Goal: Transaction & Acquisition: Download file/media

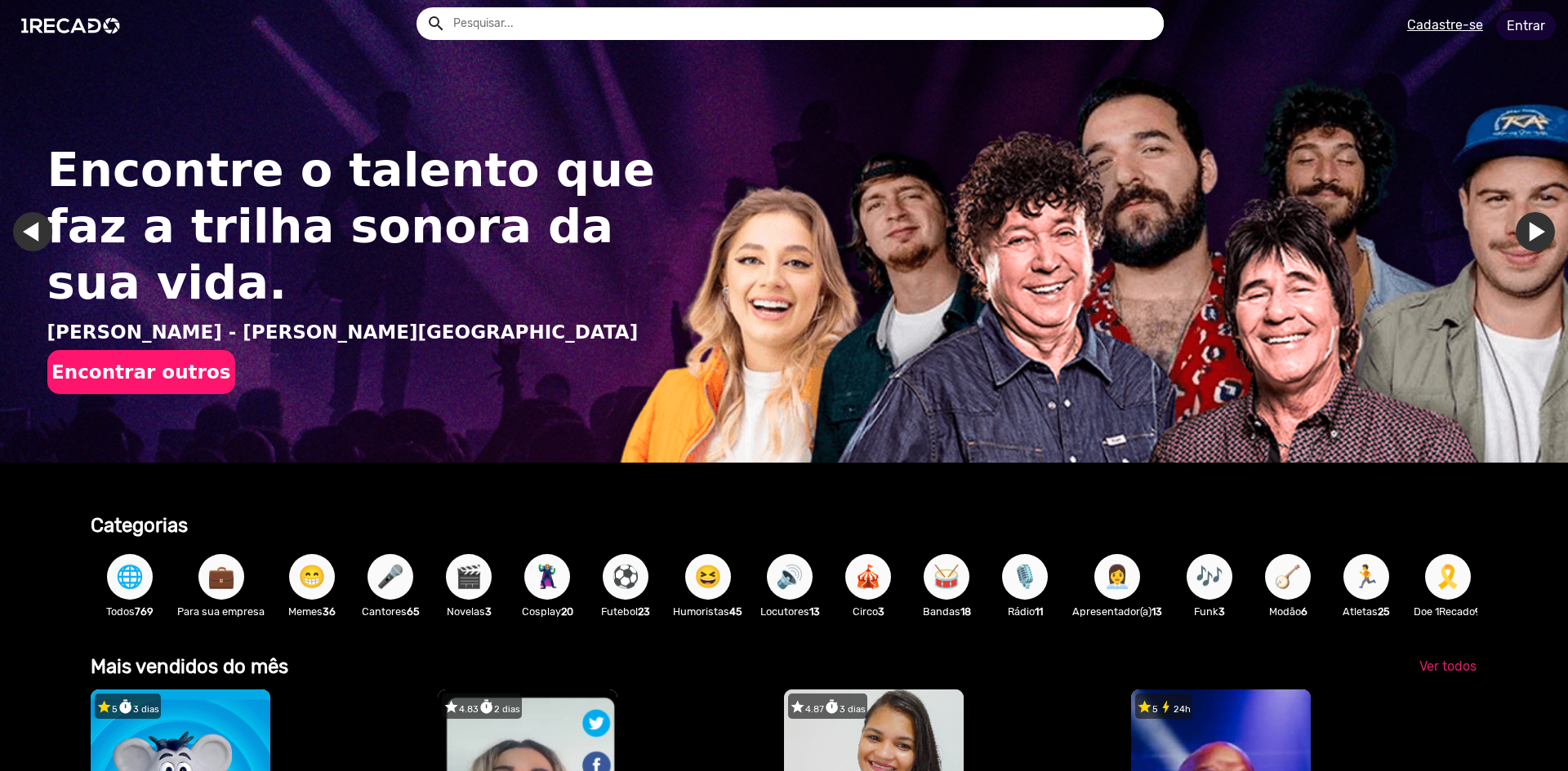
click at [1535, 22] on link "Entrar" at bounding box center [1525, 26] width 60 height 29
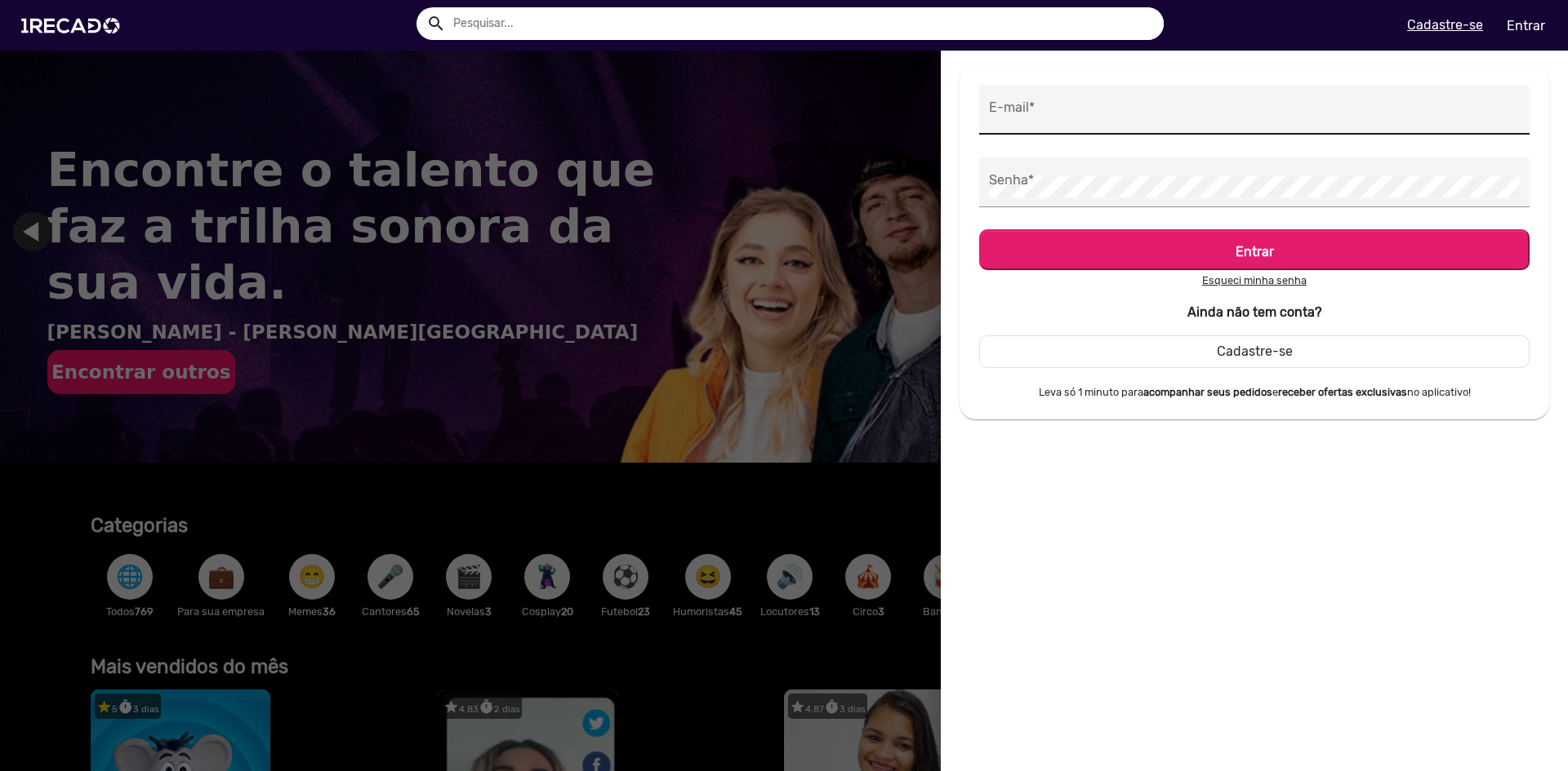
click at [1093, 118] on input "E-mail *" at bounding box center [1254, 114] width 530 height 21
type input "[EMAIL_ADDRESS][DOMAIN_NAME]"
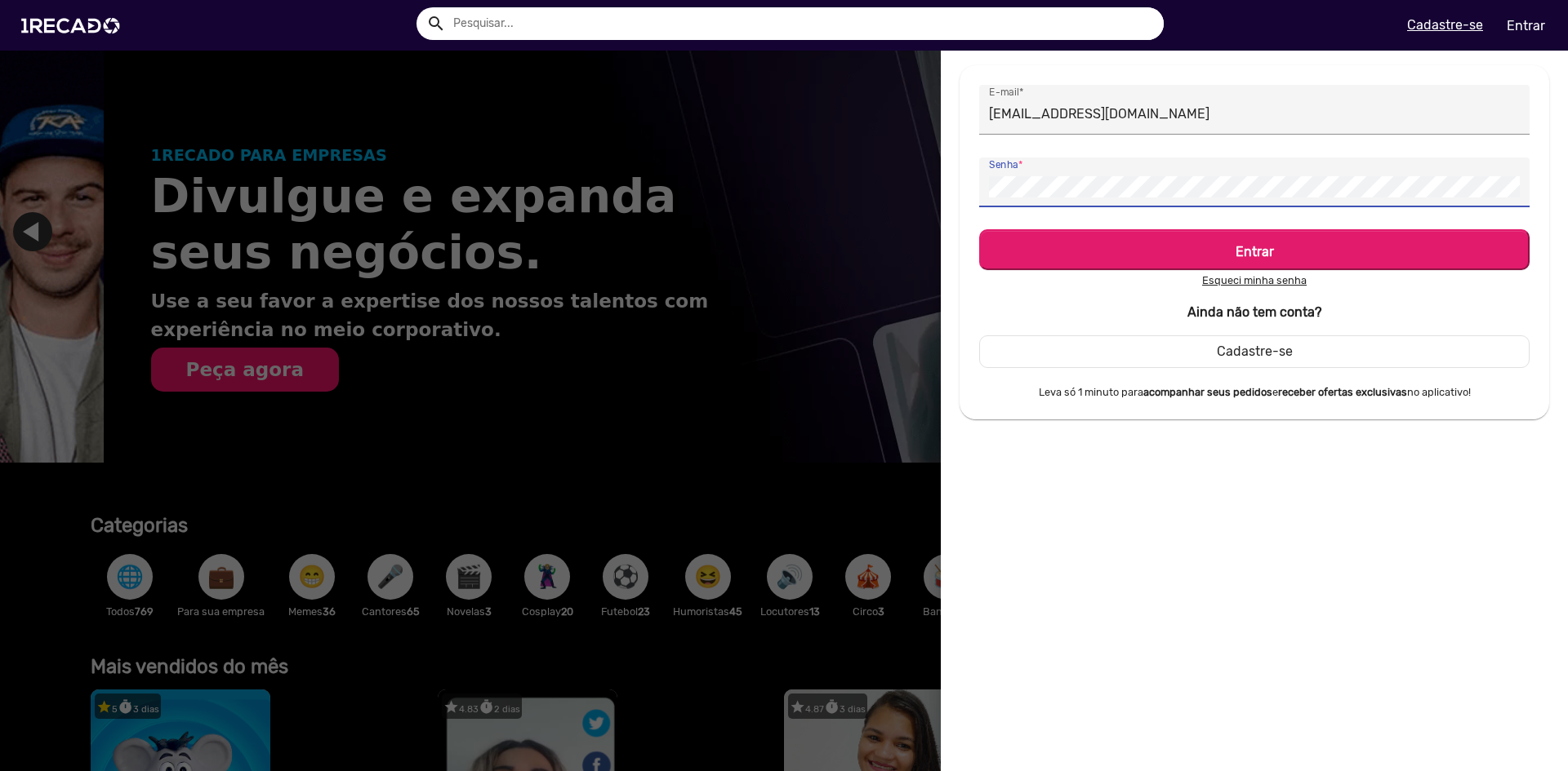
scroll to position [0, 1556]
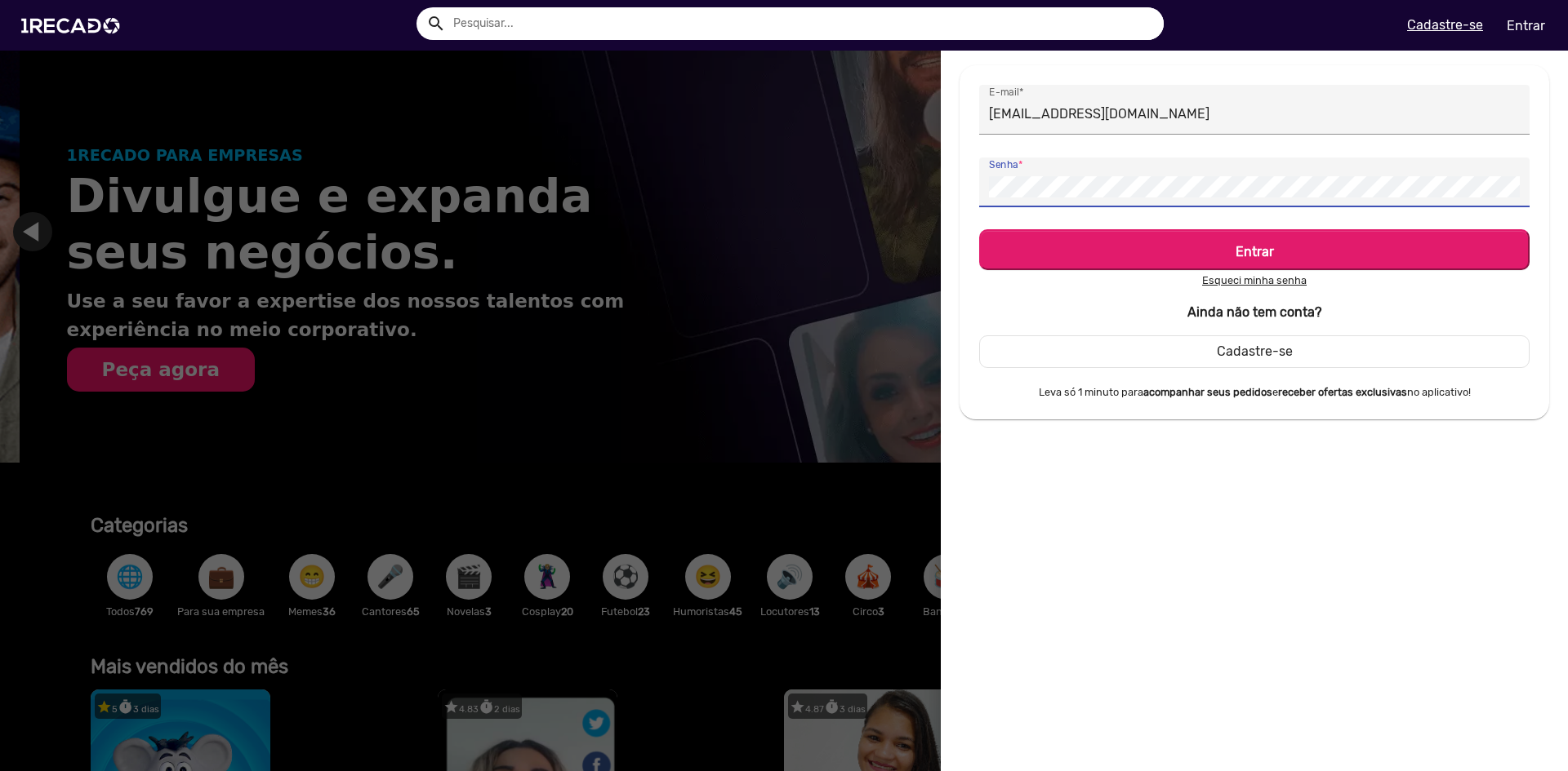
click at [1105, 198] on div "Senha *" at bounding box center [1254, 183] width 530 height 49
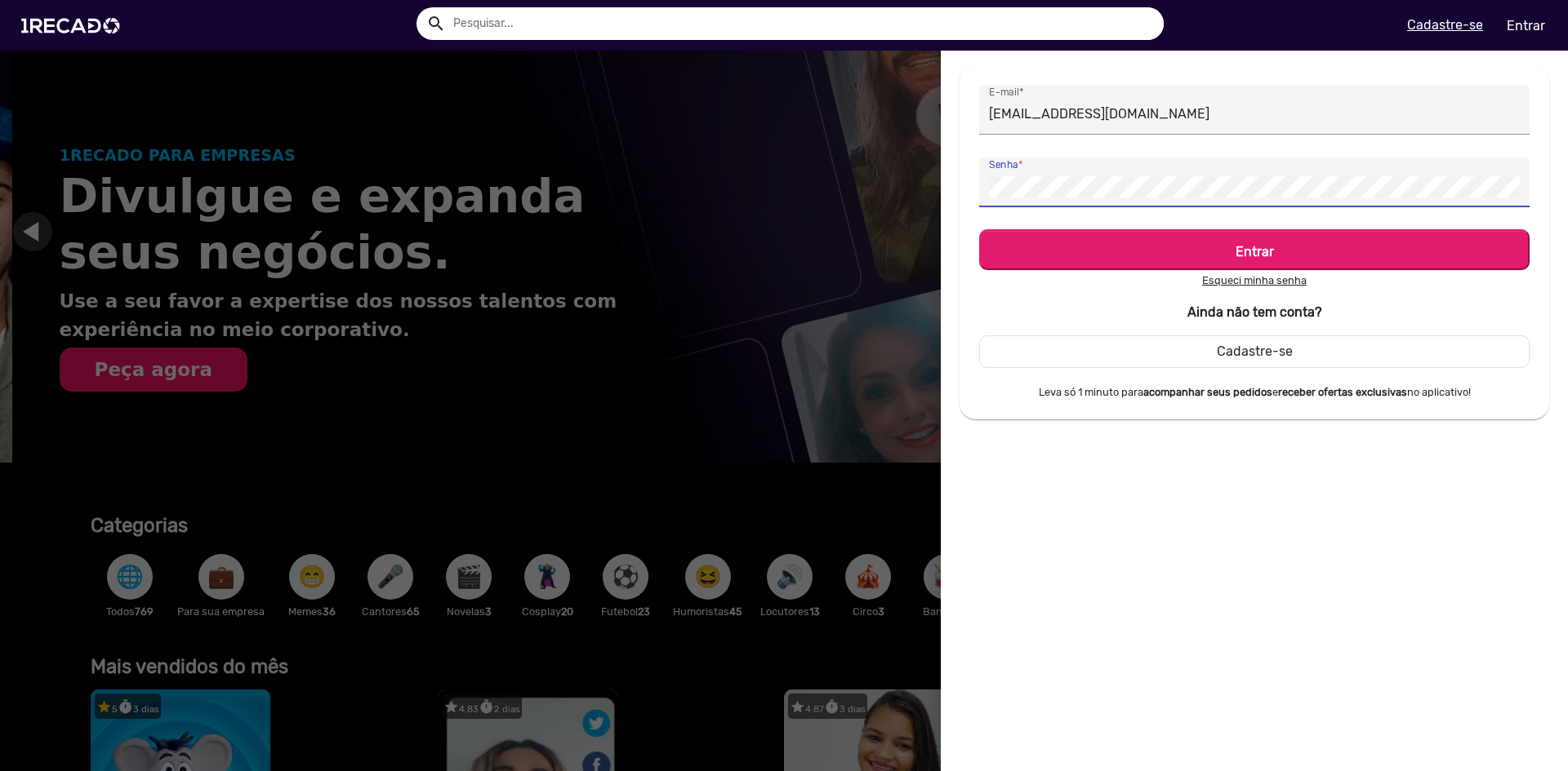
click at [979, 229] on button "Entrar" at bounding box center [1254, 249] width 550 height 41
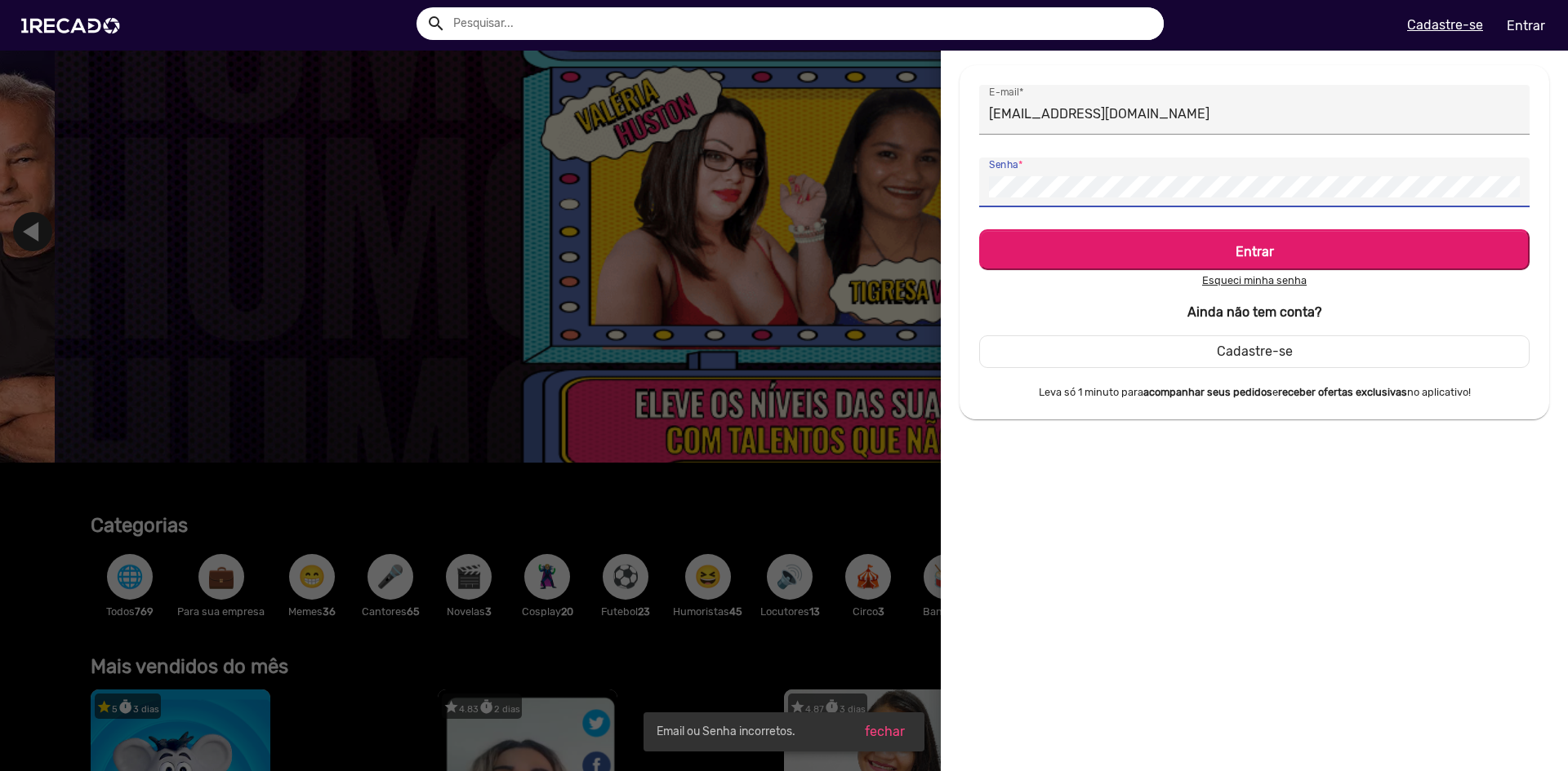
scroll to position [0, 4667]
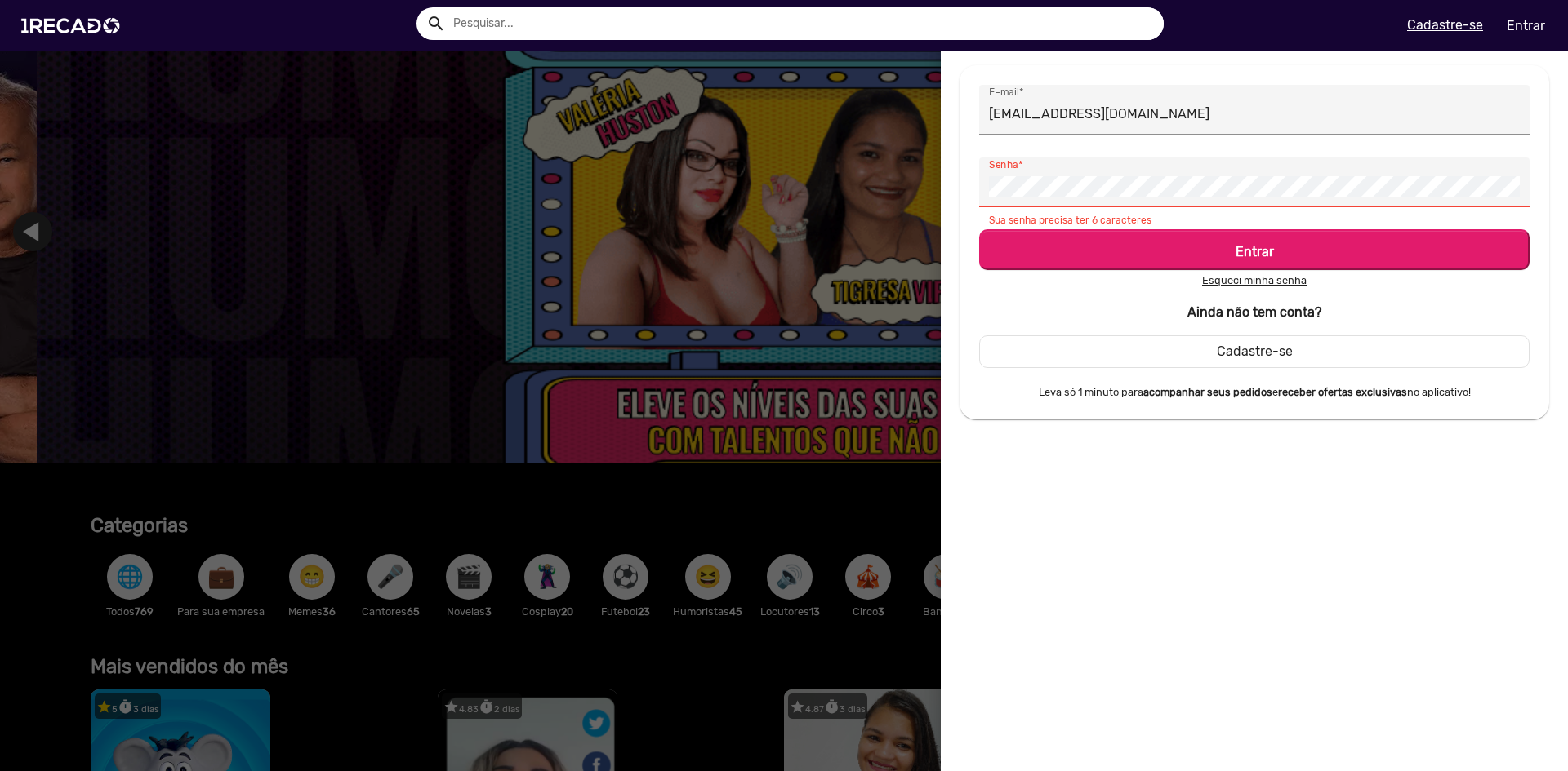
click at [979, 229] on button "Entrar" at bounding box center [1254, 249] width 550 height 41
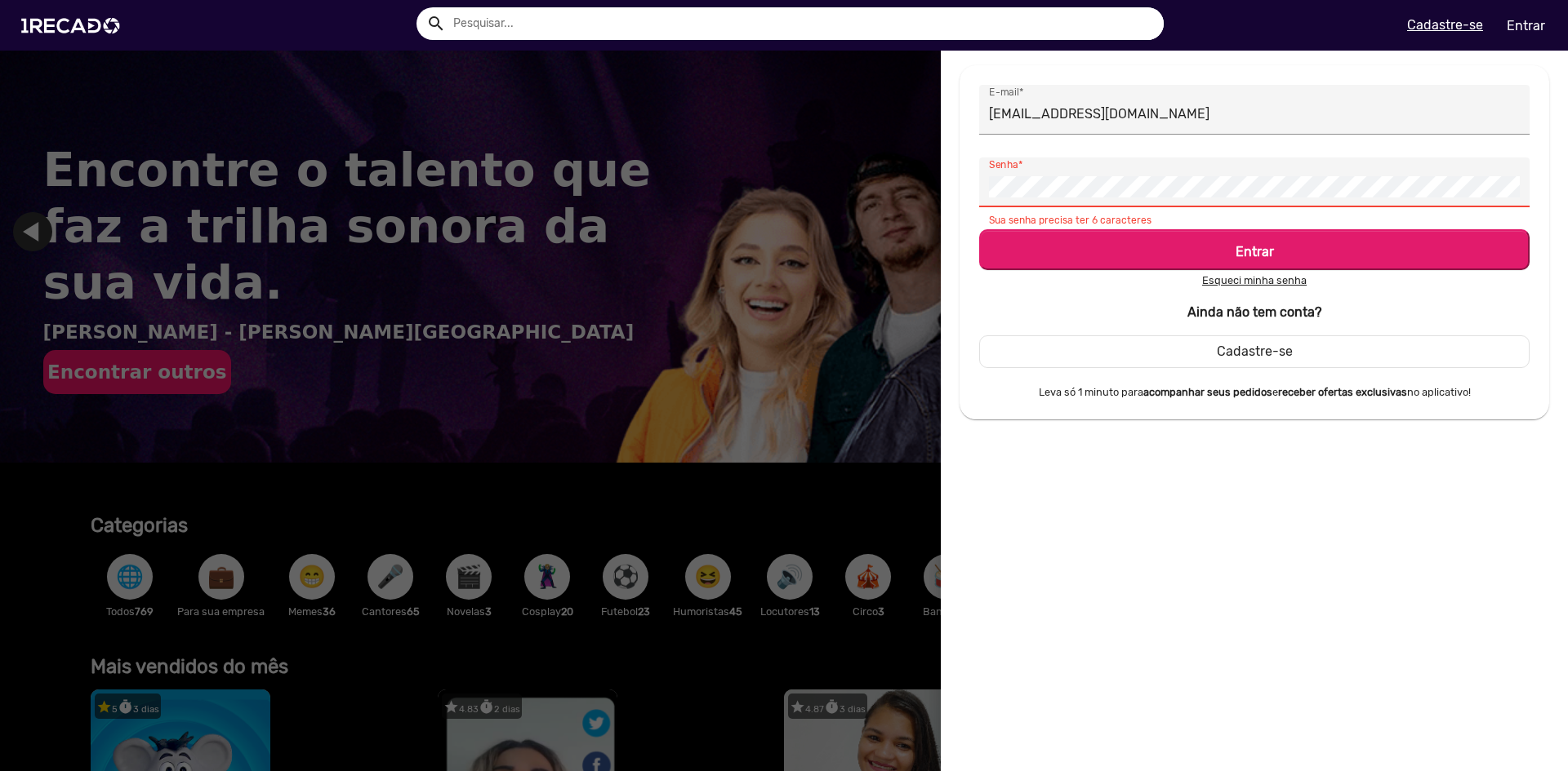
scroll to position [0, 0]
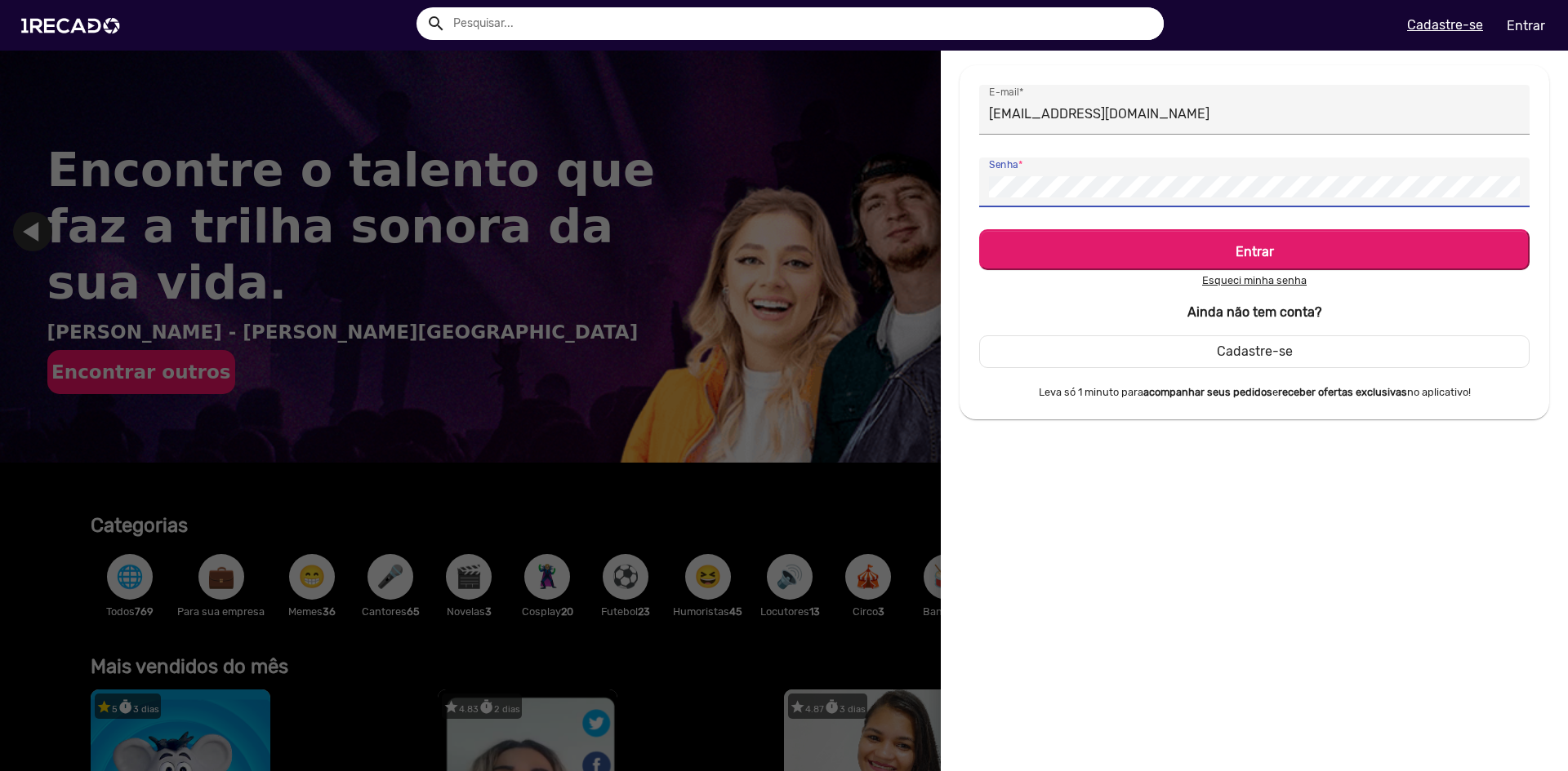
click at [979, 229] on button "Entrar" at bounding box center [1254, 249] width 550 height 41
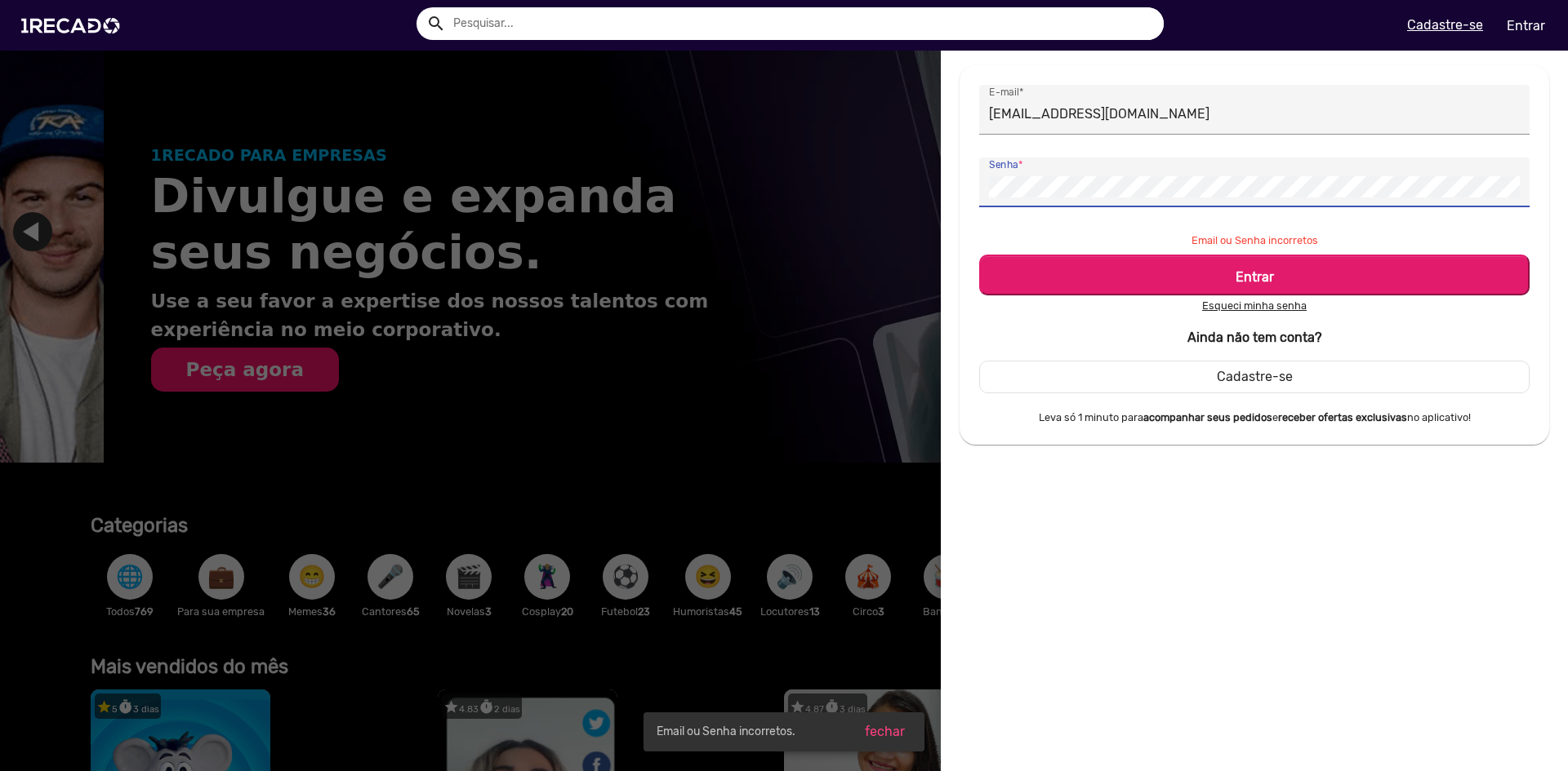
scroll to position [0, 1556]
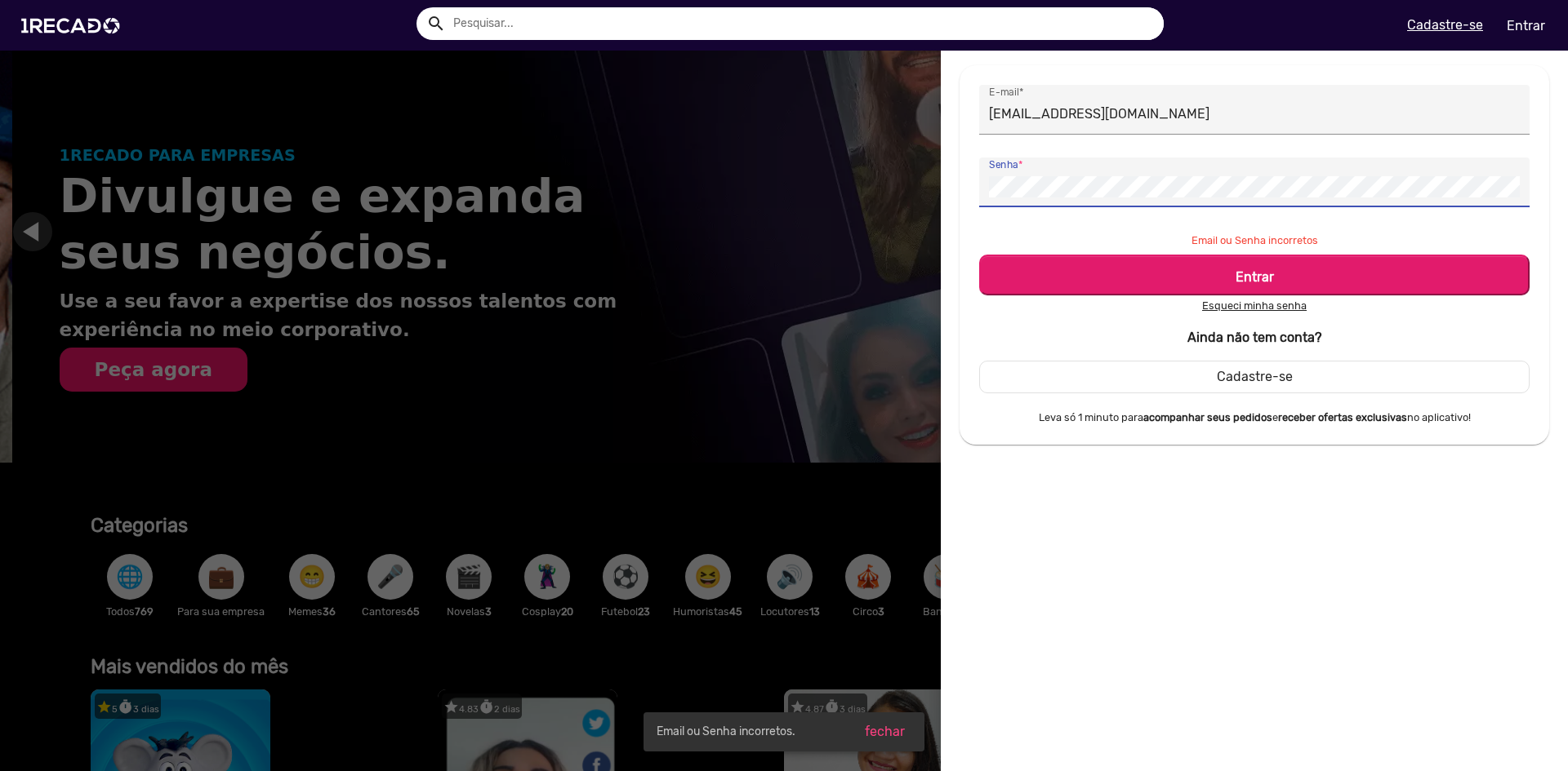
click at [979, 255] on button "Entrar" at bounding box center [1254, 275] width 550 height 41
click at [1226, 329] on b "Ainda não tem conta?" at bounding box center [1254, 337] width 134 height 15
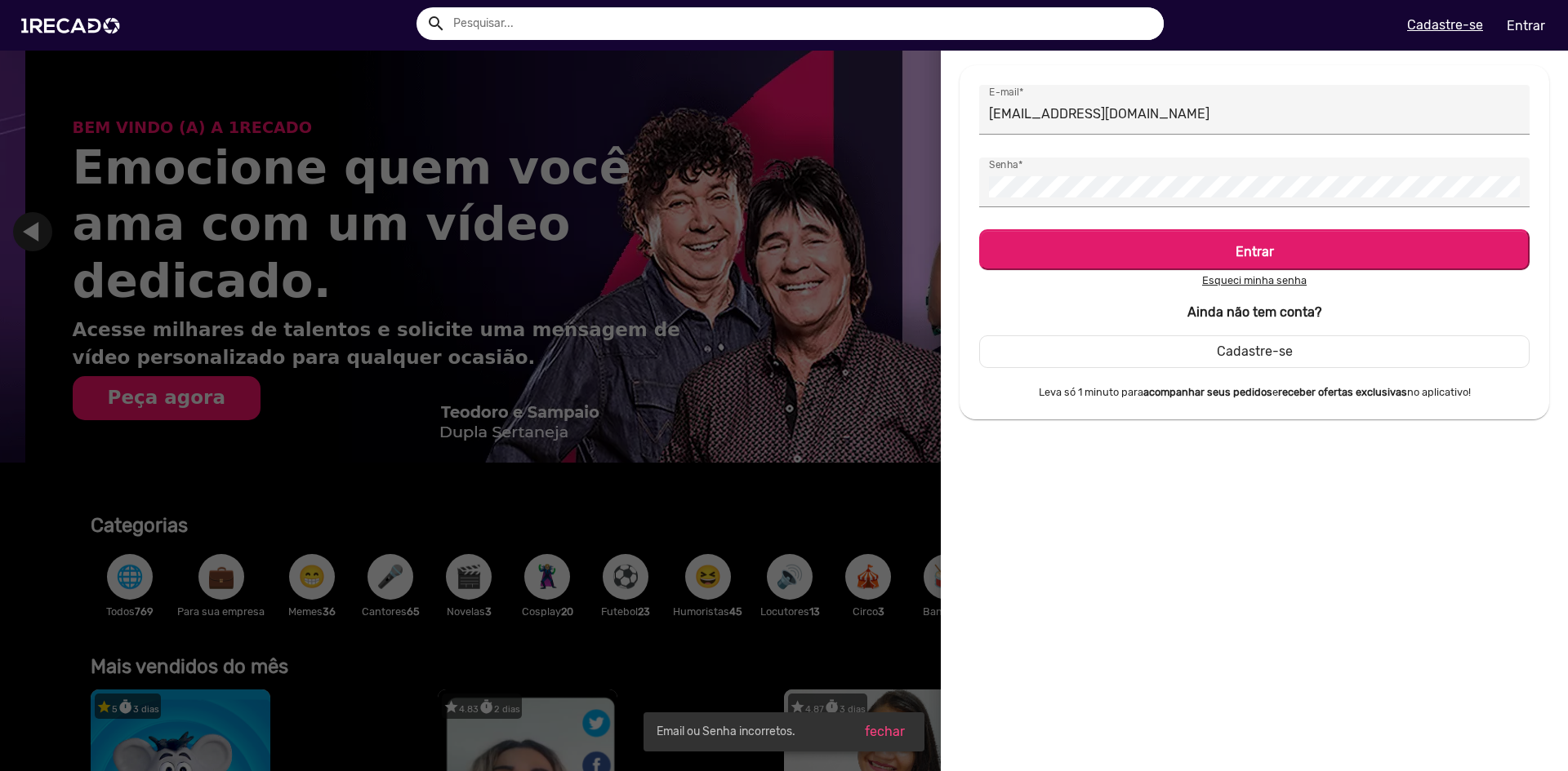
scroll to position [0, 3111]
click at [1231, 286] on u "Esqueci minha senha" at bounding box center [1254, 280] width 105 height 12
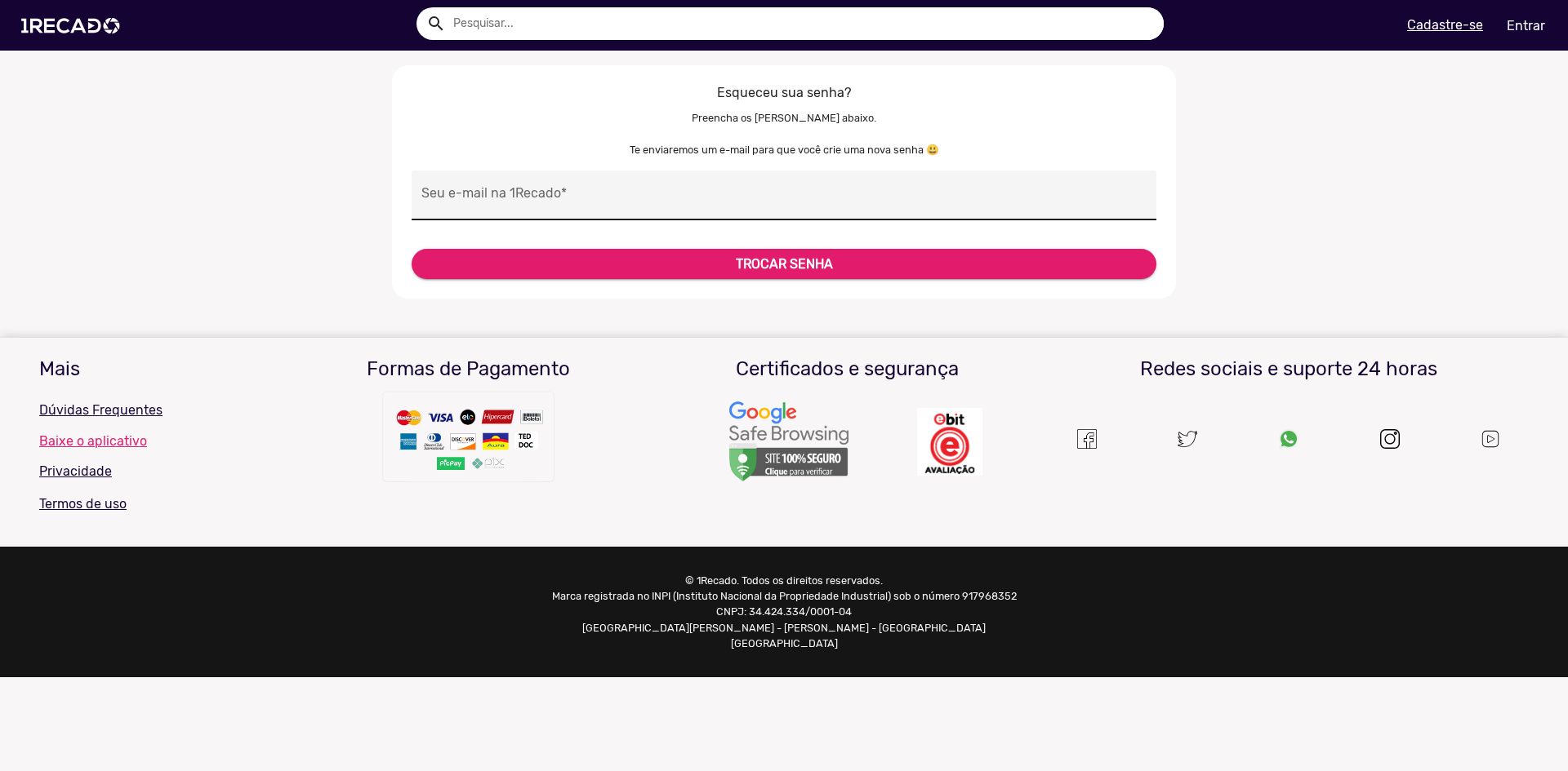
click at [728, 178] on div "Seu e-mail na 1Recado *" at bounding box center [784, 195] width 725 height 49
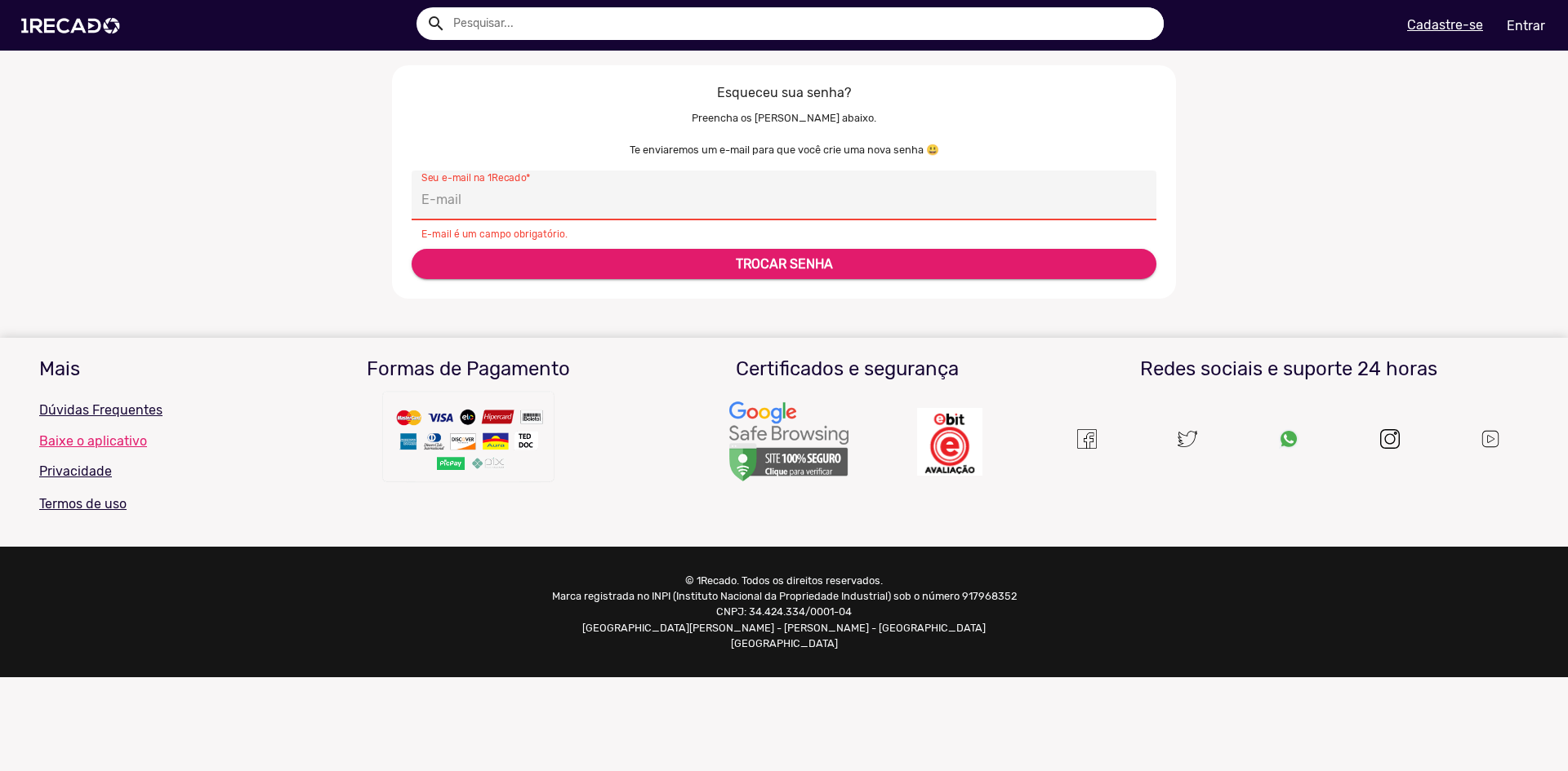
click at [702, 192] on input "Seu e-mail na 1Recado *" at bounding box center [784, 200] width 725 height 21
type input "[PERSON_NAME][EMAIL_ADDRESS][DOMAIN_NAME]"
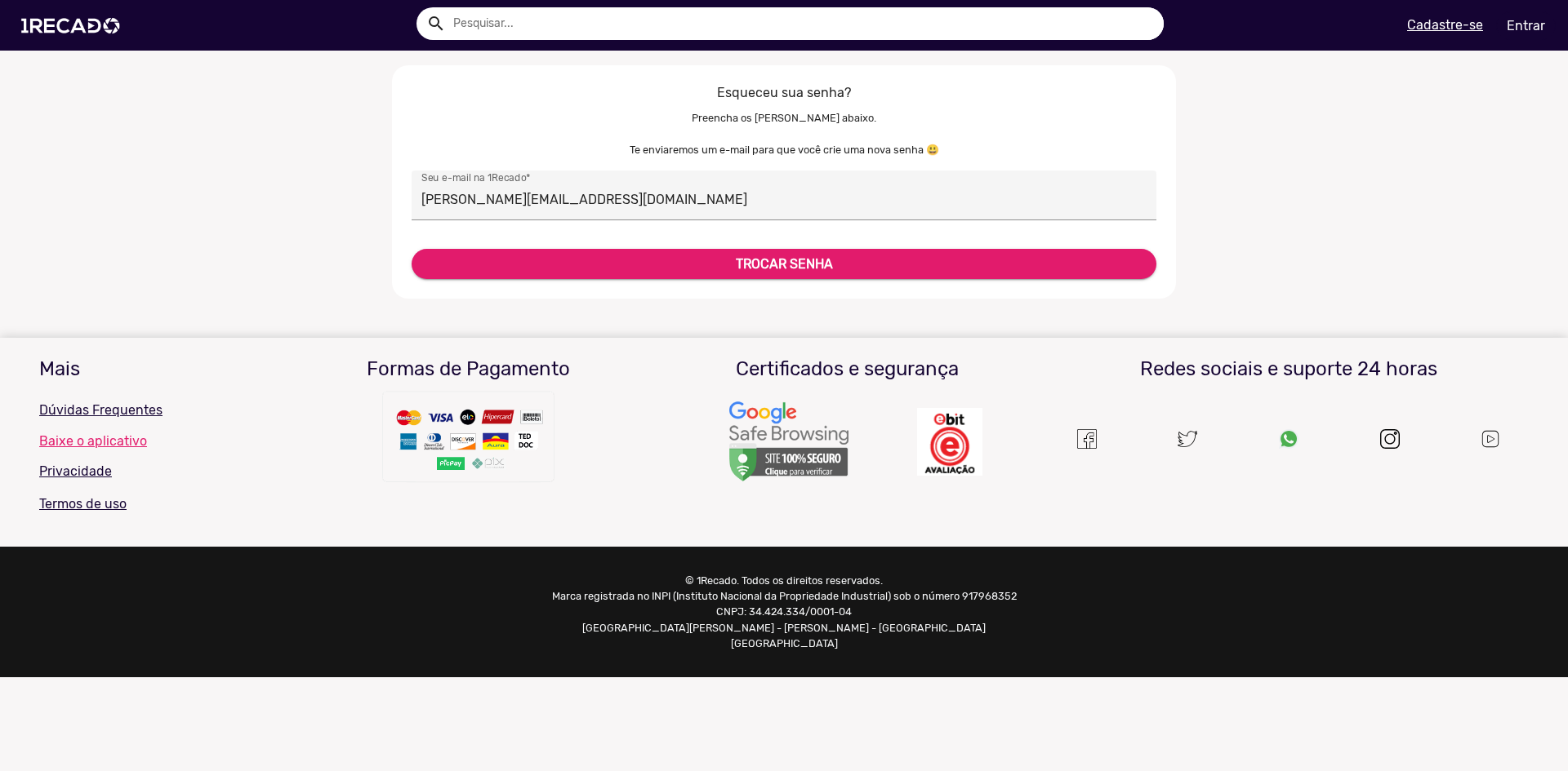
click at [1514, 20] on link "Entrar" at bounding box center [1525, 26] width 60 height 29
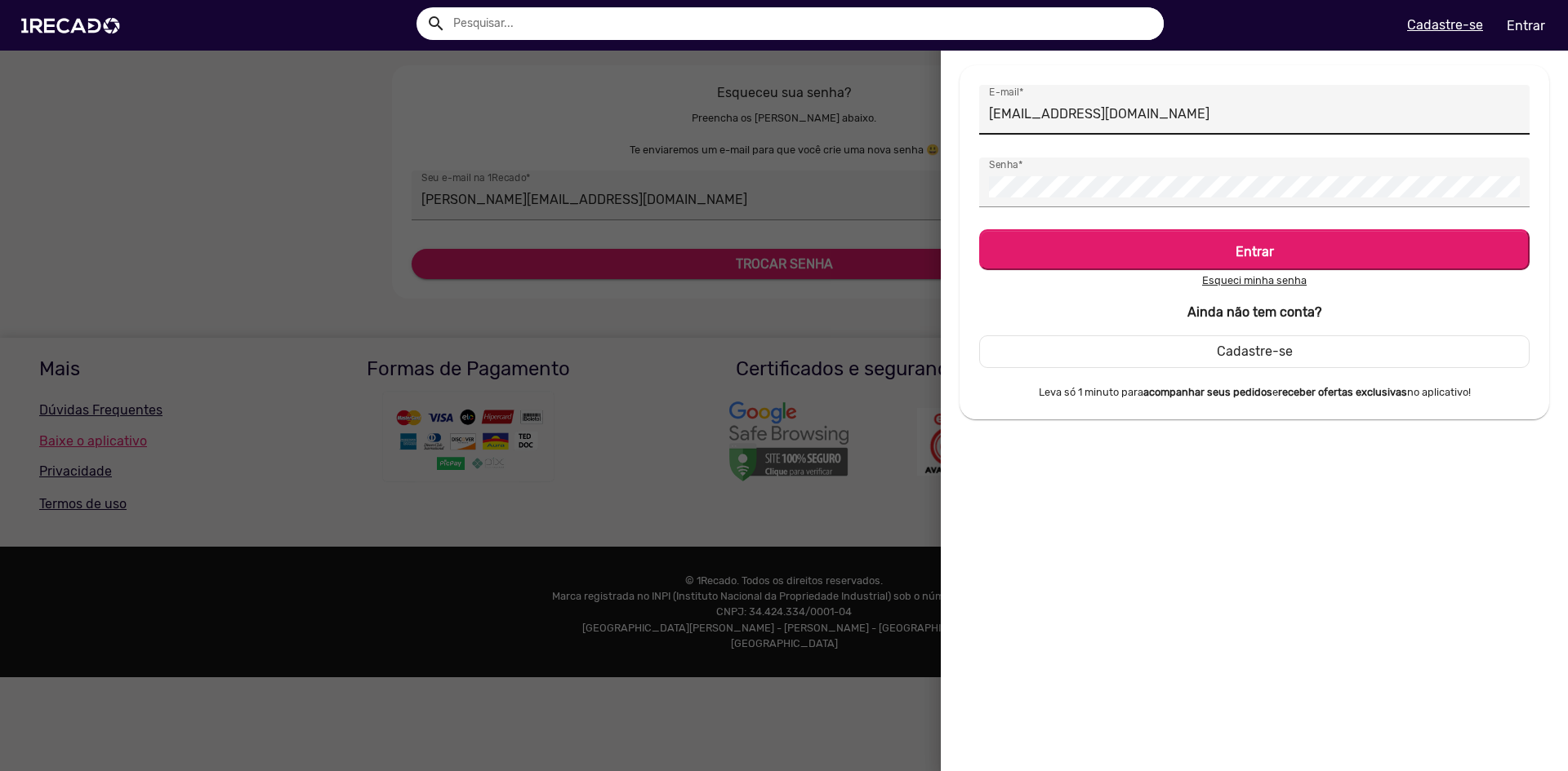
click at [1182, 122] on input "[EMAIL_ADDRESS][DOMAIN_NAME]" at bounding box center [1254, 114] width 530 height 21
type input "[PERSON_NAME][EMAIL_ADDRESS][DOMAIN_NAME]"
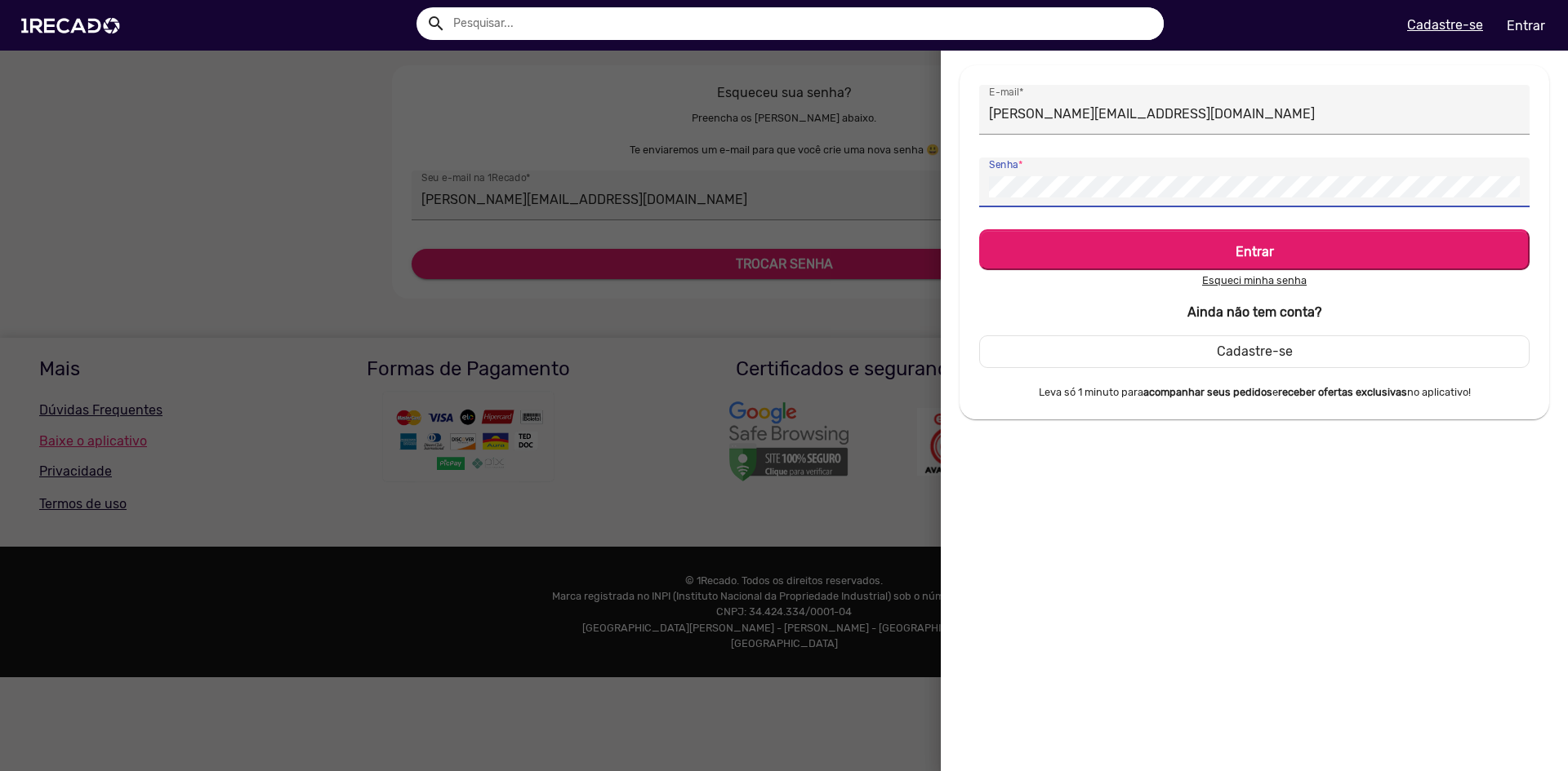
click at [979, 229] on button "Entrar" at bounding box center [1254, 249] width 550 height 41
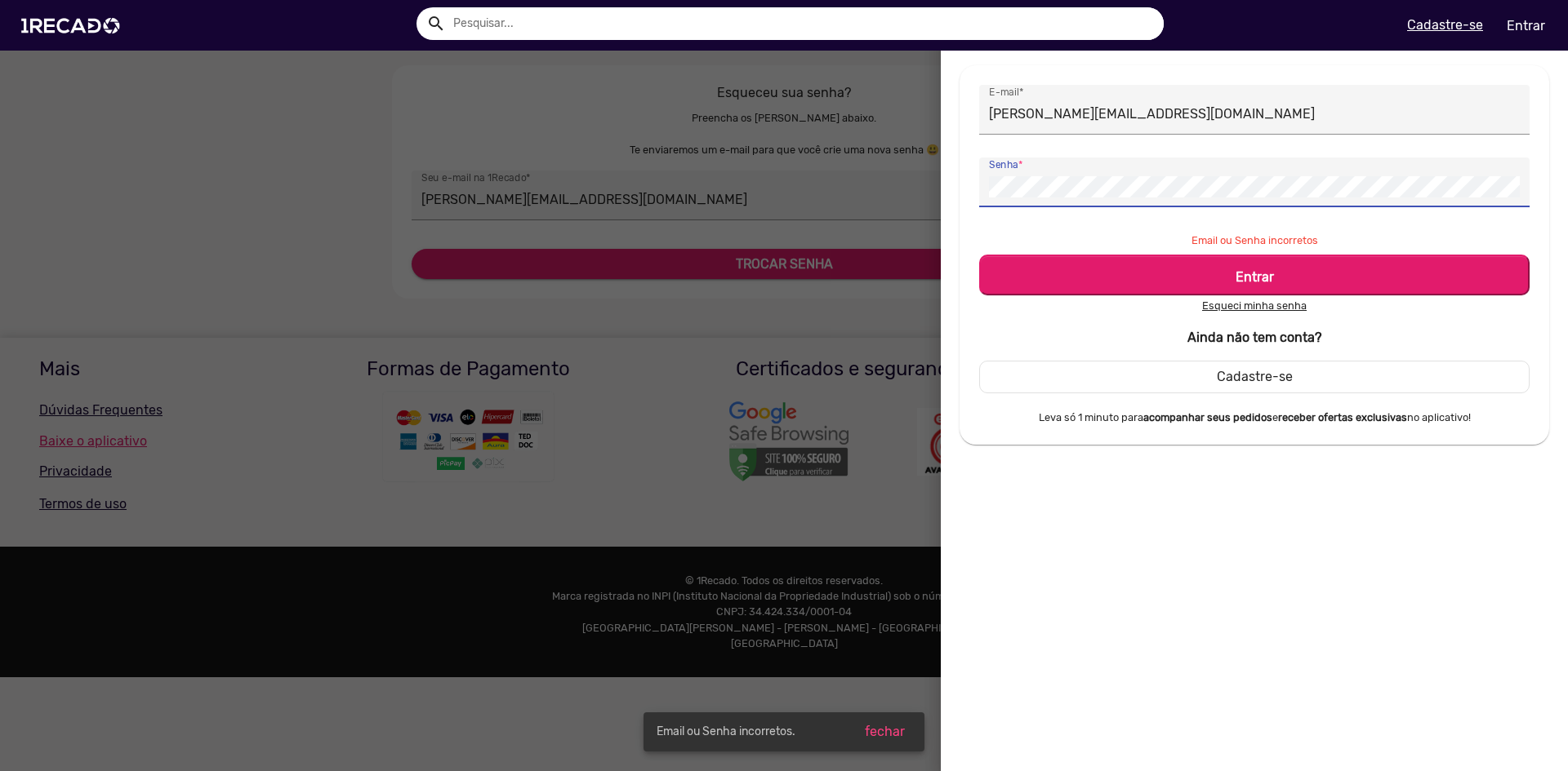
click at [953, 195] on div "[EMAIL_ADDRESS][DOMAIN_NAME] E-mail * Senha * Email ou Senha incorretos Entrar …" at bounding box center [1254, 255] width 614 height 380
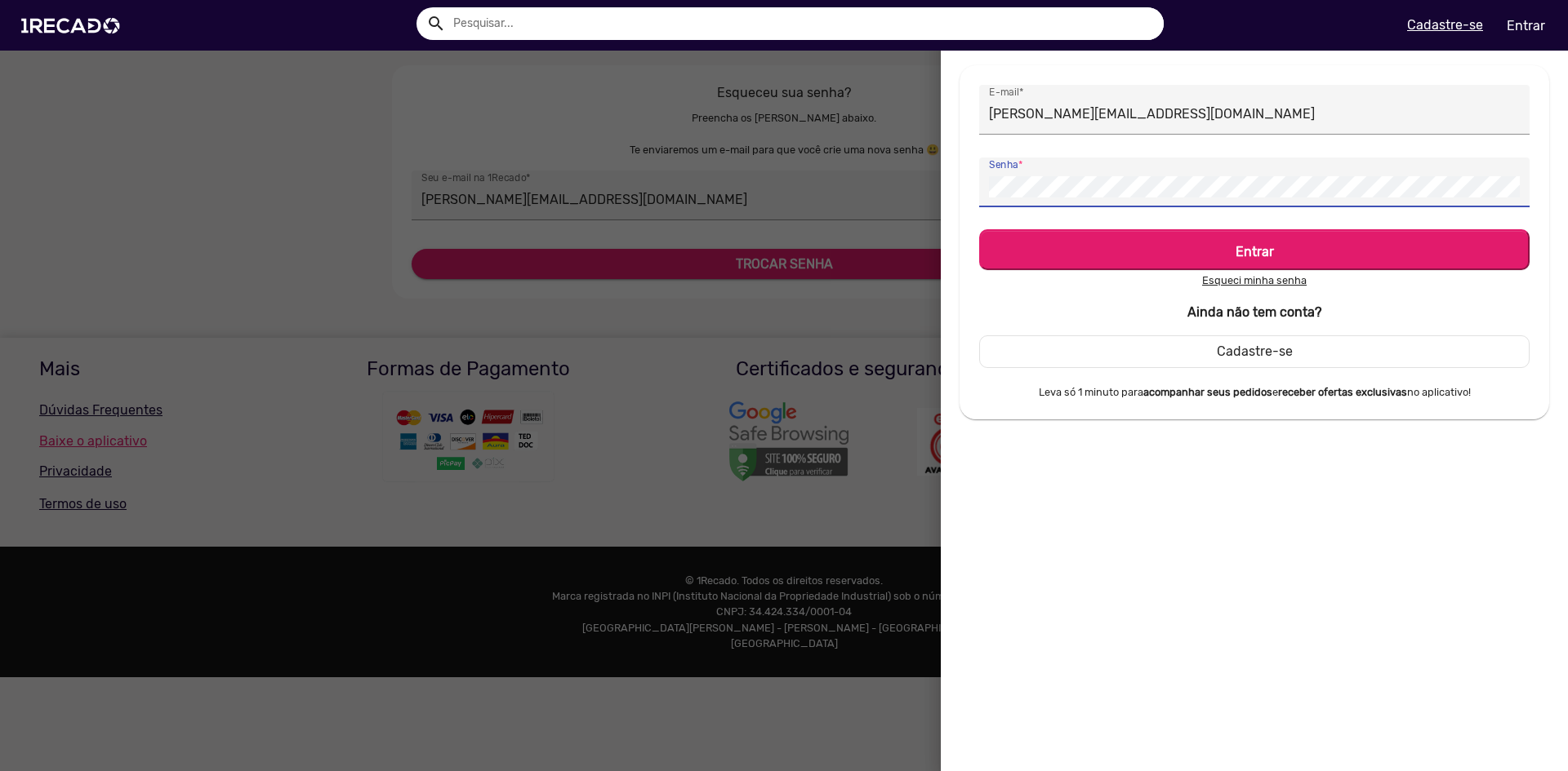
click at [979, 229] on button "Entrar" at bounding box center [1254, 249] width 550 height 41
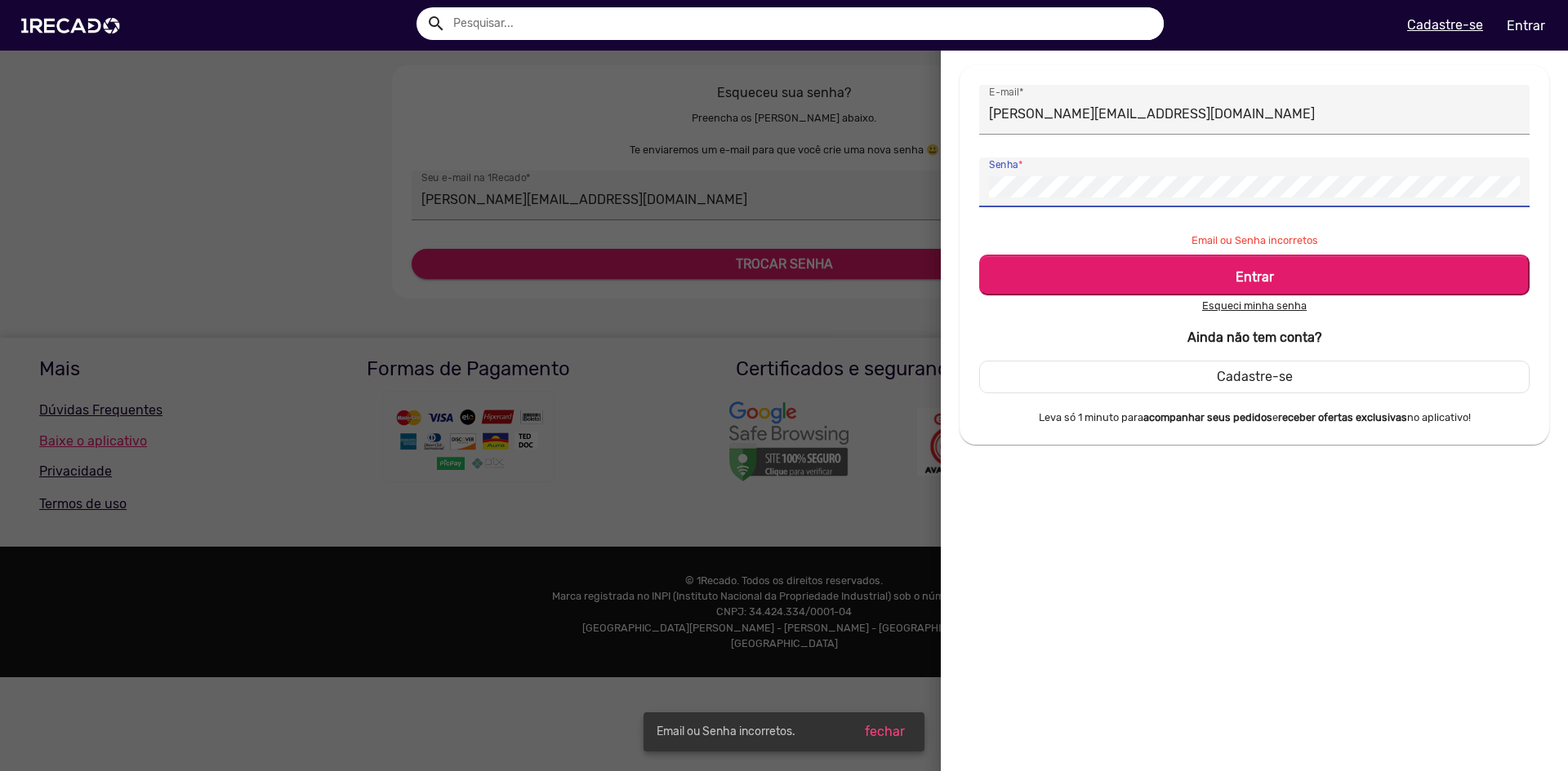
click at [1235, 304] on u "Esqueci minha senha" at bounding box center [1254, 306] width 105 height 12
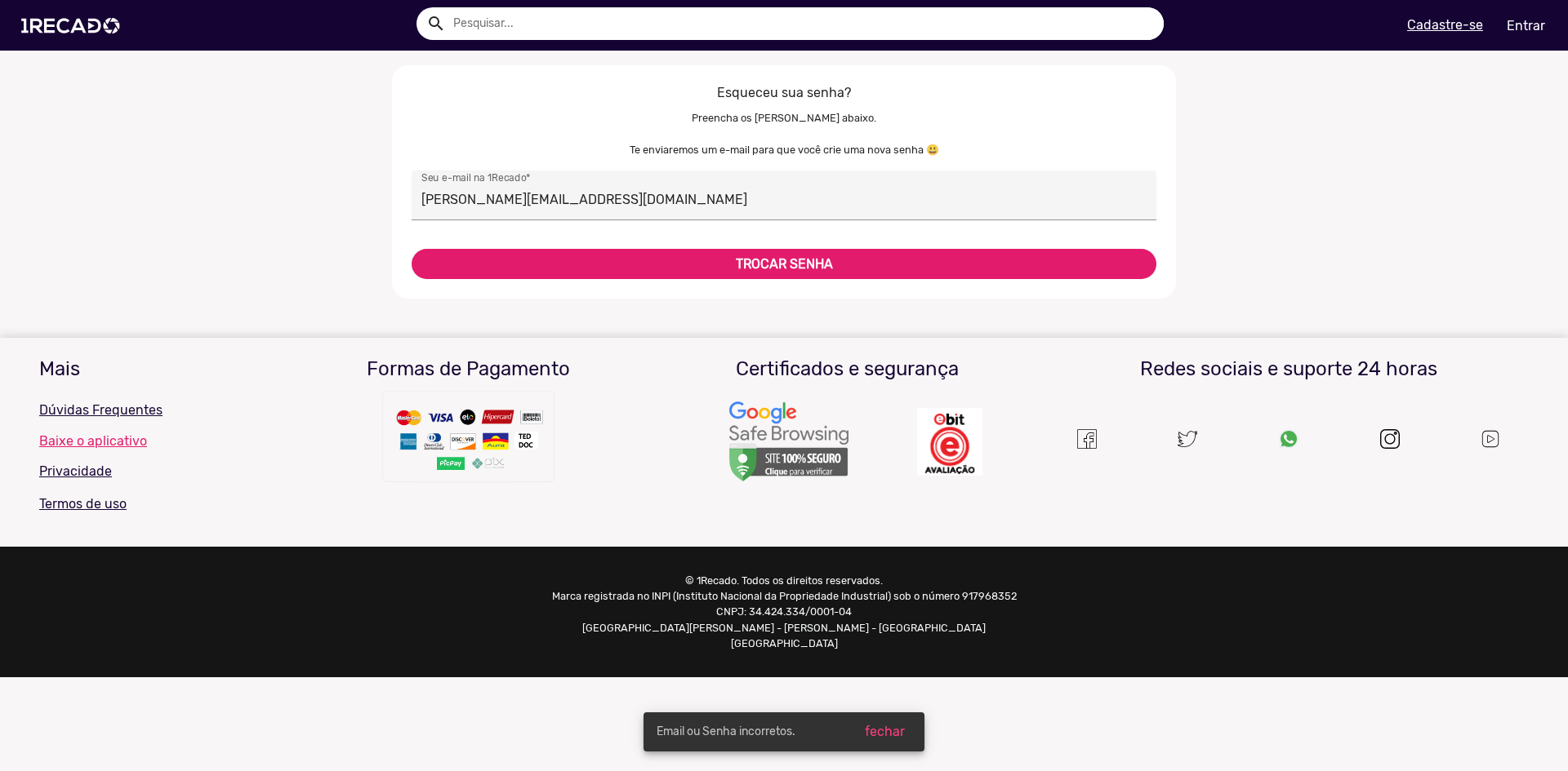
click at [737, 260] on b "TROCAR SENHA" at bounding box center [784, 264] width 97 height 15
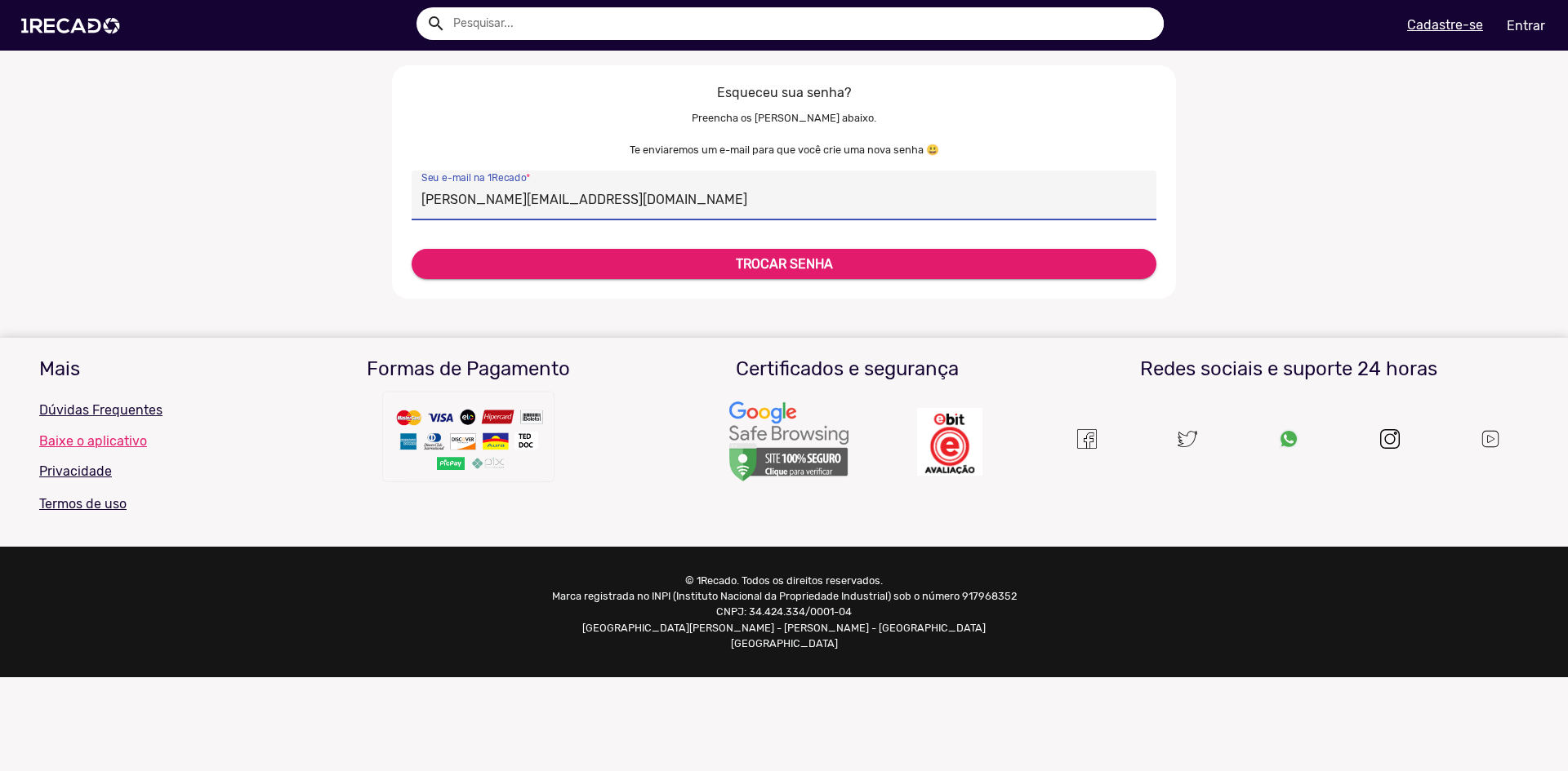
click at [464, 201] on input "[PERSON_NAME][EMAIL_ADDRESS][DOMAIN_NAME]" at bounding box center [784, 200] width 725 height 21
type input "[EMAIL_ADDRESS][DOMAIN_NAME]"
click at [411, 249] on button "TROCAR SENHA" at bounding box center [784, 265] width 744 height 30
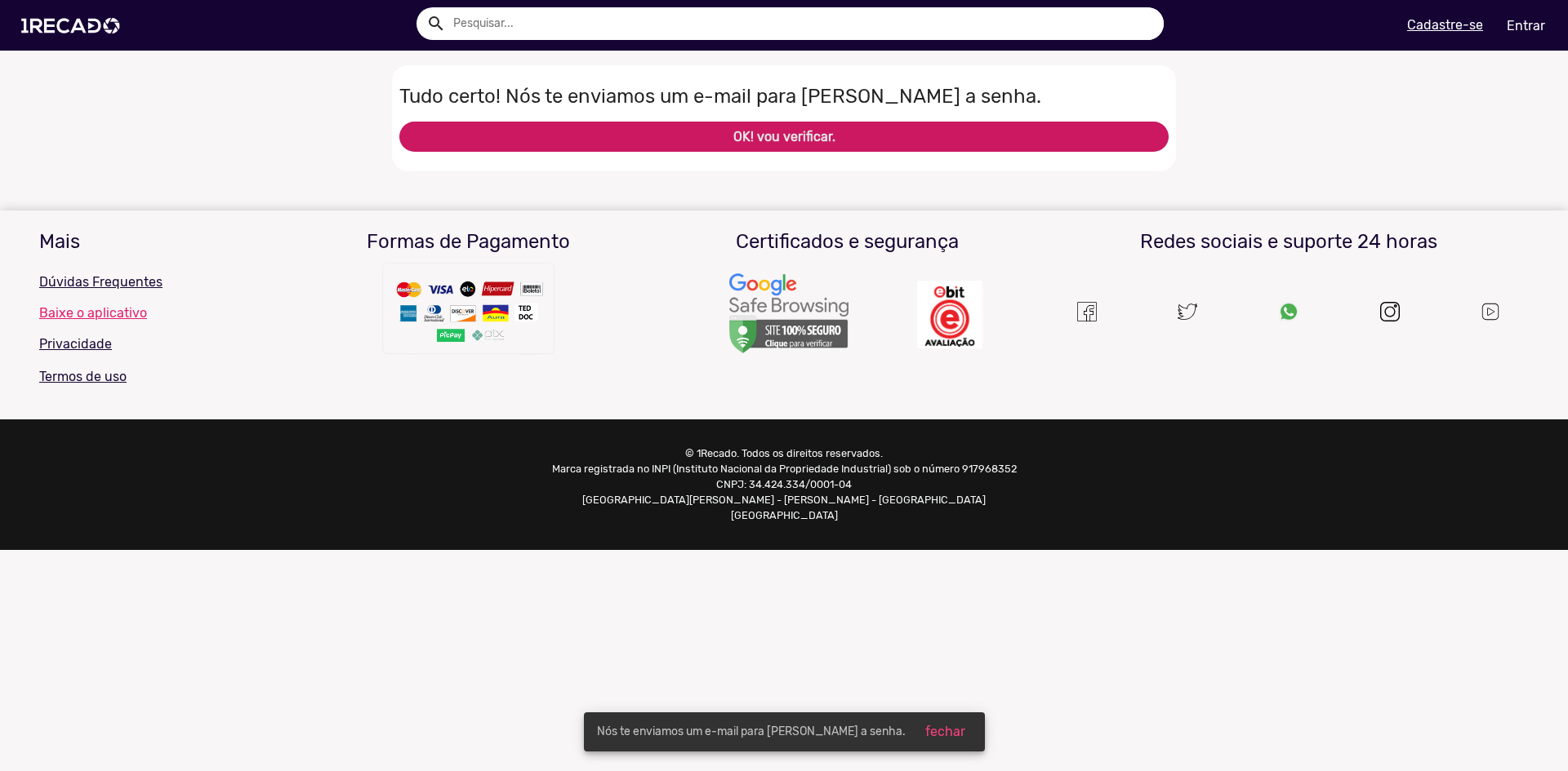
click at [720, 136] on button "OK! vou verificar." at bounding box center [784, 137] width 769 height 30
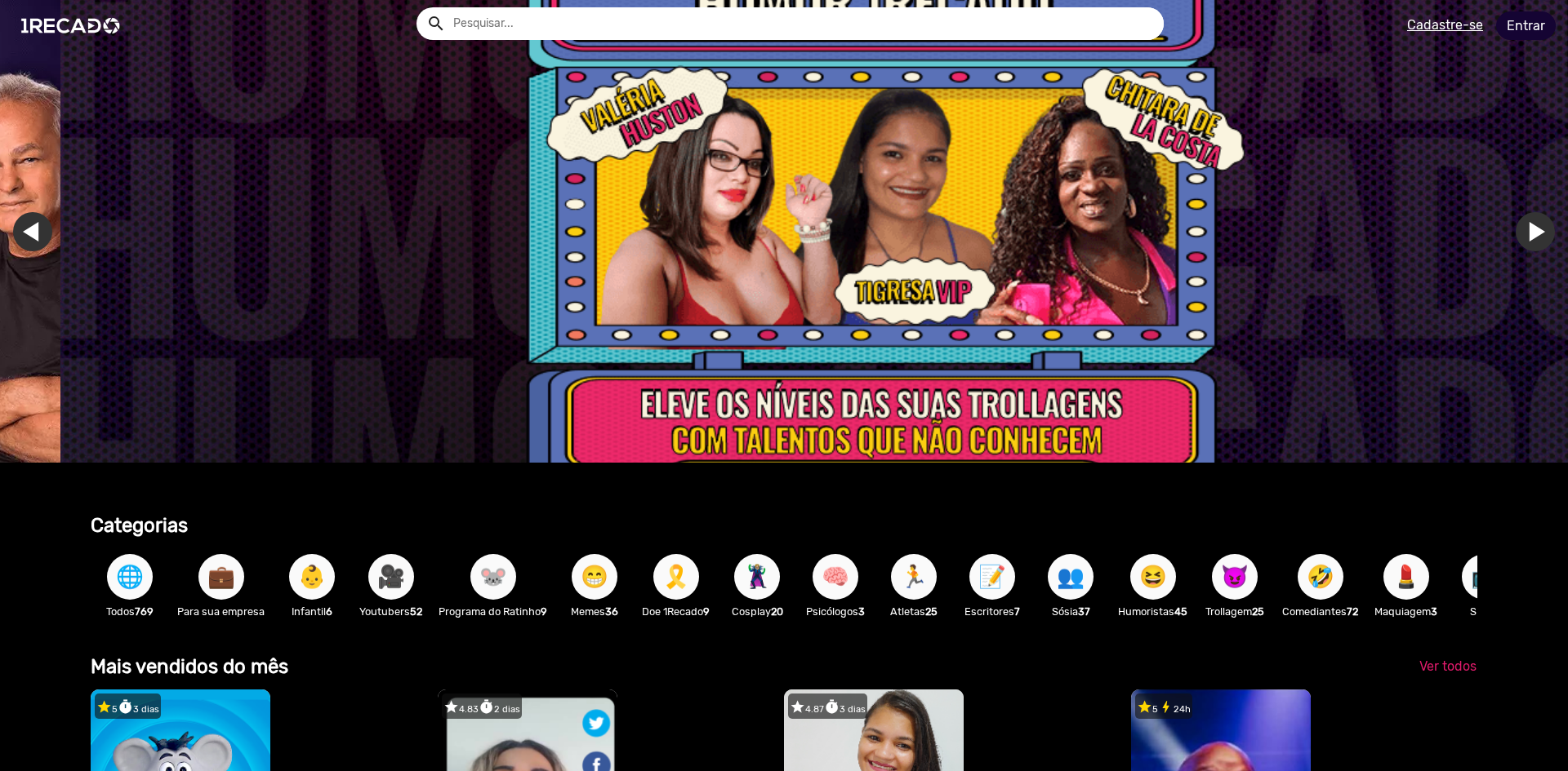
scroll to position [0, 4667]
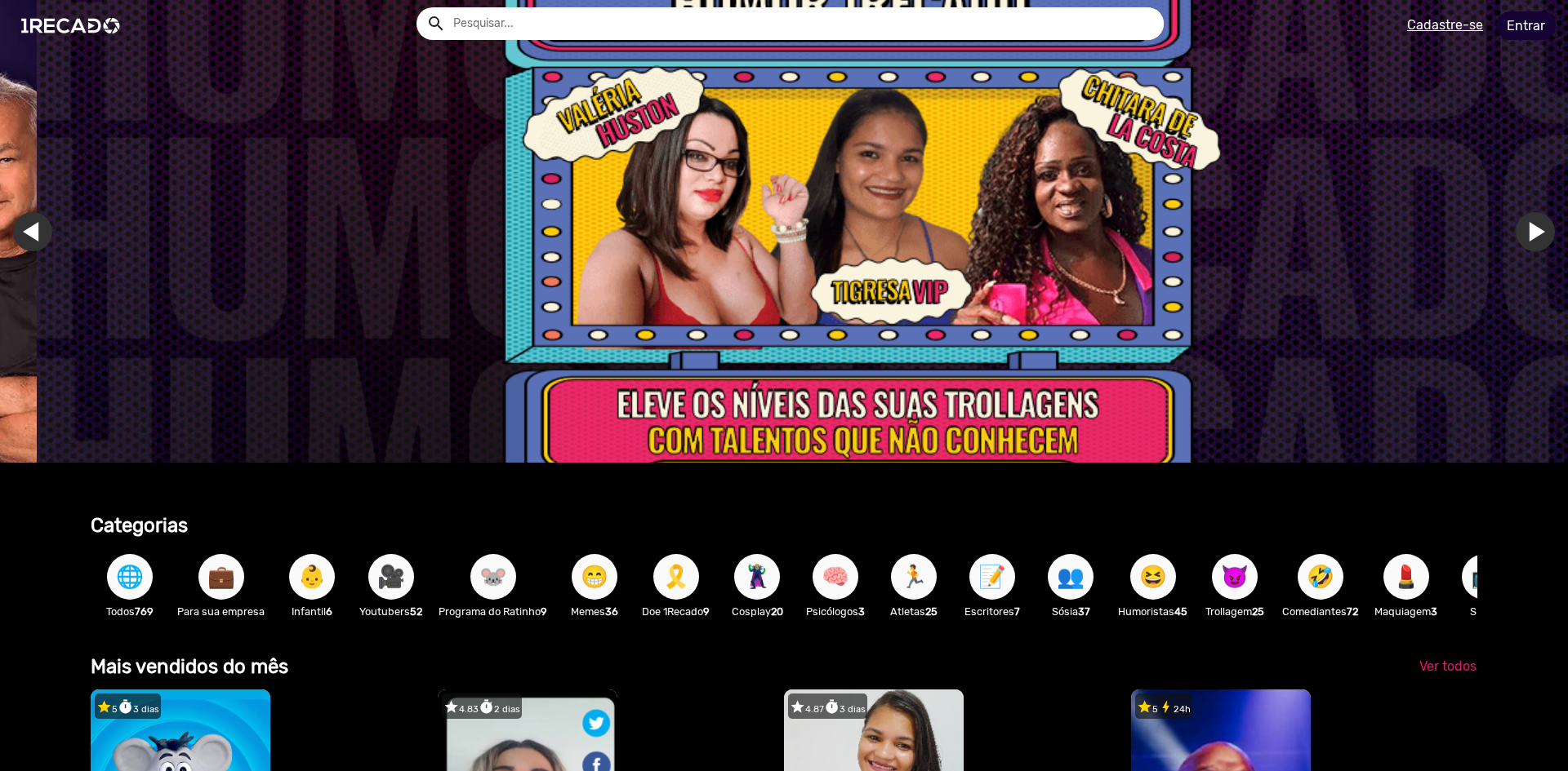
click at [1529, 26] on link "Entrar" at bounding box center [1525, 26] width 60 height 29
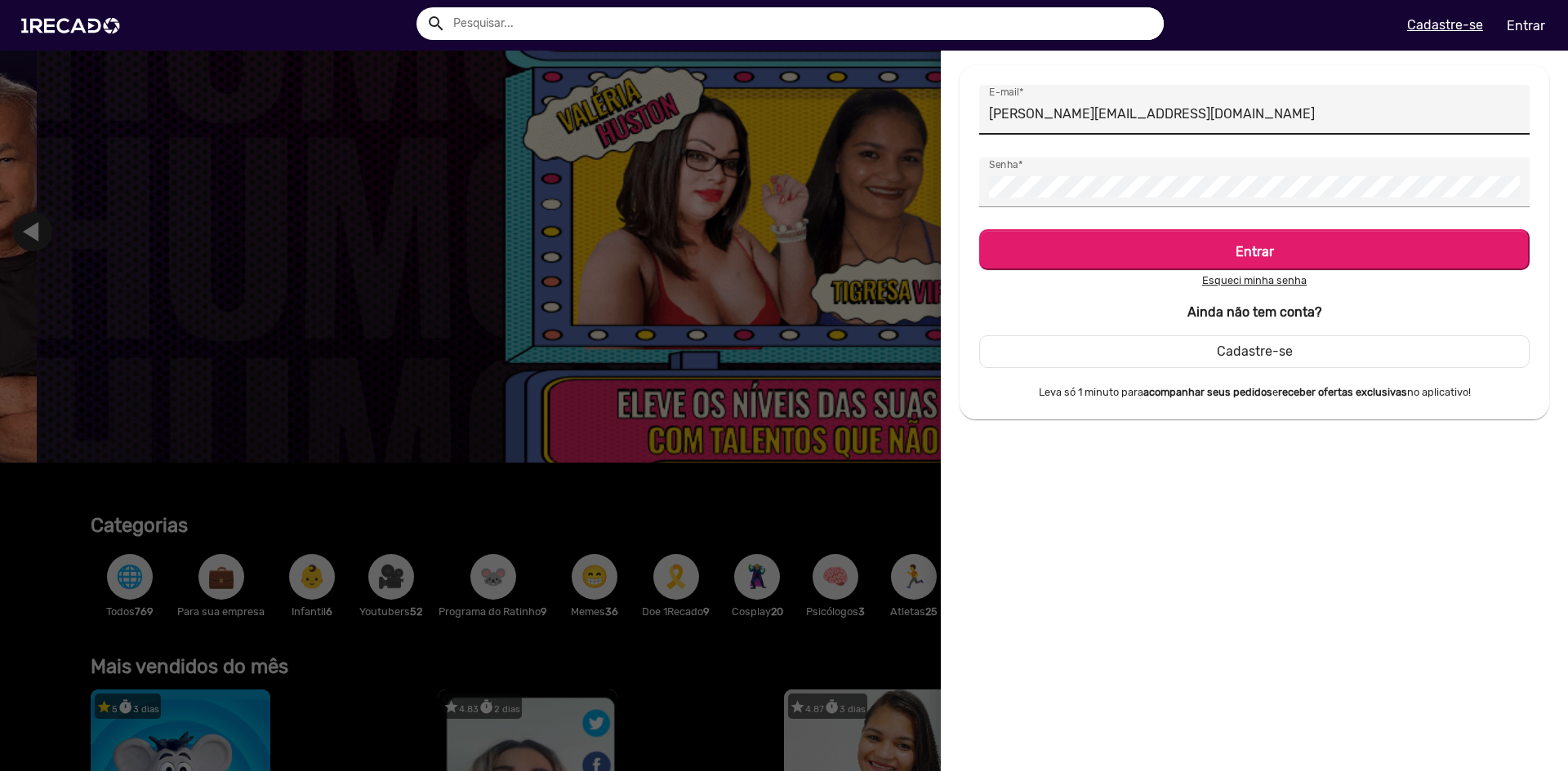
click at [1154, 111] on input "[PERSON_NAME][EMAIL_ADDRESS][DOMAIN_NAME]" at bounding box center [1254, 114] width 530 height 21
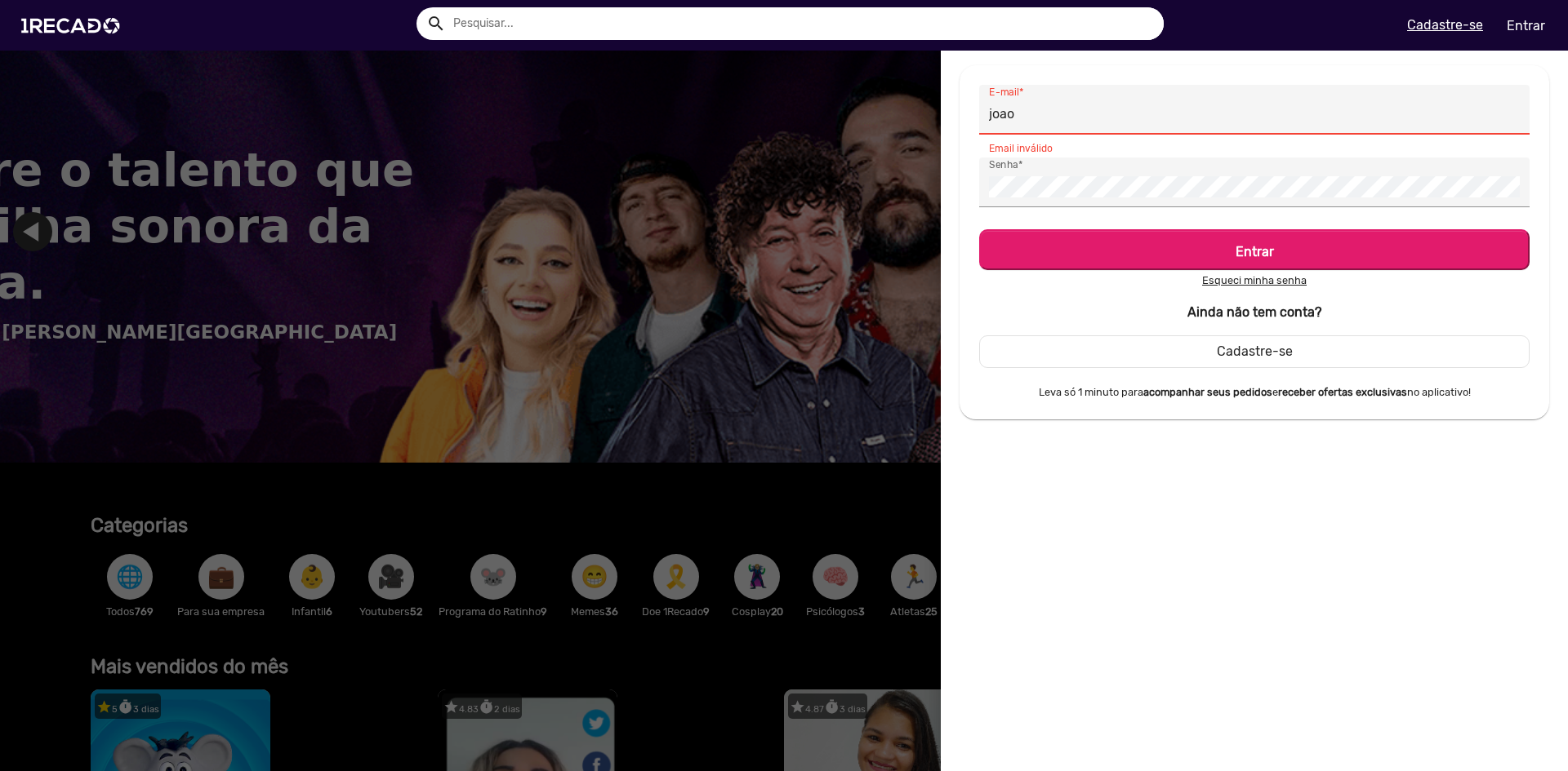
scroll to position [0, 50]
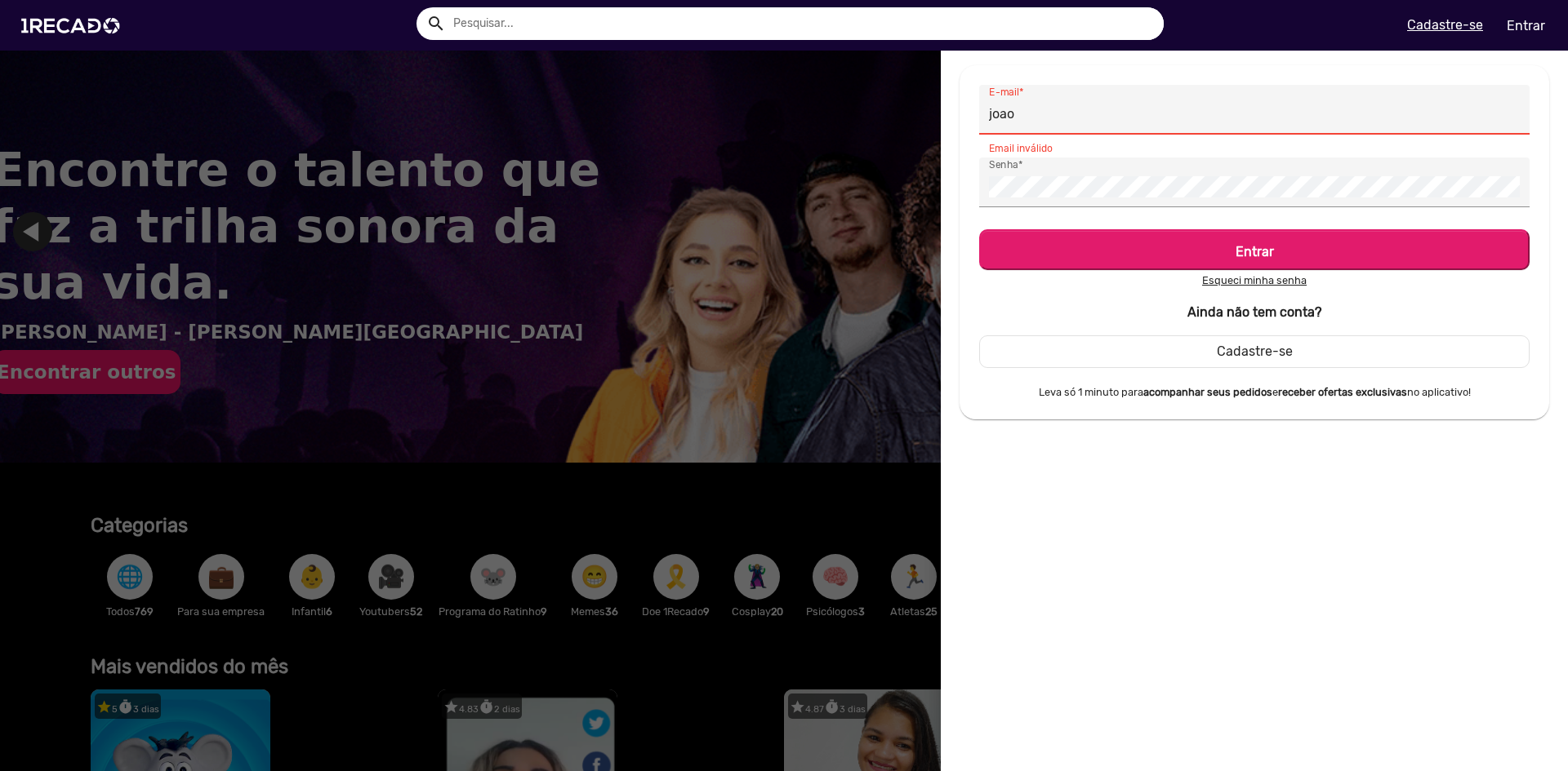
type input "[EMAIL_ADDRESS][DOMAIN_NAME]"
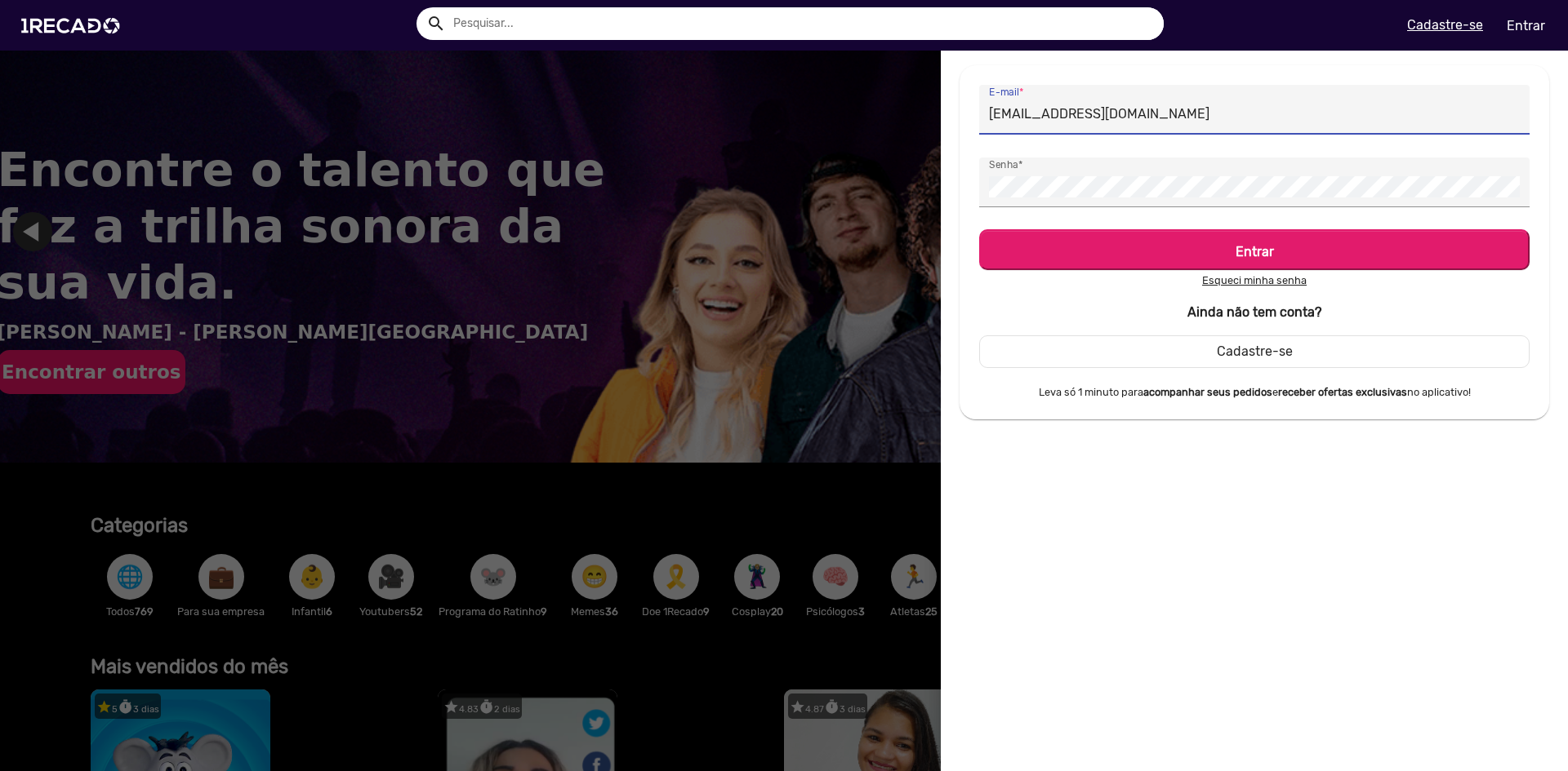
scroll to position [0, 0]
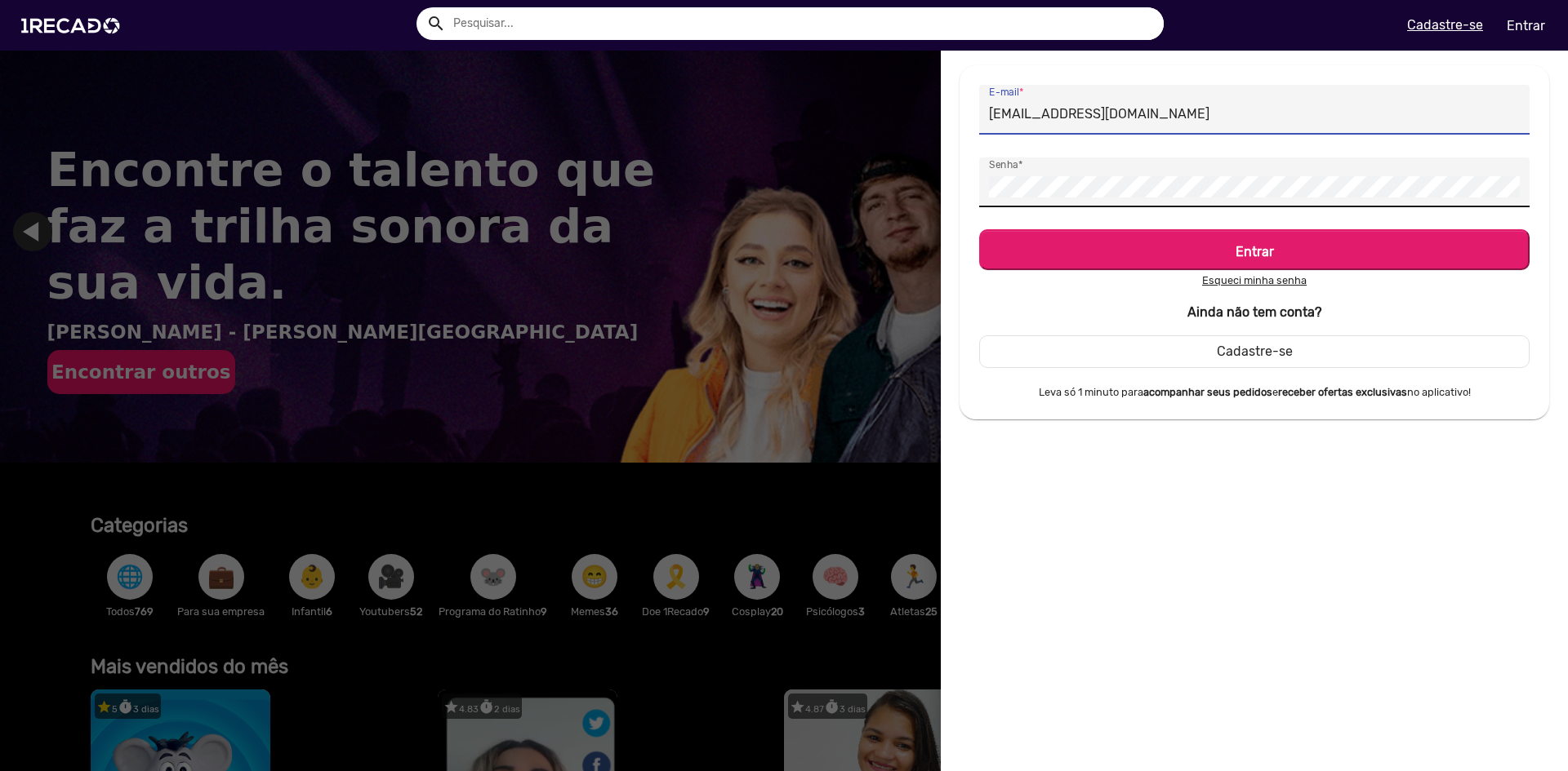
click at [1105, 173] on div "Senha *" at bounding box center [1254, 183] width 530 height 49
drag, startPoint x: 1107, startPoint y: 175, endPoint x: 969, endPoint y: 199, distance: 140.1
click at [969, 199] on div "[EMAIL_ADDRESS][DOMAIN_NAME] E-mail * Senha * Entrar Esqueci minha senha Ainda …" at bounding box center [1254, 243] width 589 height 354
click at [1008, 200] on div "Senha *" at bounding box center [1254, 183] width 530 height 49
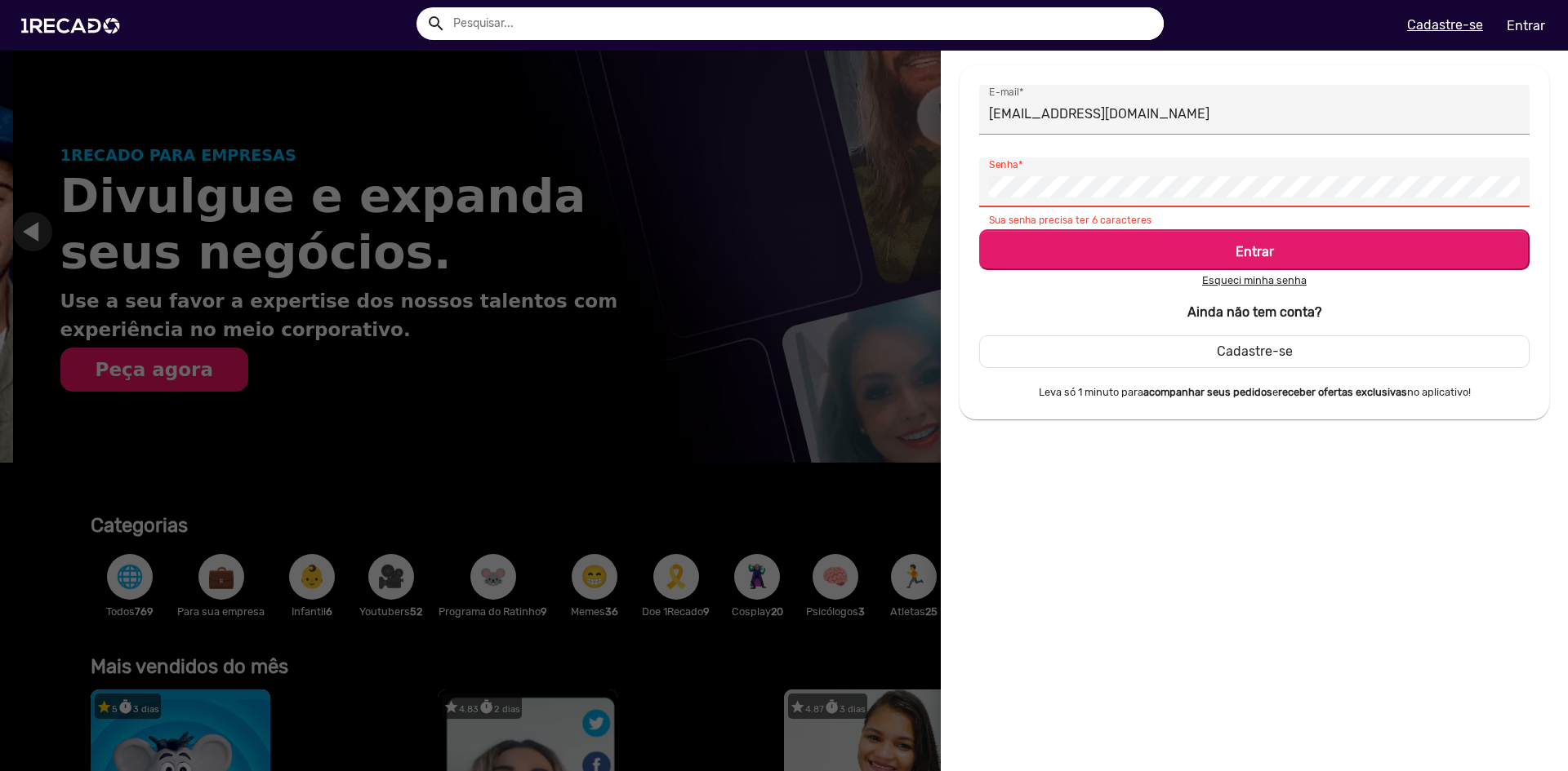
scroll to position [0, 1556]
click at [979, 229] on button "Entrar" at bounding box center [1254, 249] width 550 height 41
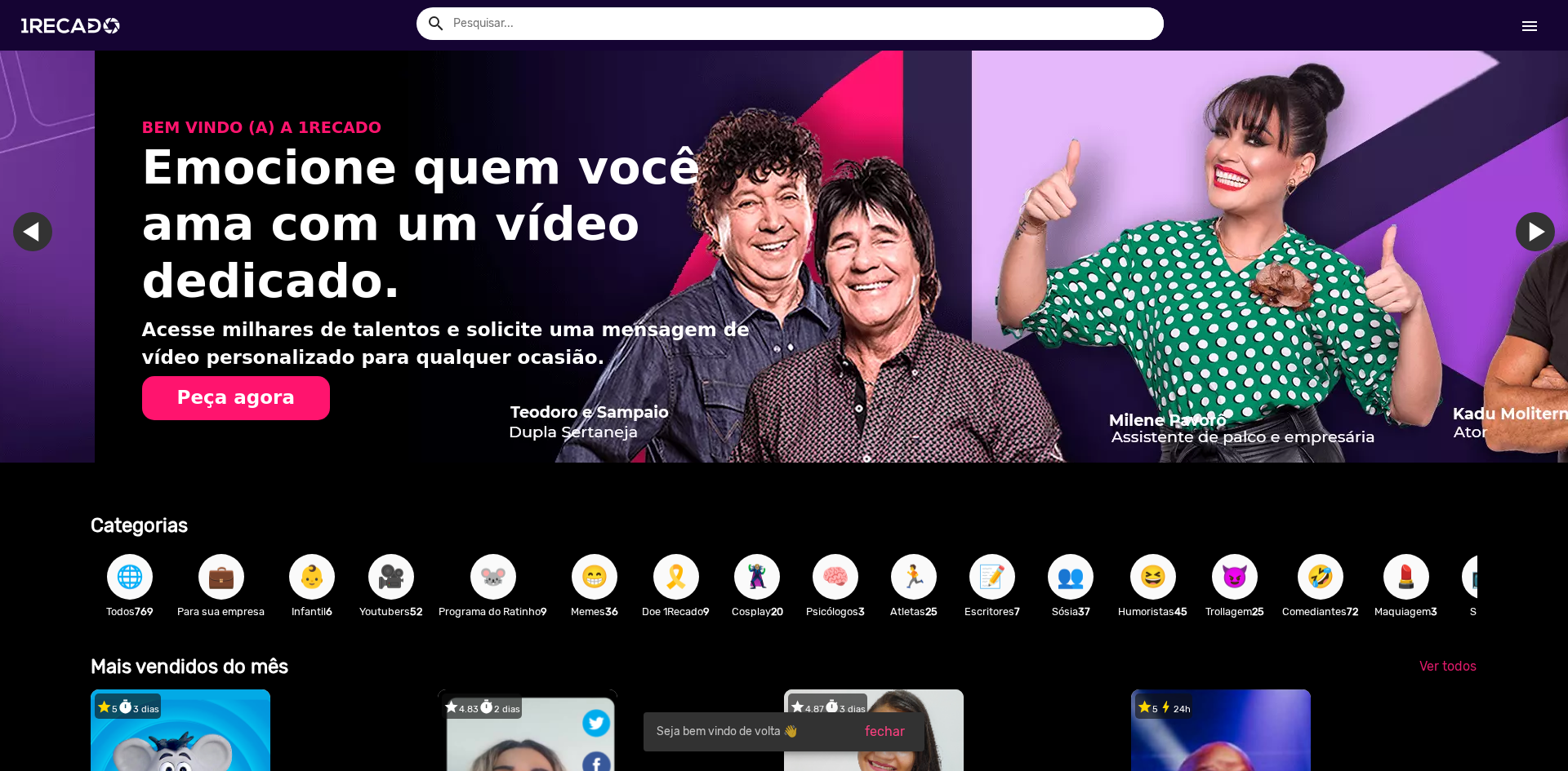
click at [1541, 11] on link "menu" at bounding box center [1529, 25] width 52 height 30
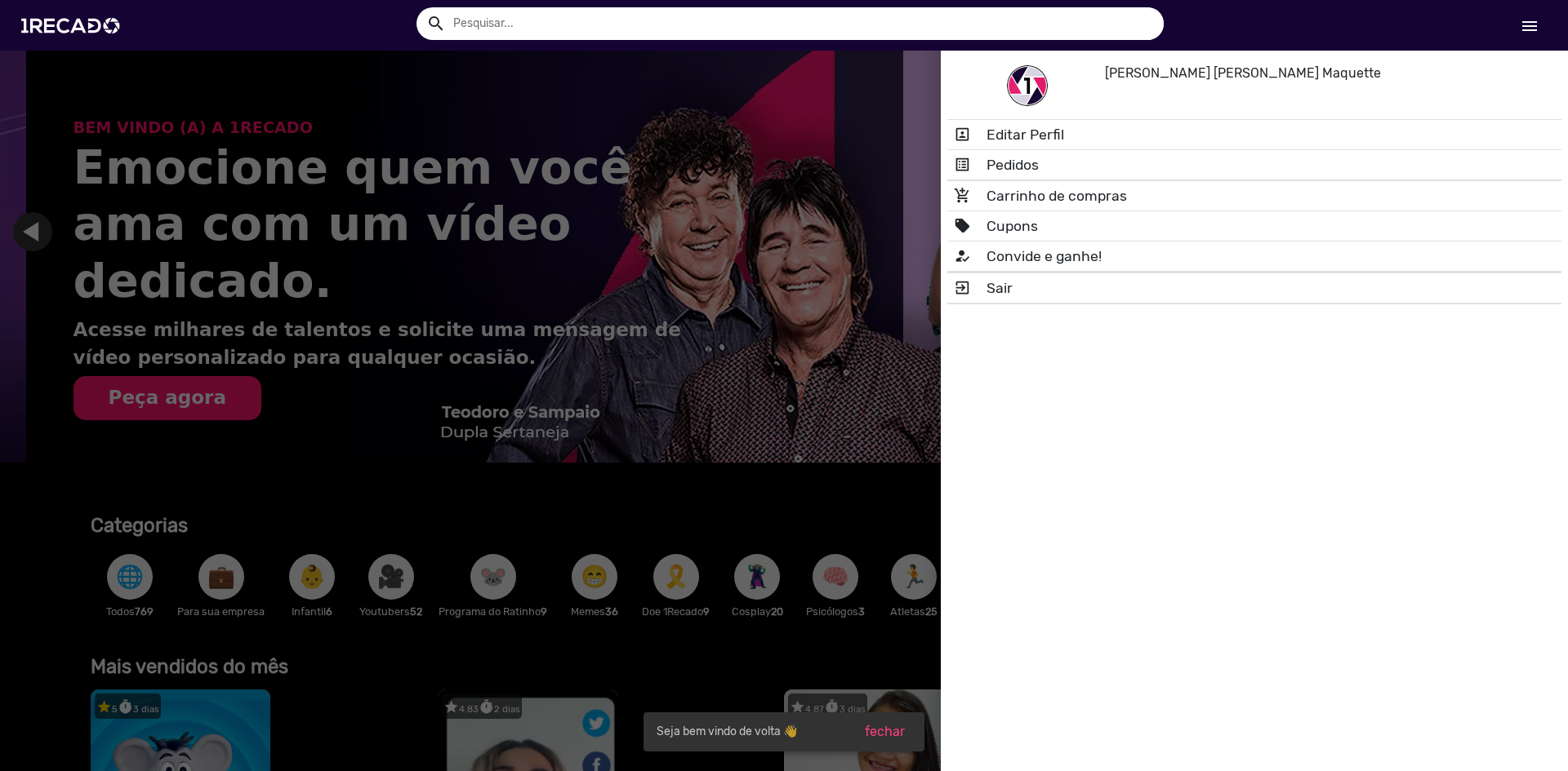
scroll to position [0, 3111]
click at [1053, 165] on link "list_alt Pedidos" at bounding box center [1254, 165] width 614 height 30
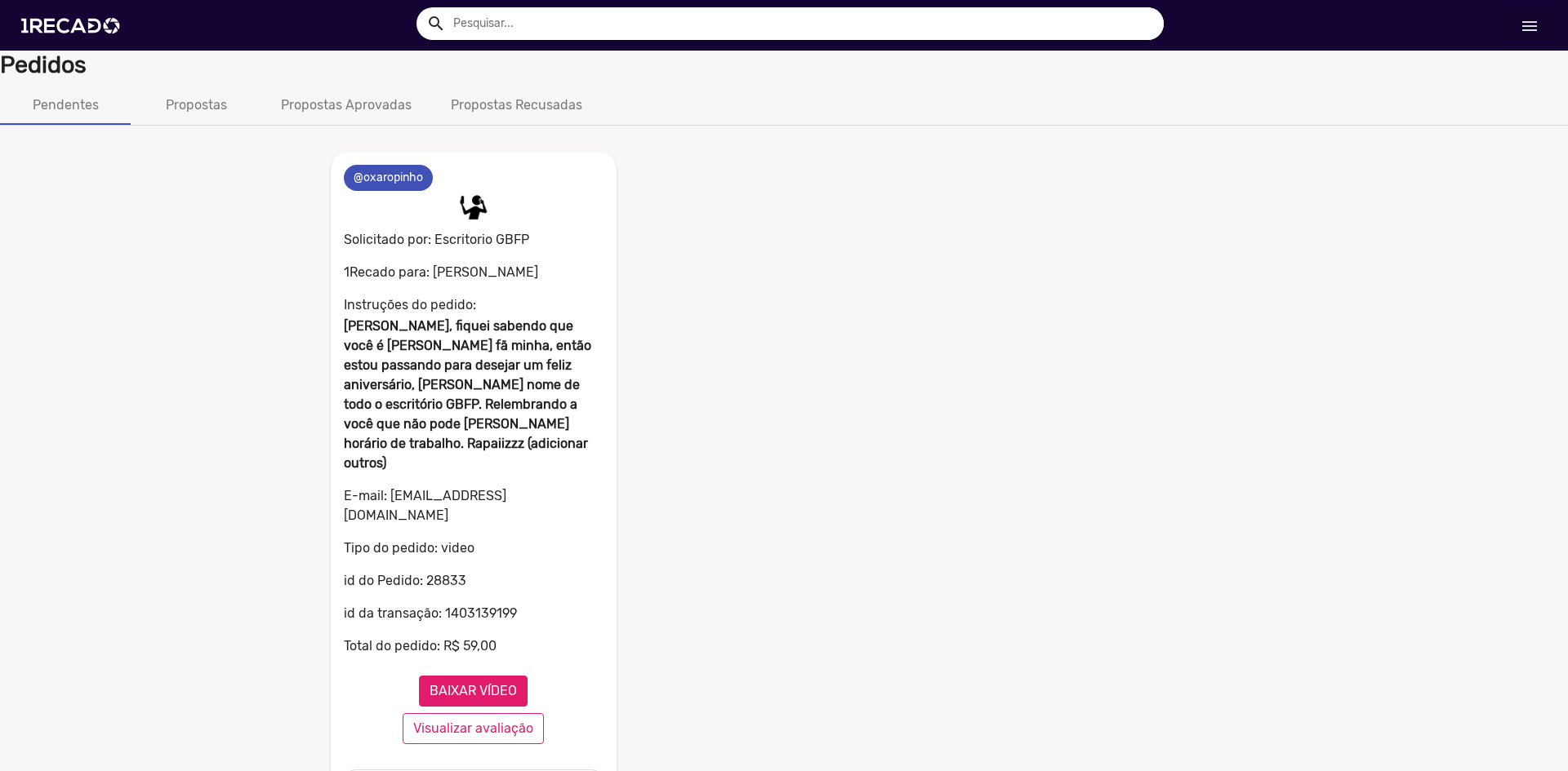
click at [489, 676] on button "BAIXAR VÍDEO" at bounding box center [473, 691] width 109 height 31
click at [705, 416] on div "0 @oxaropinho 0 Solicitado por: Escritorio GBFP 1Recado para: [PERSON_NAME] Ins…" at bounding box center [784, 484] width 931 height 703
click at [52, 32] on img at bounding box center [74, 26] width 124 height 69
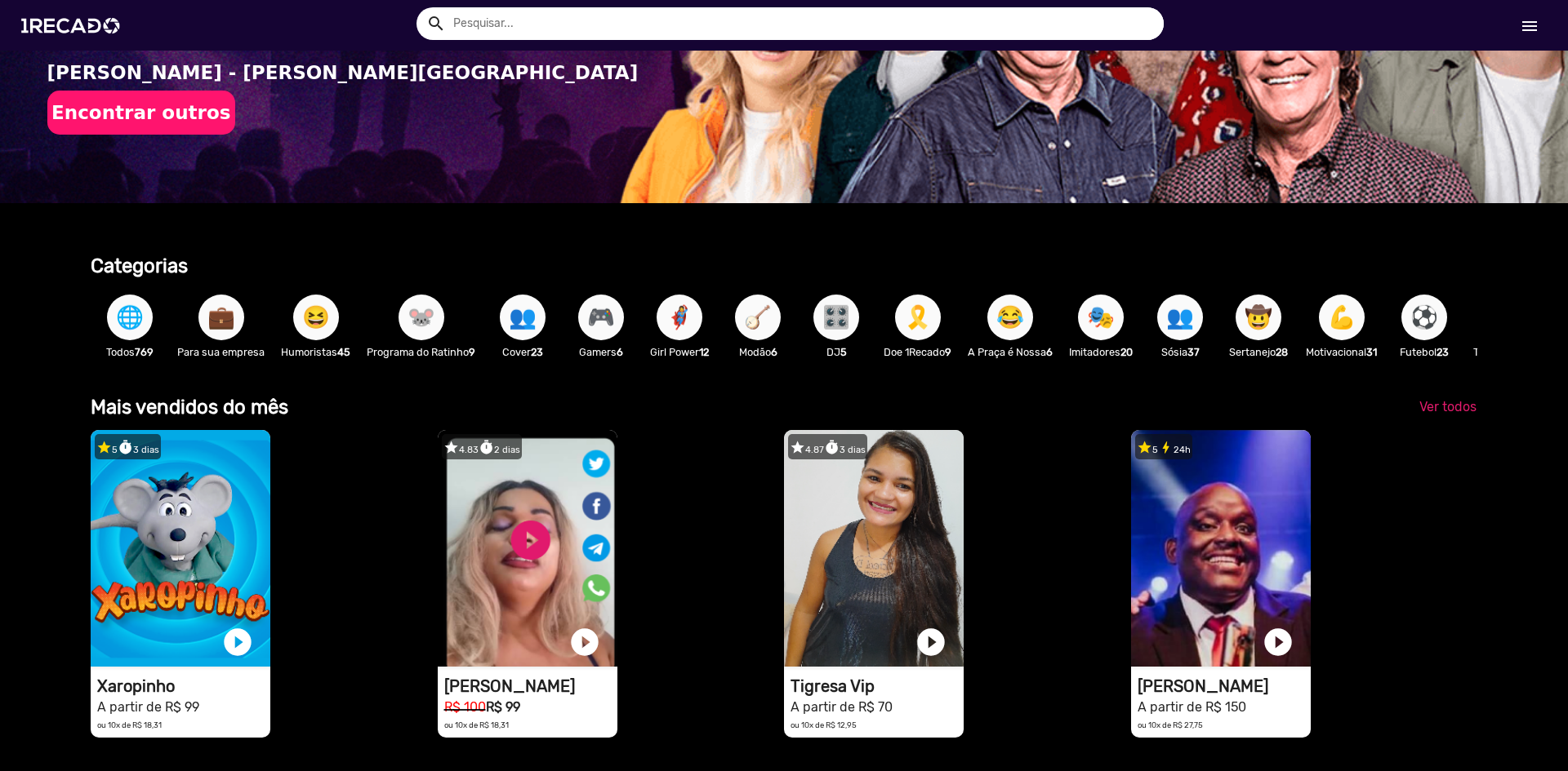
scroll to position [272, 0]
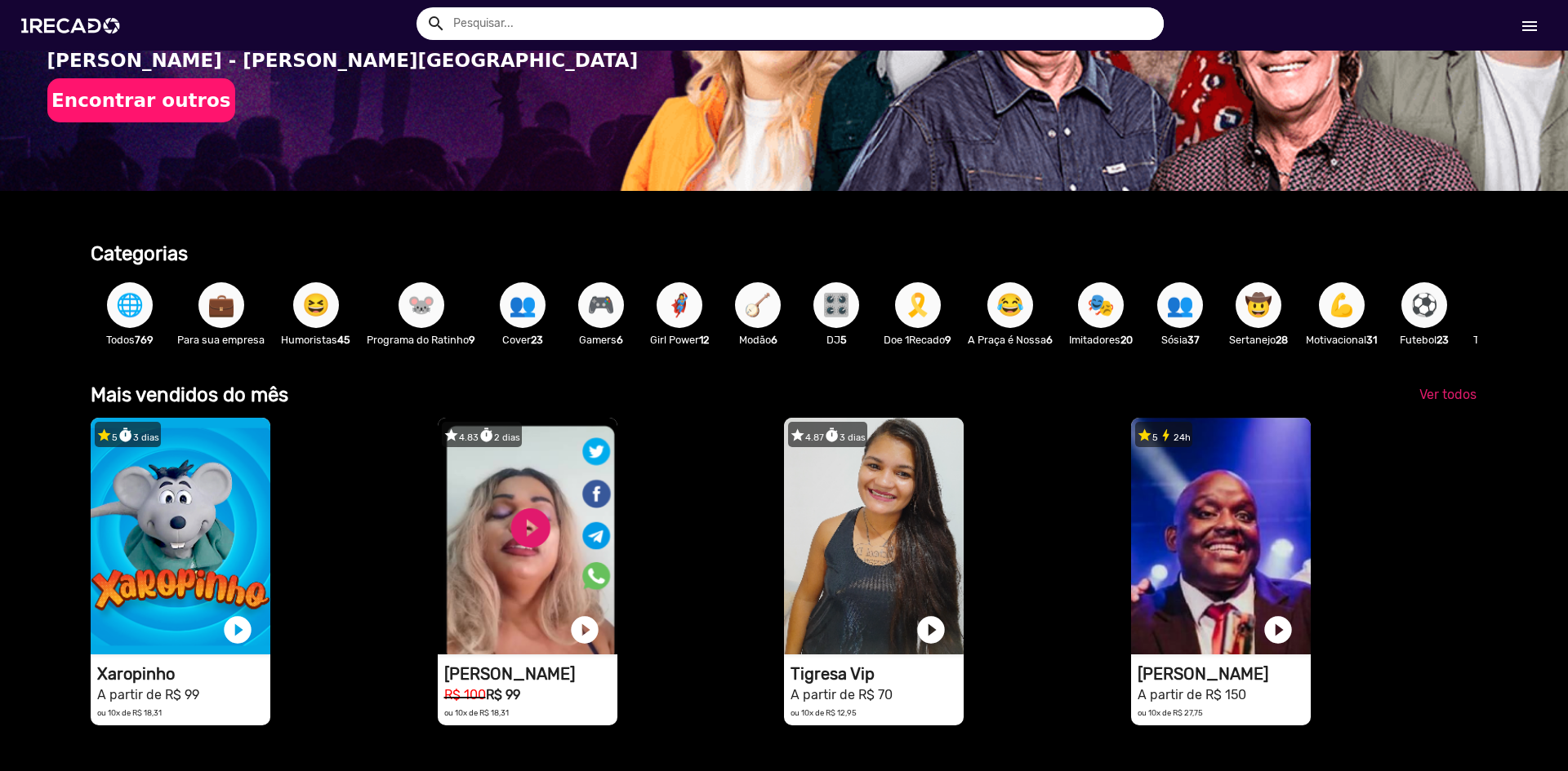
click at [371, 236] on div "Categorias" at bounding box center [607, 247] width 1059 height 37
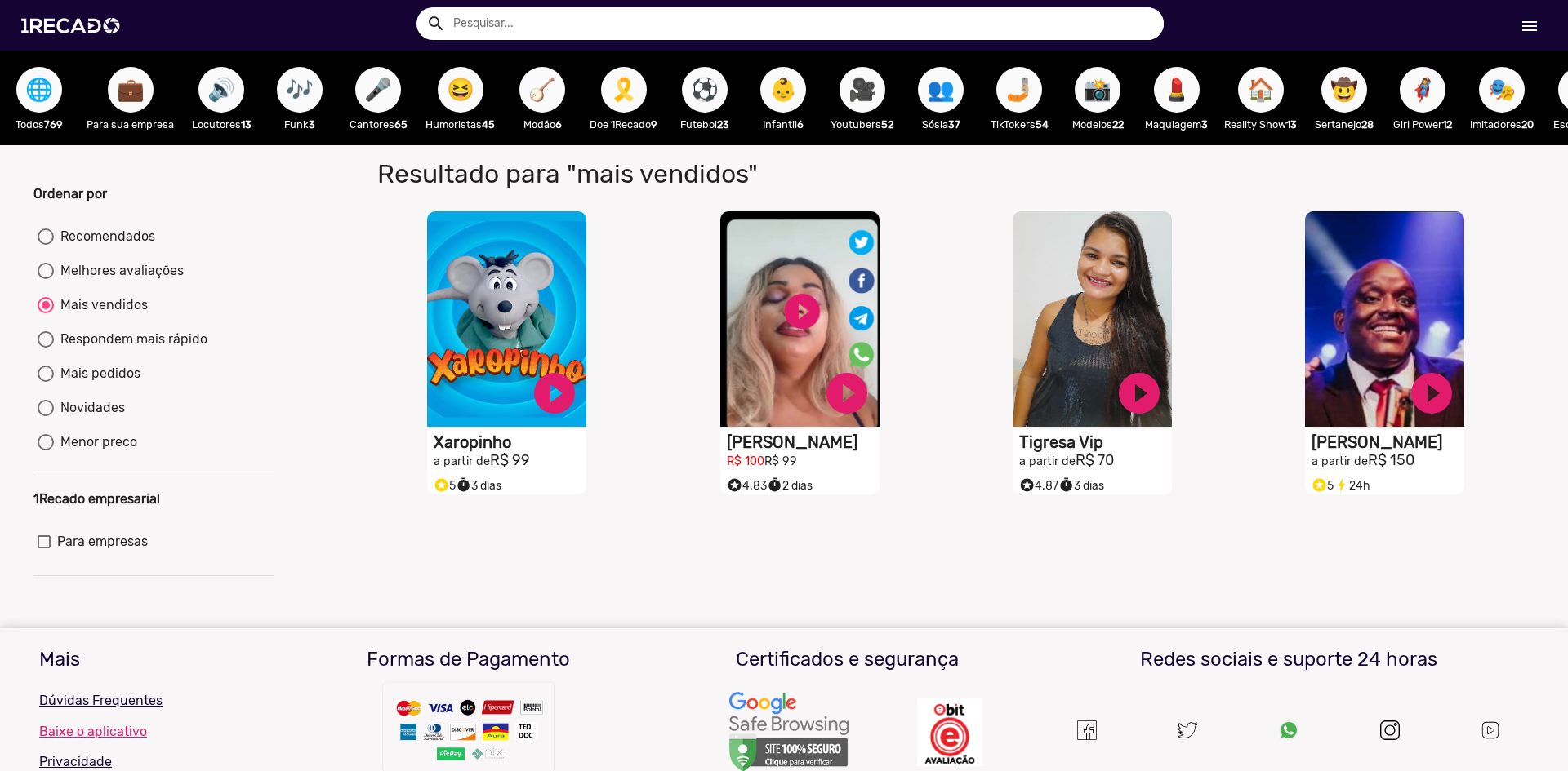
click at [374, 237] on div "S1RECADO vídeos dedicados para fãs e empresas play_circle_filled Xaropinho a pa…" at bounding box center [510, 354] width 292 height 301
click at [359, 233] on div "Resultado para "mais vendidos" S1RECADO vídeos dedicados para fãs e empresas pl…" at bounding box center [950, 367] width 1195 height 445
click at [21, 97] on button "🌐" at bounding box center [39, 89] width 46 height 46
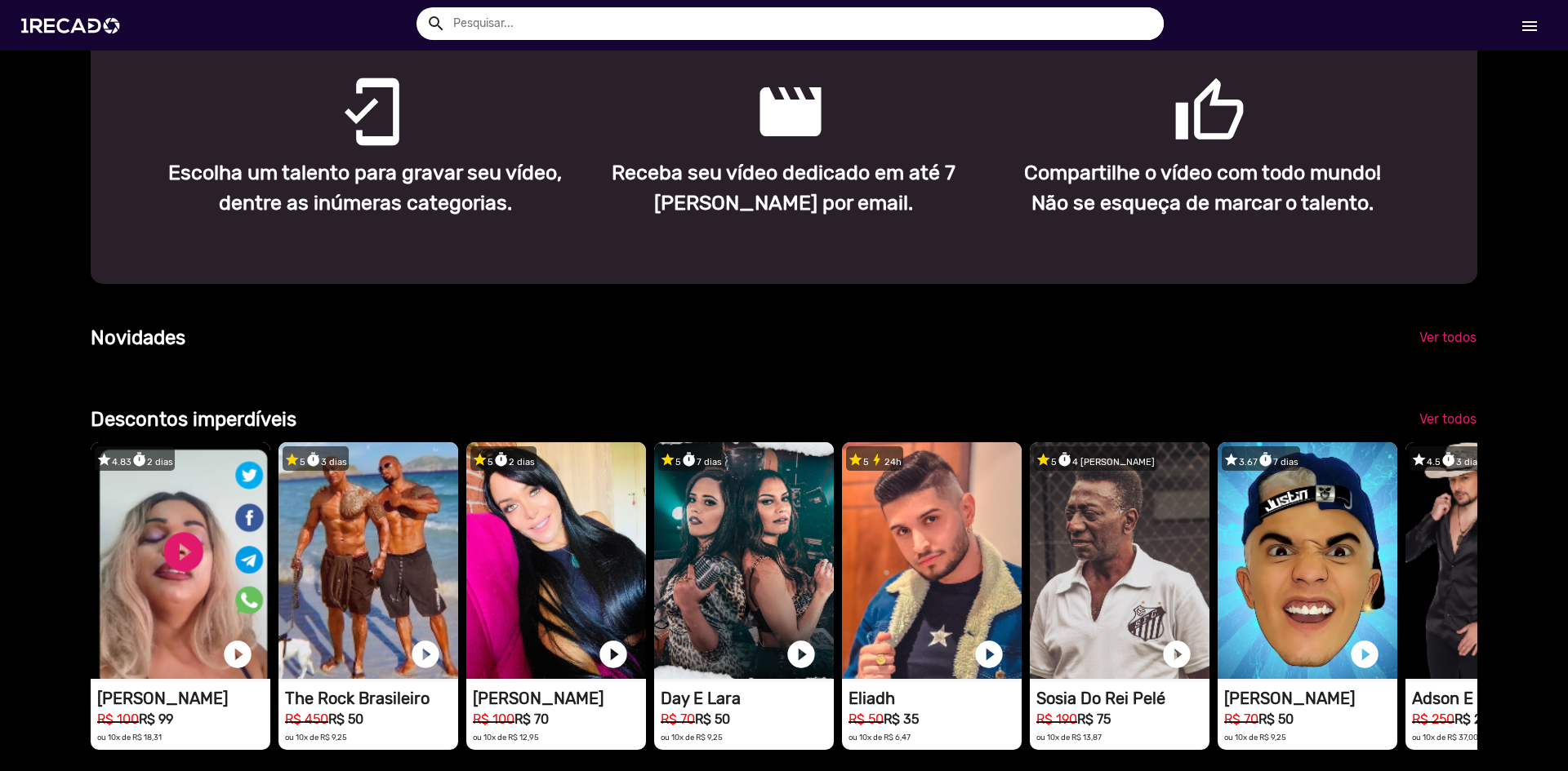
scroll to position [1088, 0]
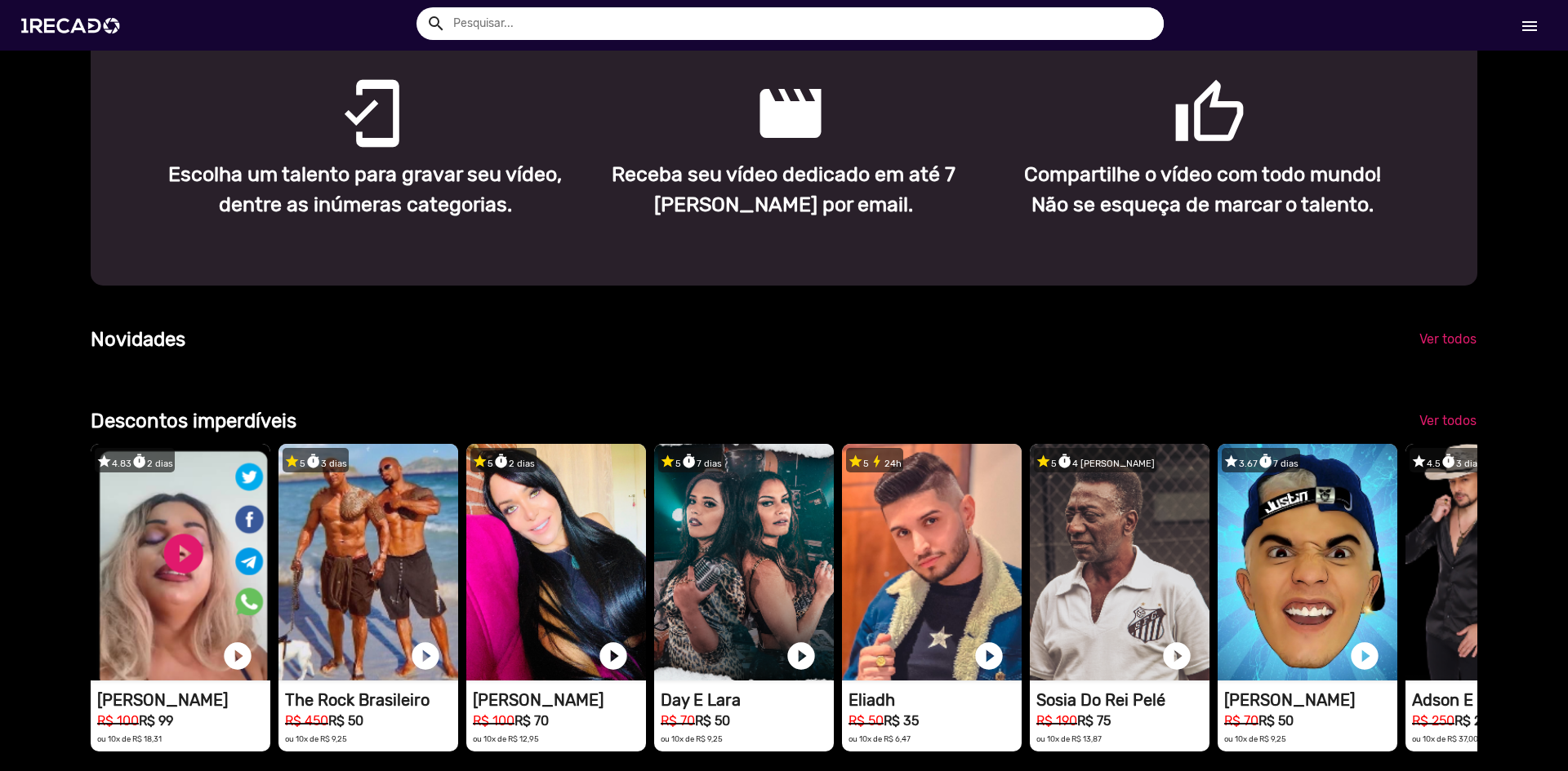
click at [416, 286] on div "mobile_friendly Escolha um talento para gravar seu vídeo, dentre as inúmeras ca…" at bounding box center [784, 148] width 1386 height 274
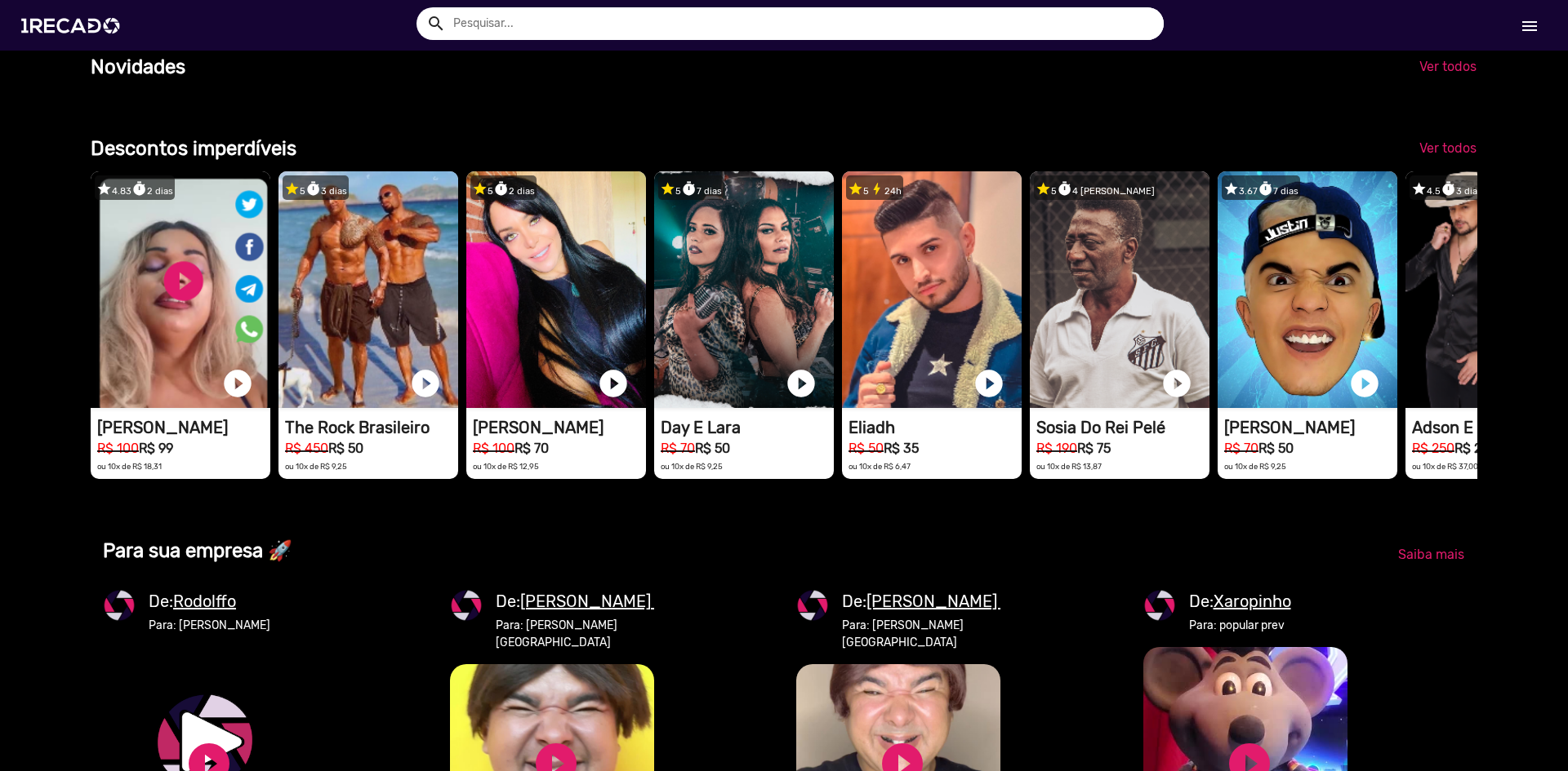
scroll to position [0, 1556]
click at [1452, 156] on span "Ver todos" at bounding box center [1448, 148] width 57 height 15
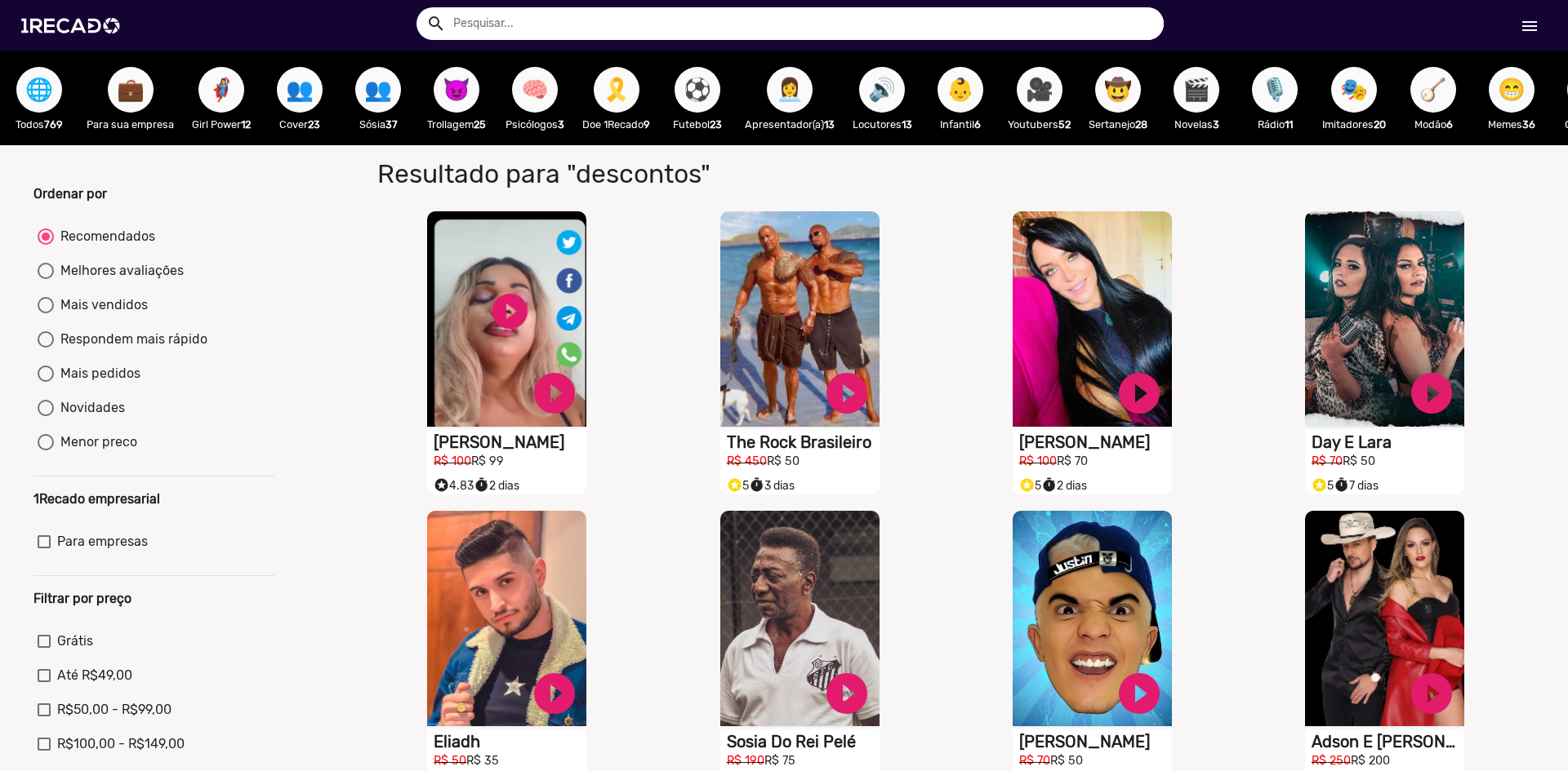
scroll to position [272, 0]
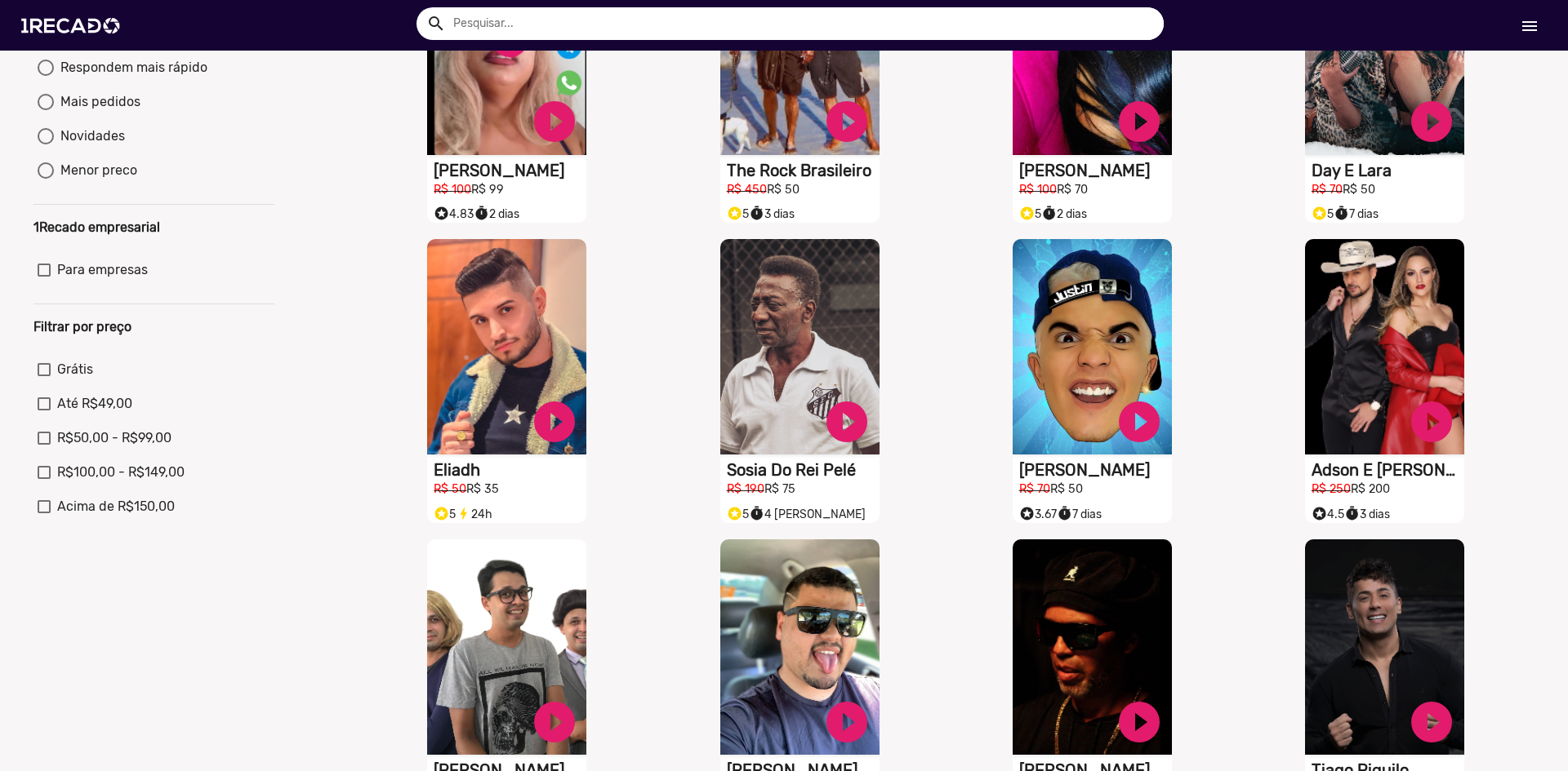
click at [396, 272] on div "S1RECADO vídeos dedicados para fãs e empresas play_circle_filled Eliadh R$ 50 R…" at bounding box center [510, 382] width 292 height 301
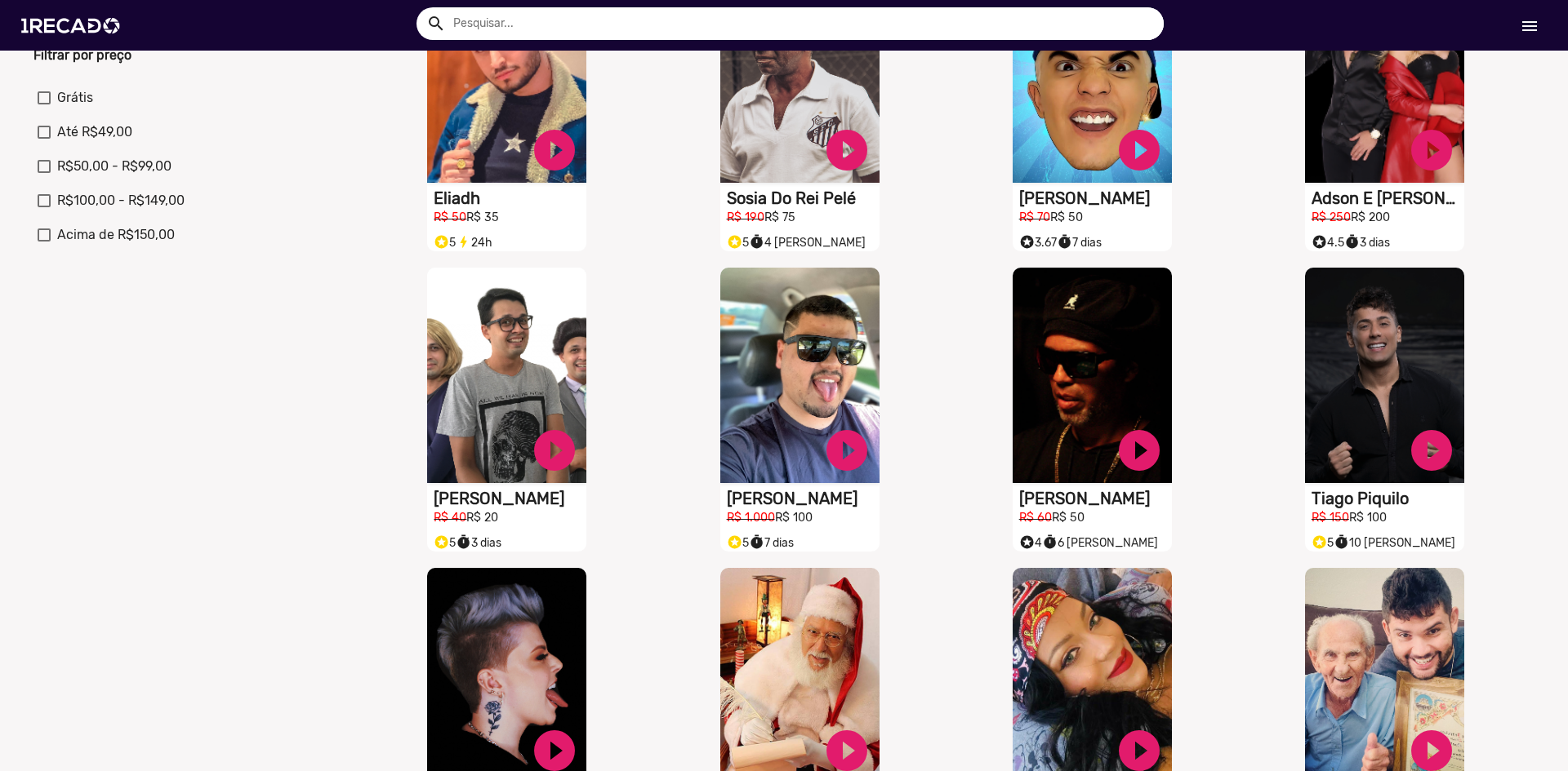
click at [394, 277] on div "S1RECADO vídeos dedicados para fãs e empresas play_circle_filled [PERSON_NAME] …" at bounding box center [510, 410] width 292 height 301
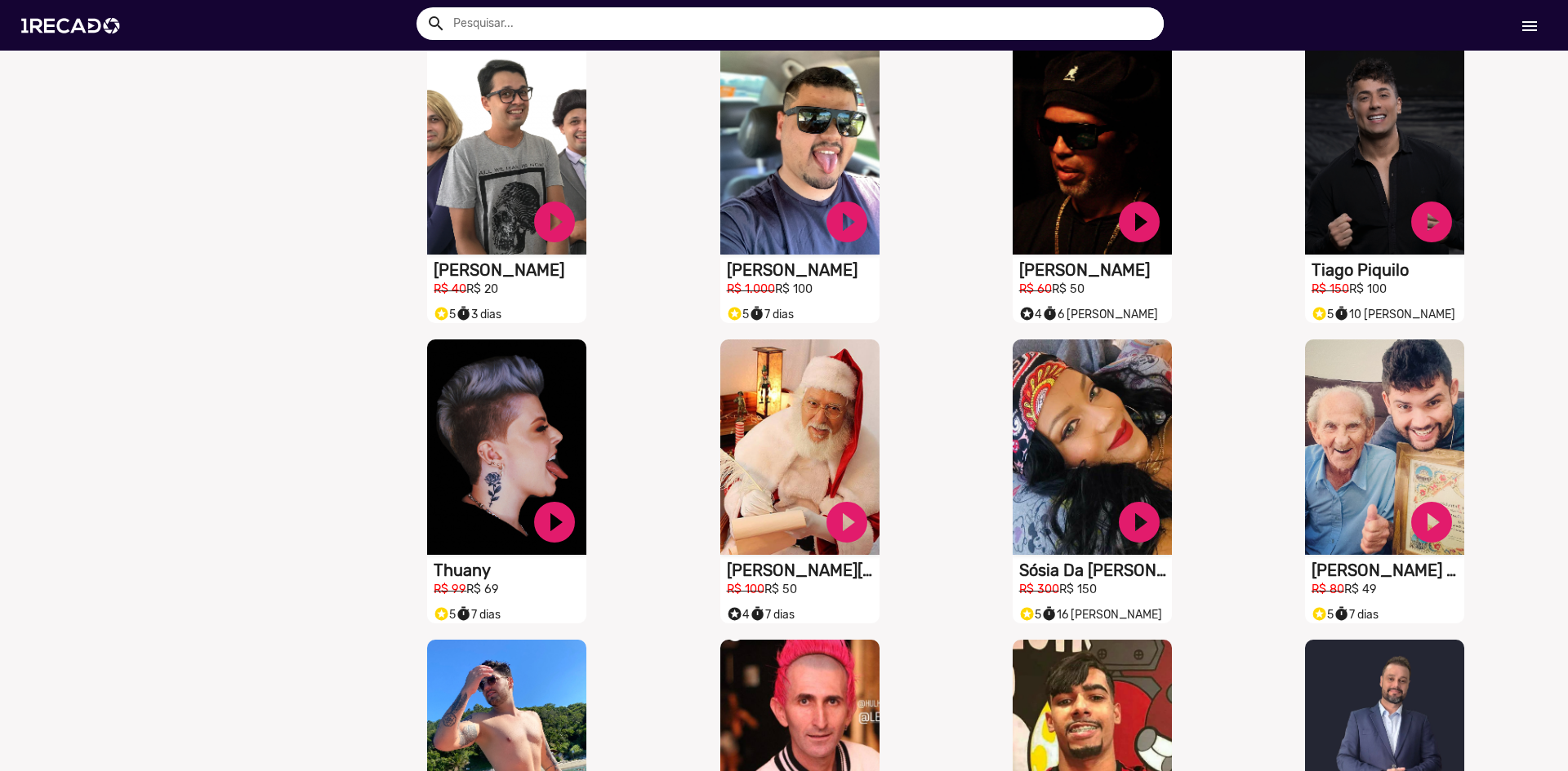
scroll to position [817, 0]
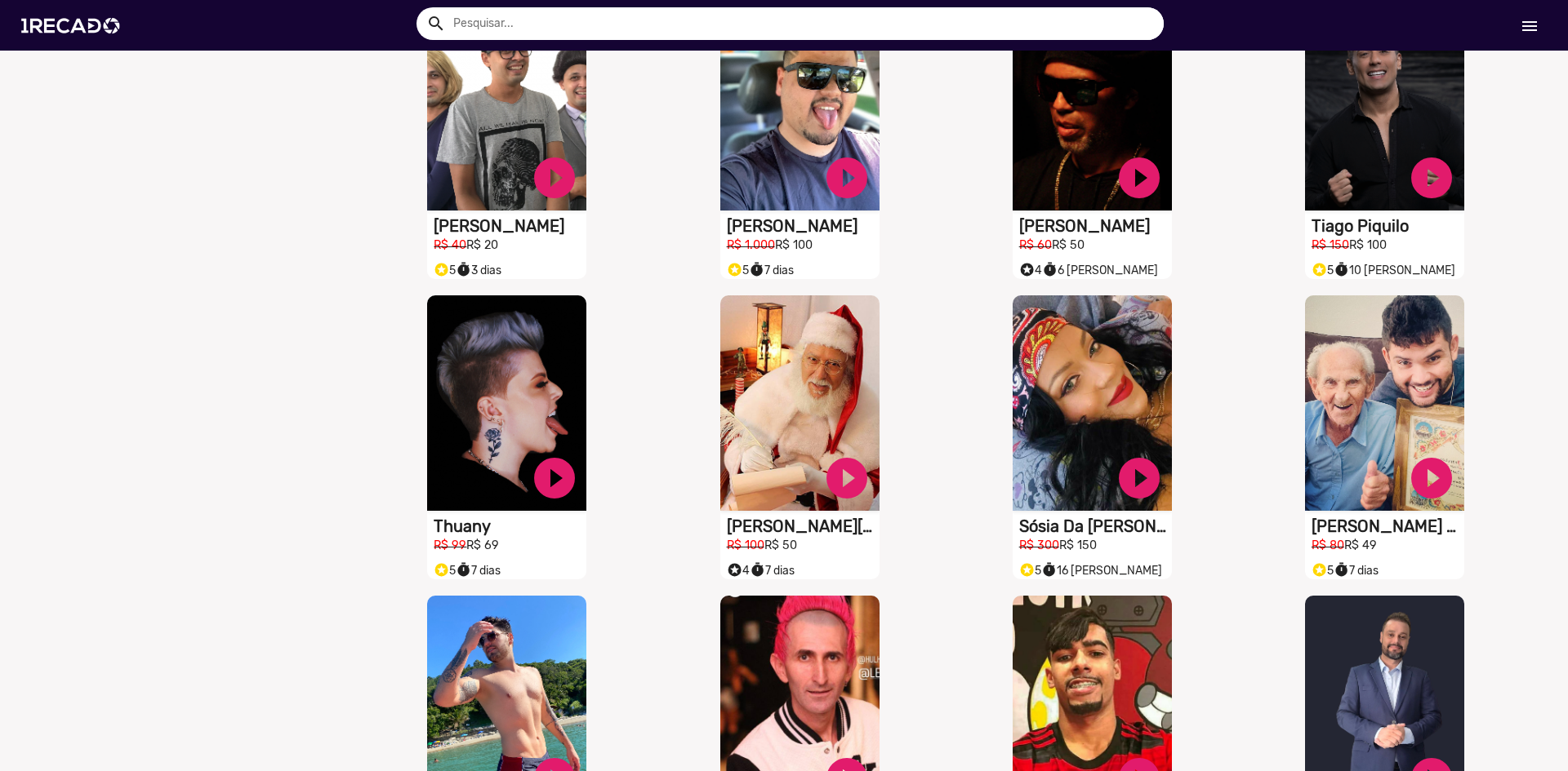
click at [395, 277] on div "S1RECADO vídeos dedicados para fãs e empresas play_circle_filled [PERSON_NAME] …" at bounding box center [510, 137] width 292 height 301
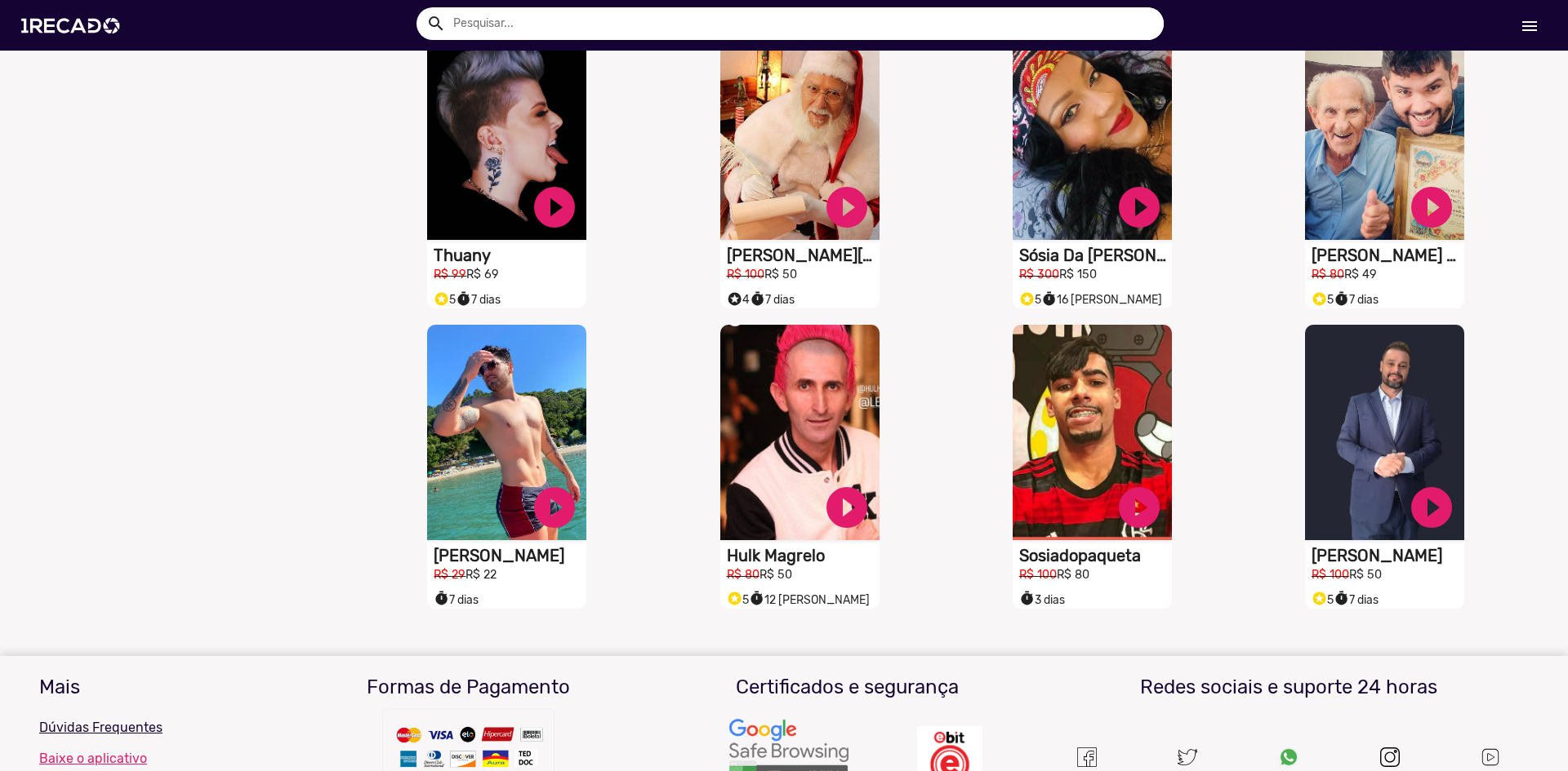
scroll to position [1088, 0]
click at [395, 277] on div "S1RECADO vídeos dedicados para fãs e empresas play_circle_filled Thuany R$ 99 R…" at bounding box center [510, 166] width 292 height 301
click at [394, 277] on div "S1RECADO vídeos dedicados para fãs e empresas play_circle_filled Thuany R$ 99 R…" at bounding box center [510, 166] width 292 height 301
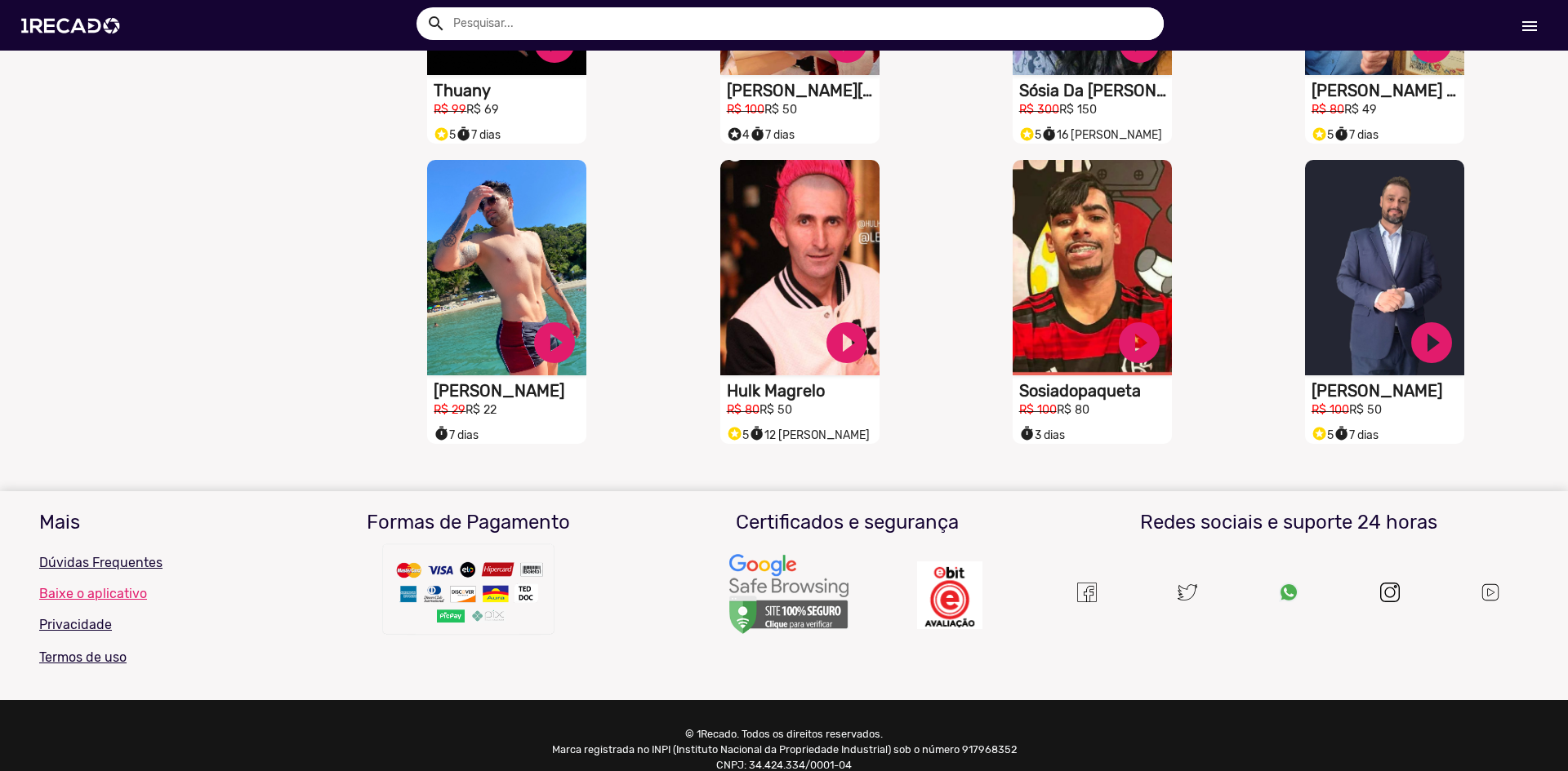
scroll to position [1308, 0]
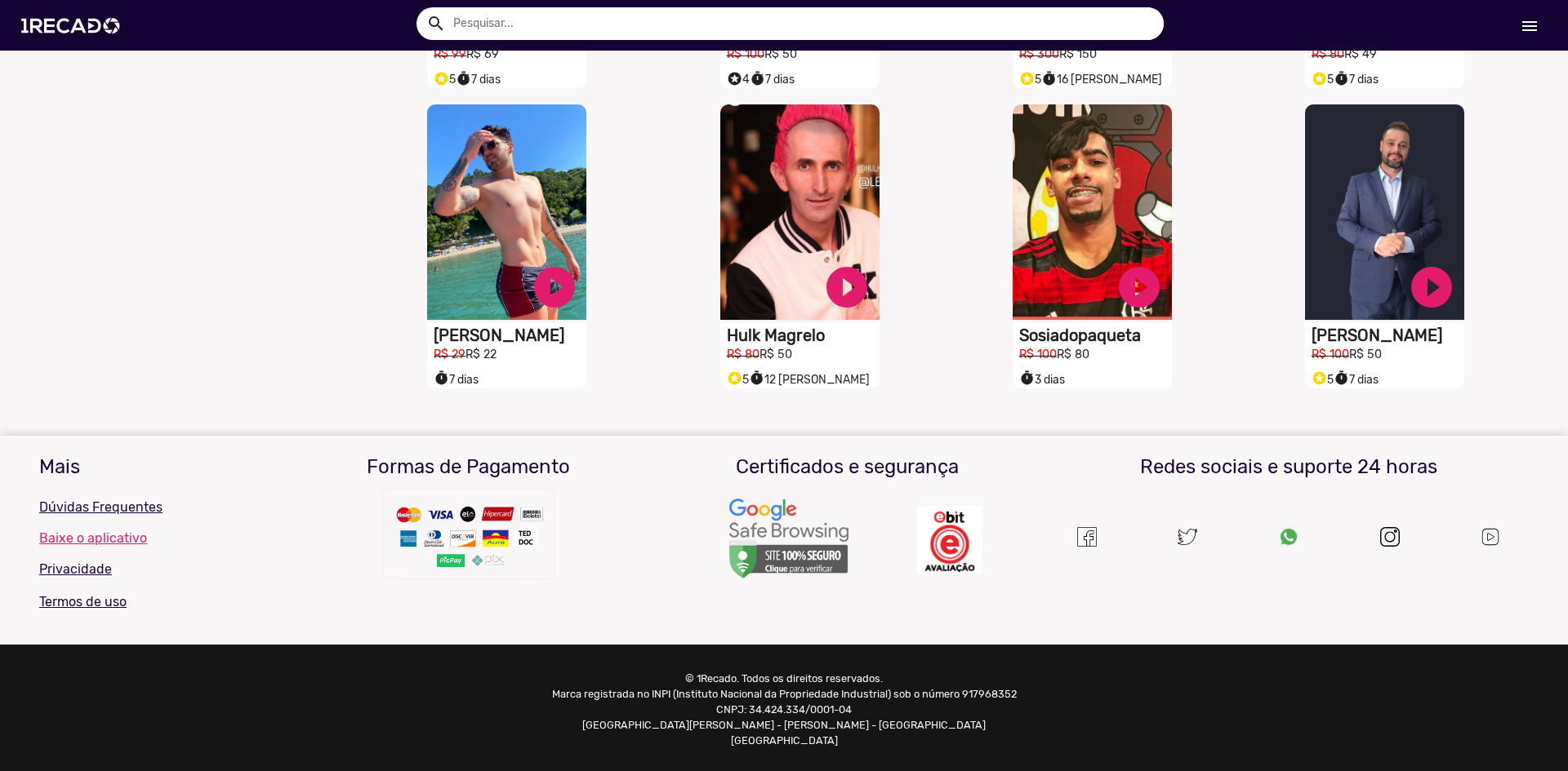
click at [365, 277] on div "S1RECADO vídeos dedicados para fãs e empresas play_circle_filled [PERSON_NAME] …" at bounding box center [510, 247] width 292 height 301
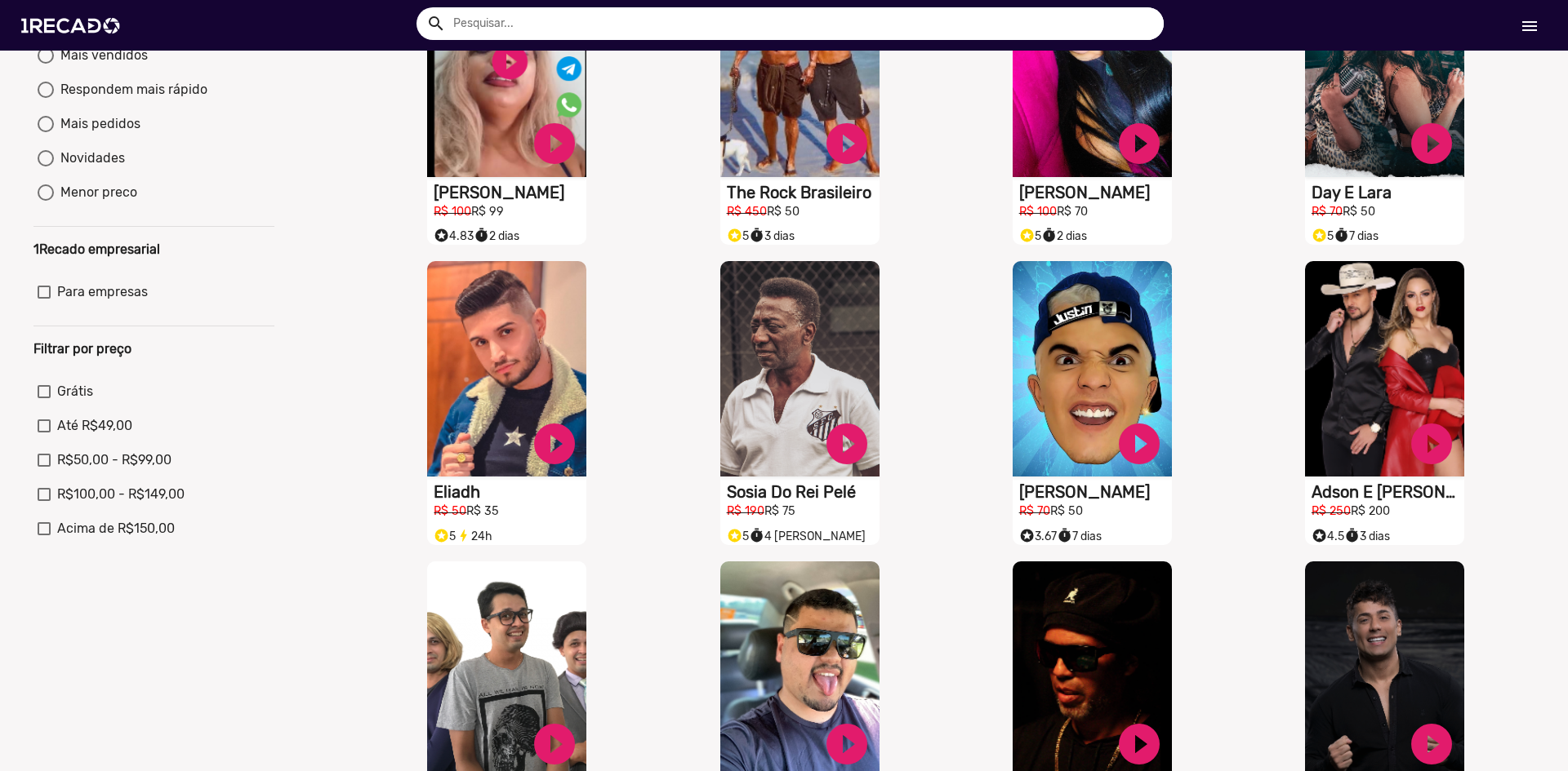
scroll to position [0, 0]
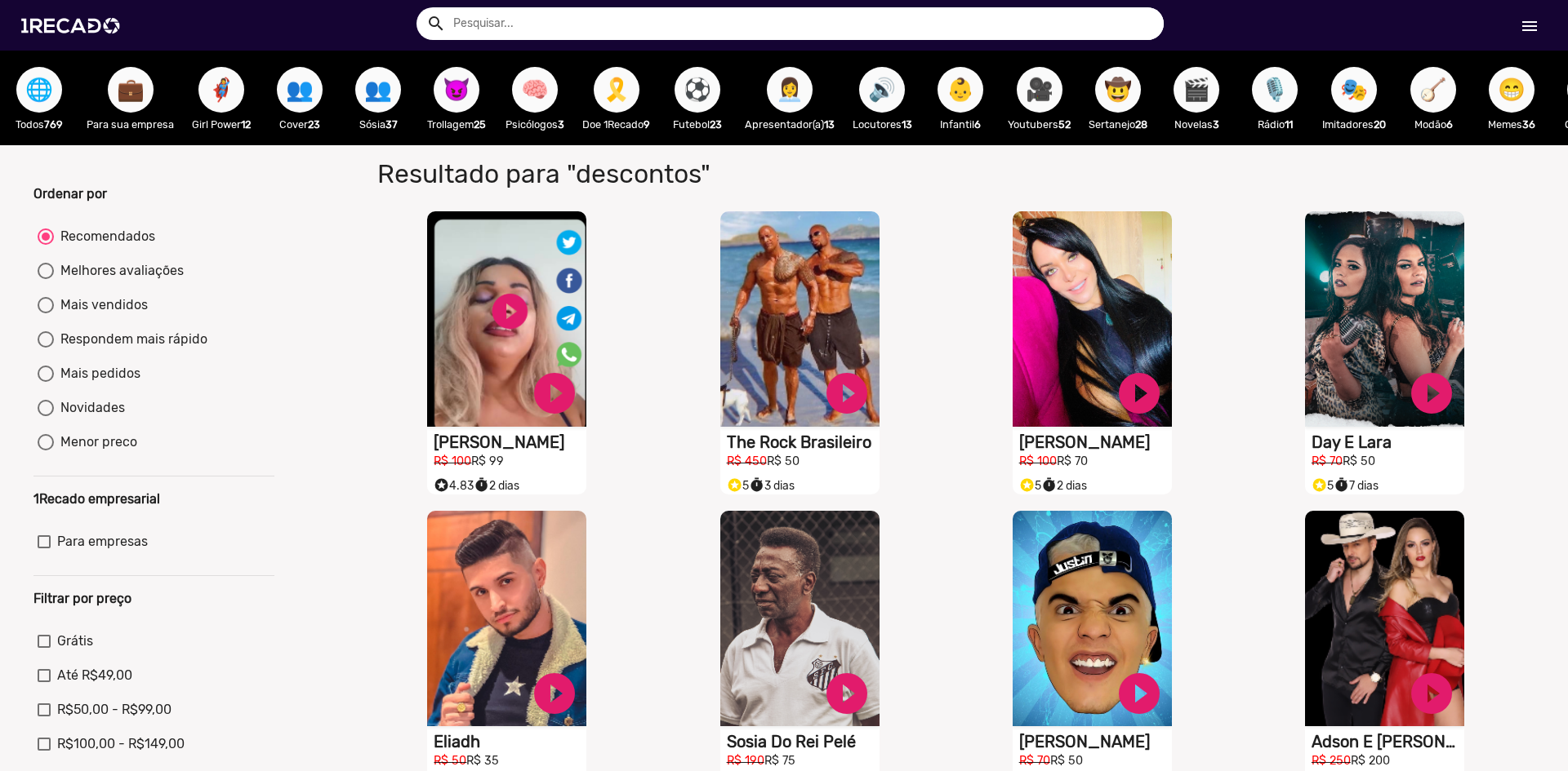
click at [118, 315] on div "Mais vendidos" at bounding box center [101, 305] width 94 height 20
click at [46, 314] on input "Mais vendidos" at bounding box center [45, 313] width 1 height 1
radio input "true"
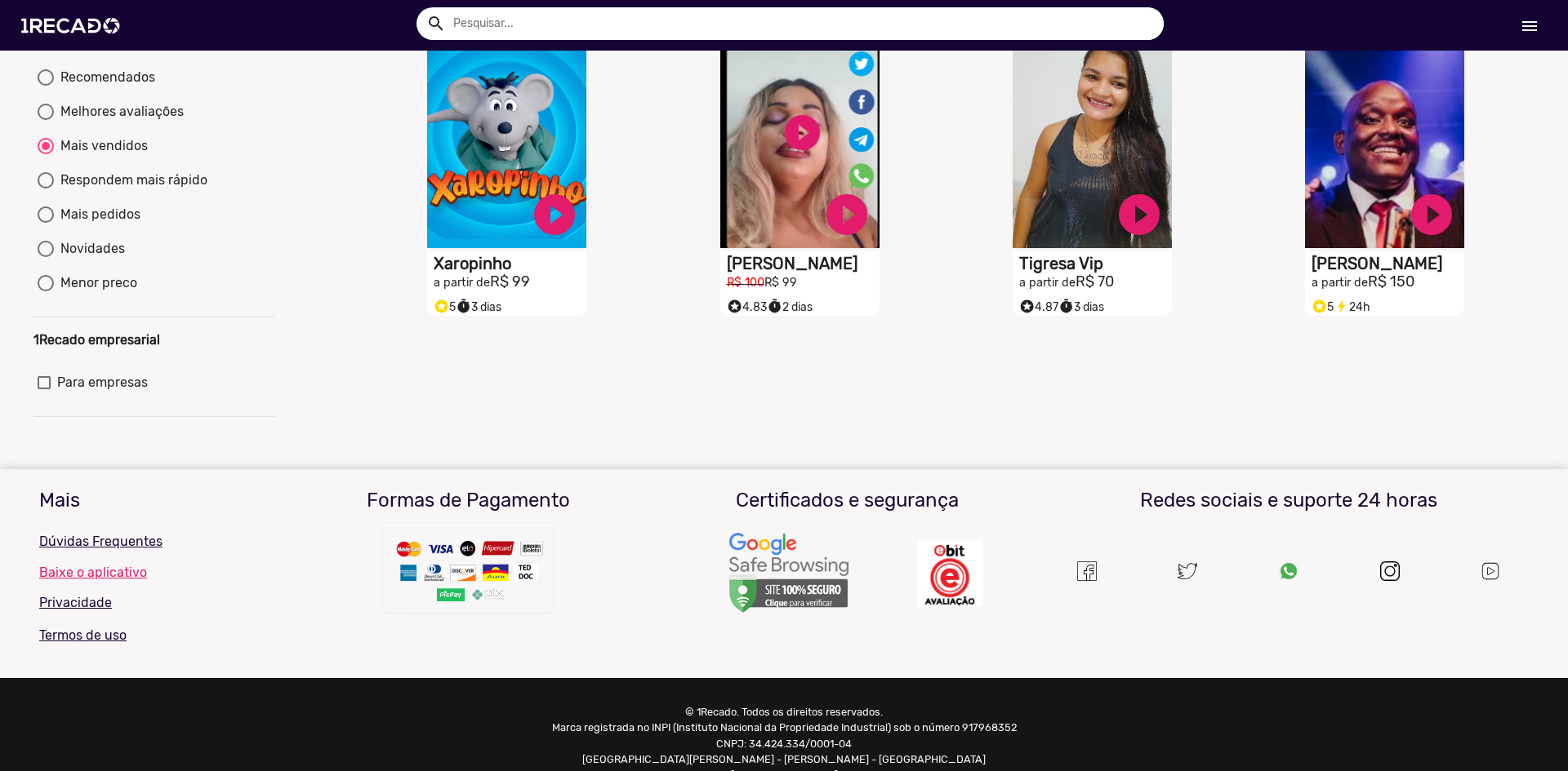
scroll to position [193, 0]
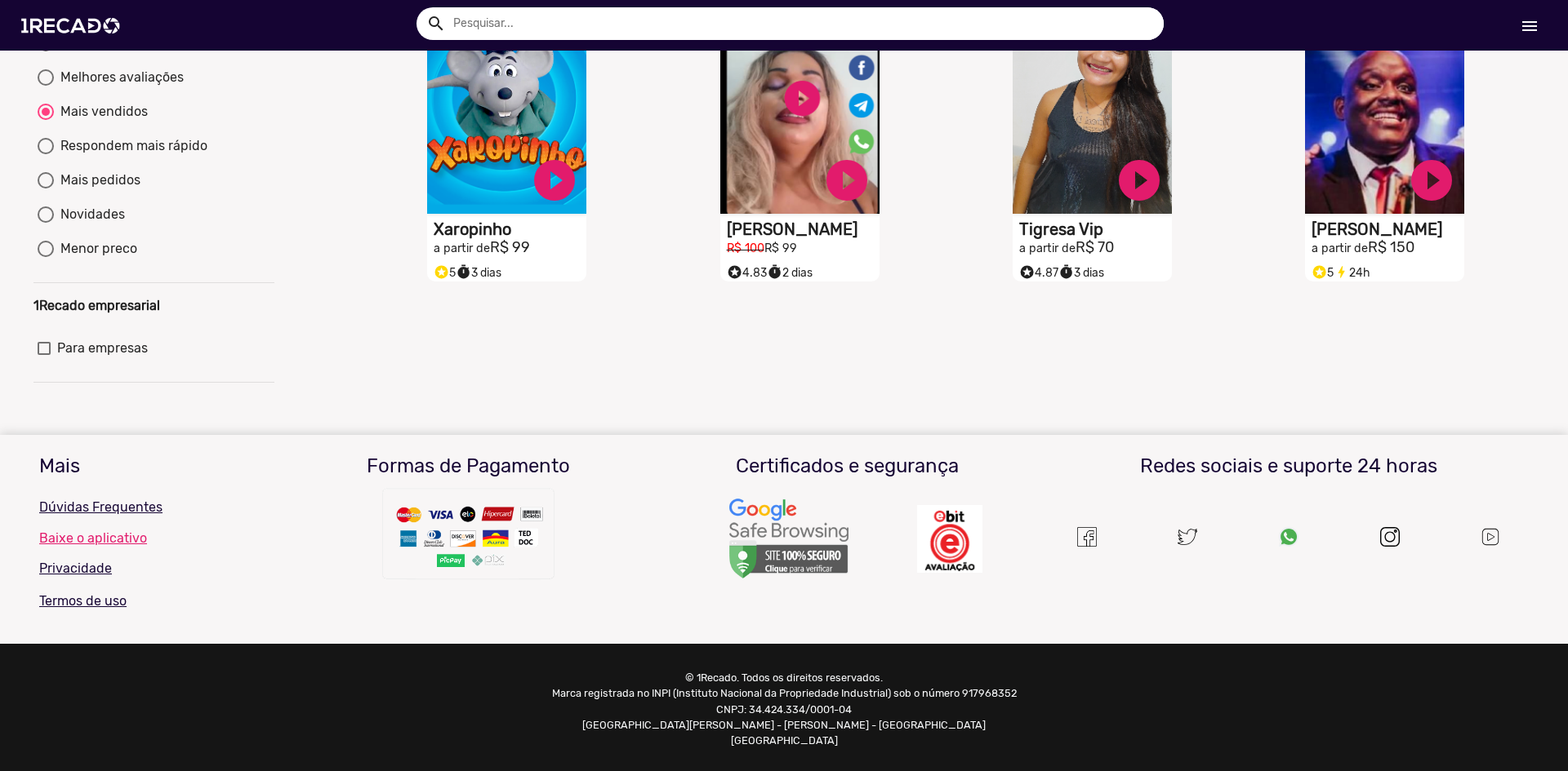
click at [407, 290] on div "S1RECADO vídeos dedicados para fãs e empresas play_circle_filled Xaropinho a pa…" at bounding box center [510, 141] width 292 height 301
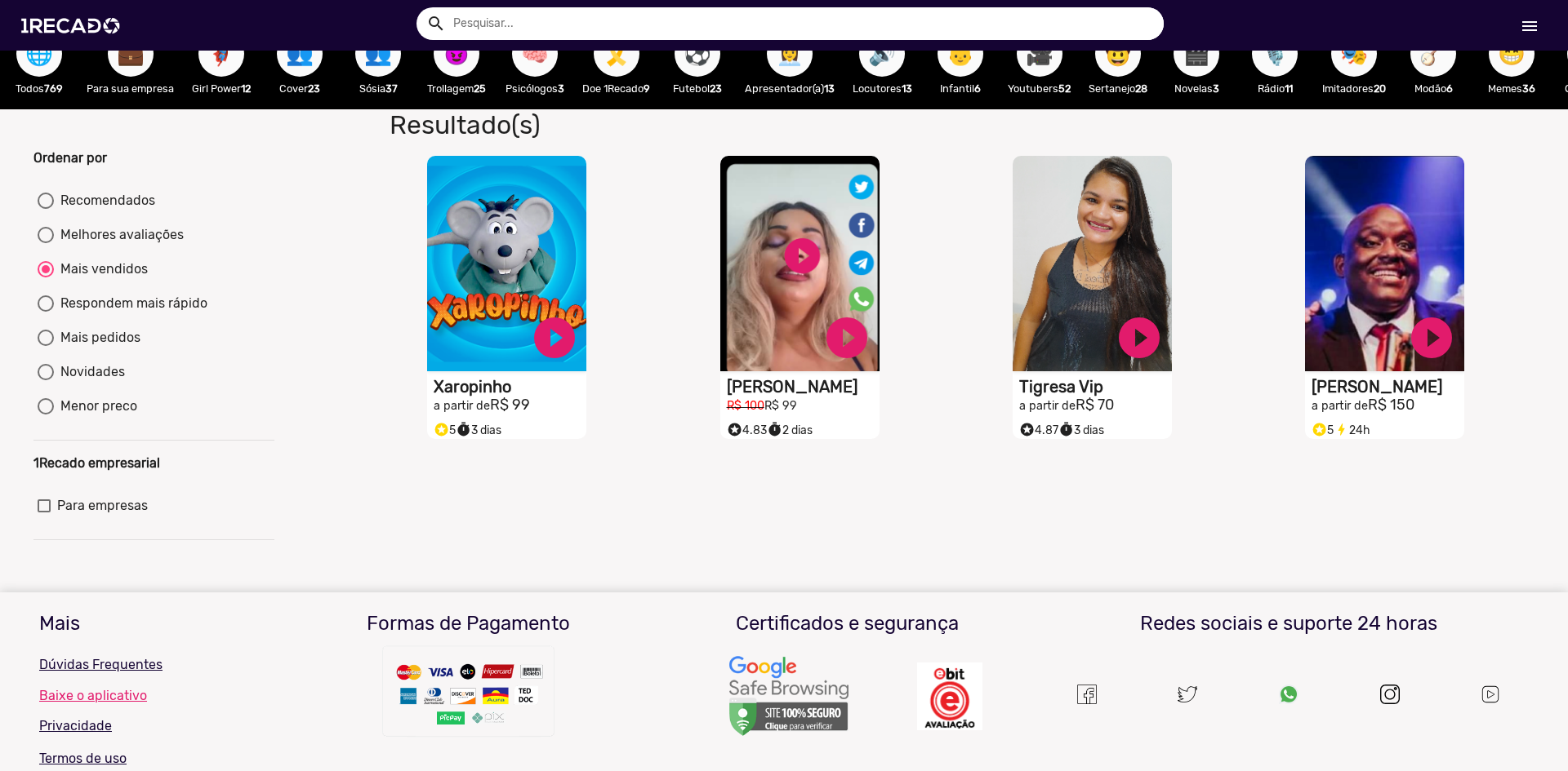
scroll to position [0, 0]
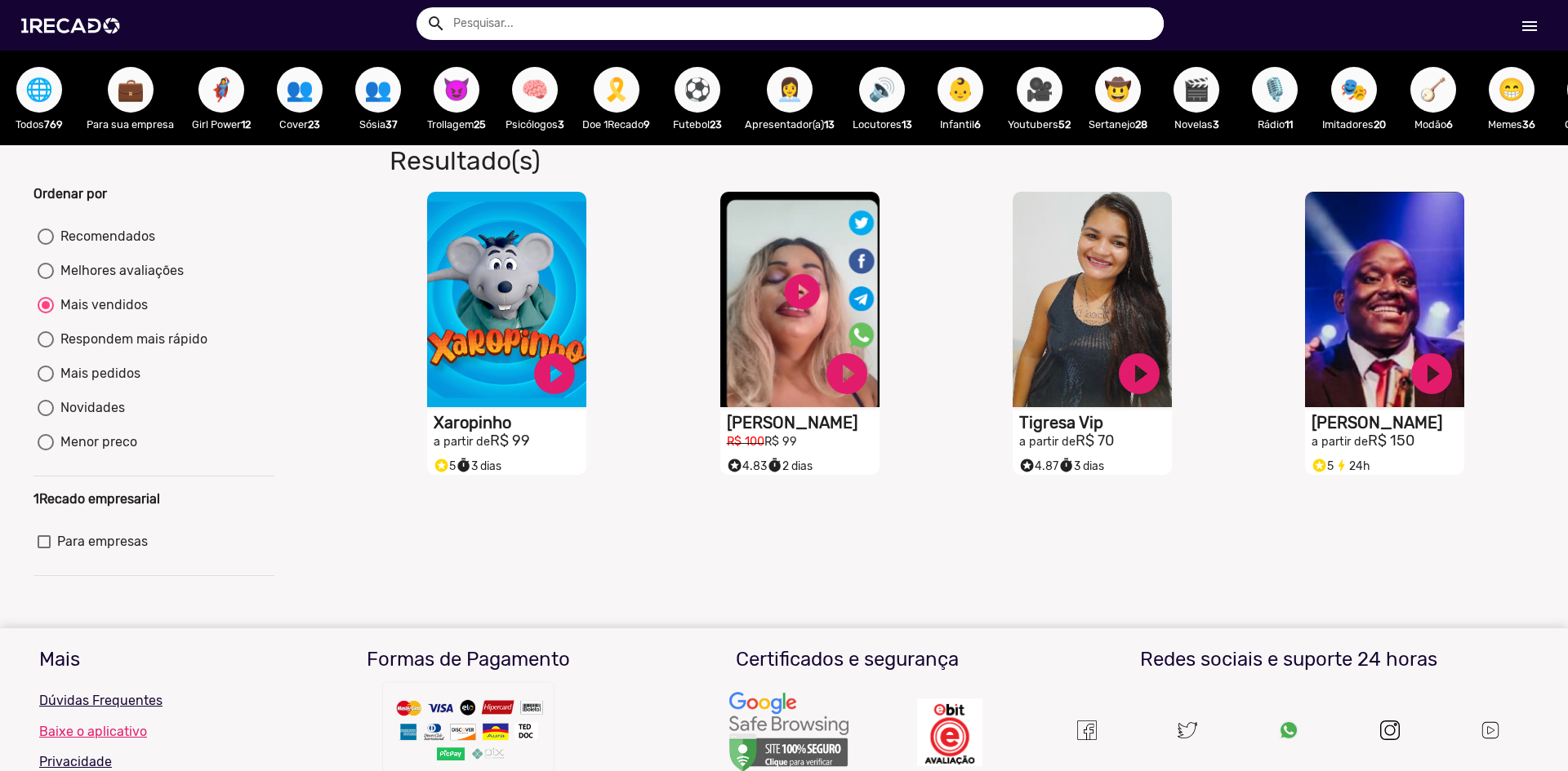
click at [451, 111] on span "😈" at bounding box center [456, 89] width 28 height 46
radio input "true"
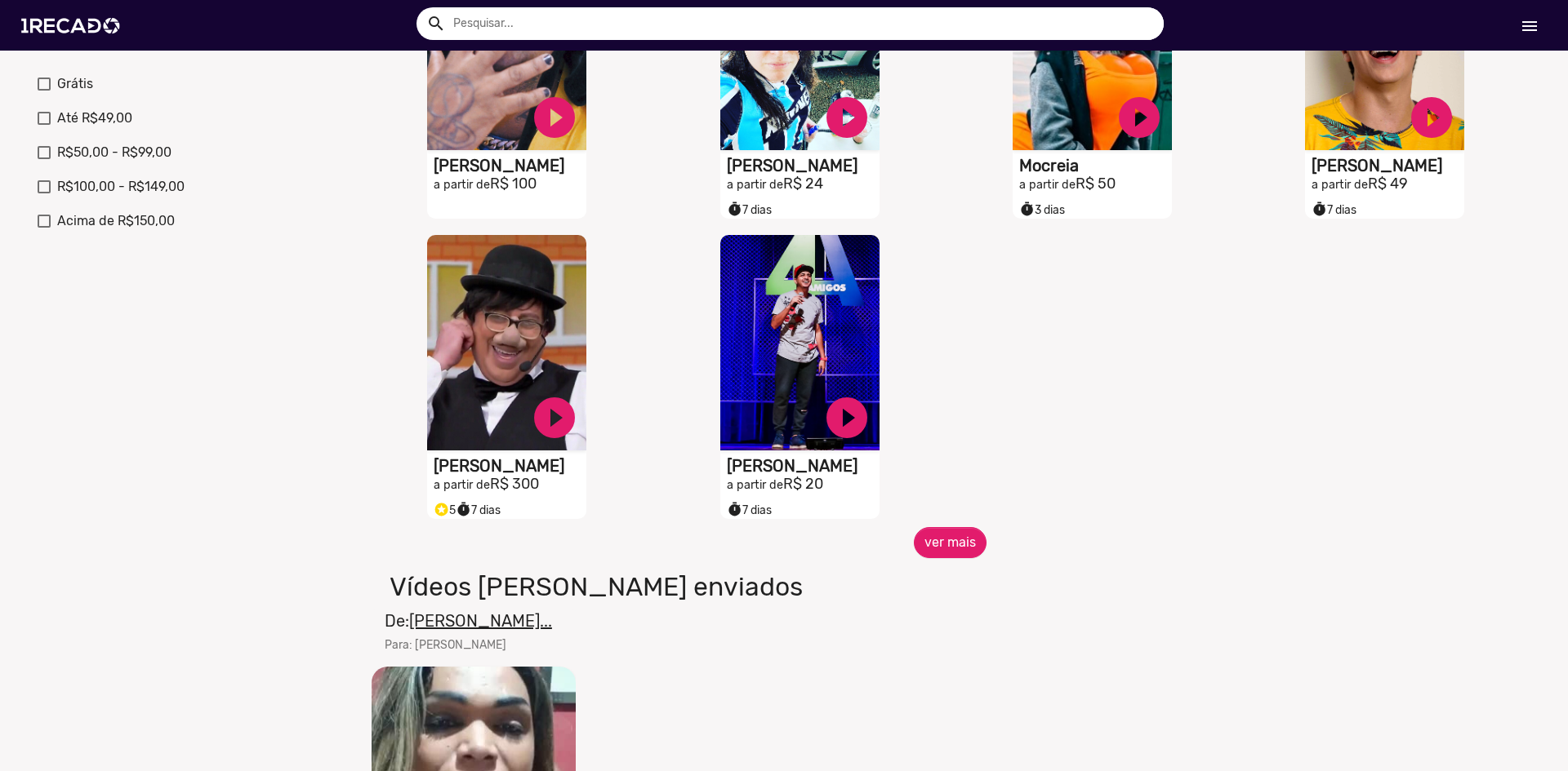
scroll to position [544, 0]
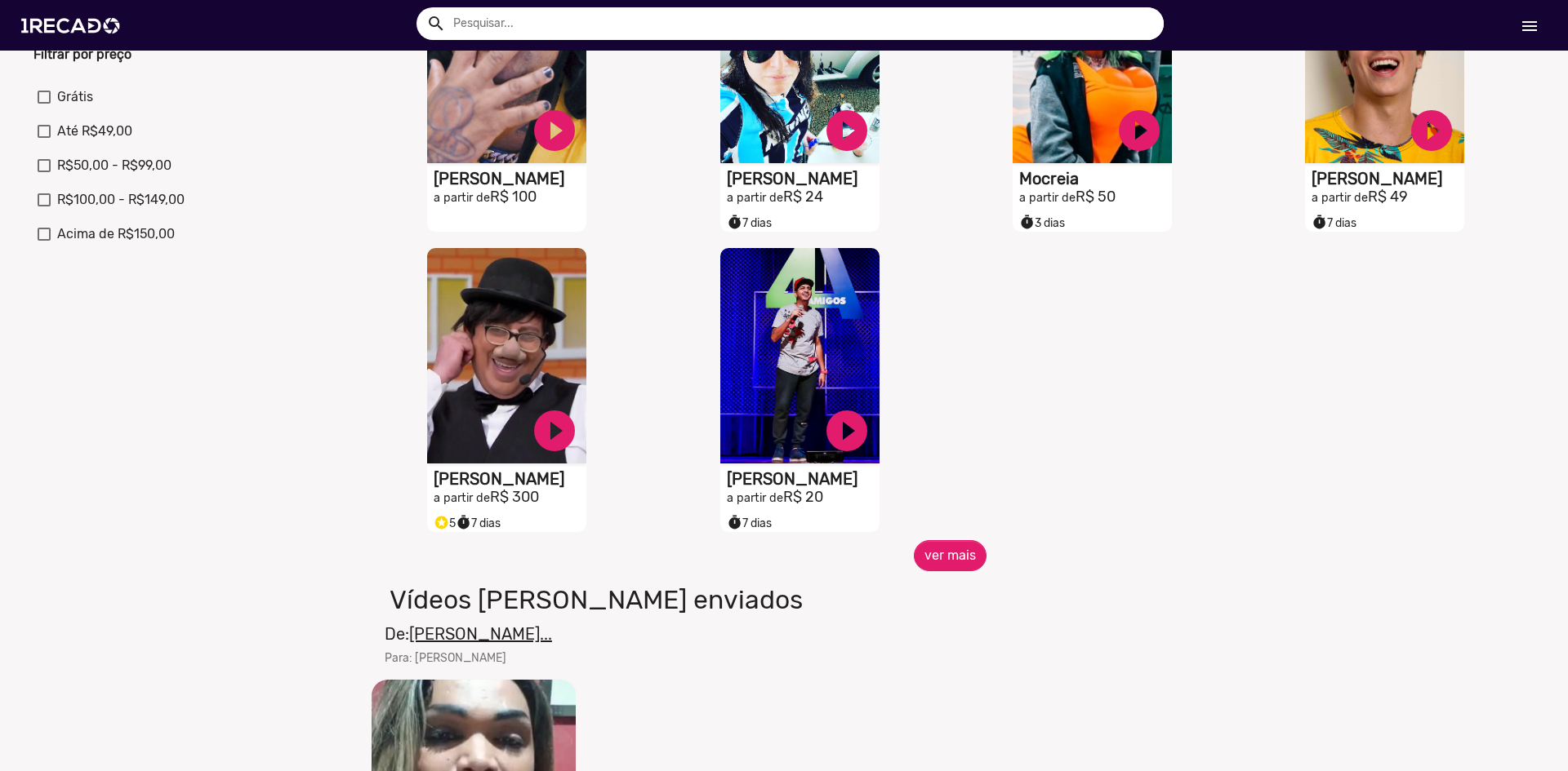
click at [335, 248] on div "Ordenar por Recomendados Melhores avaliações Mais vendidos Respondem mais rápid…" at bounding box center [784, 283] width 1592 height 1364
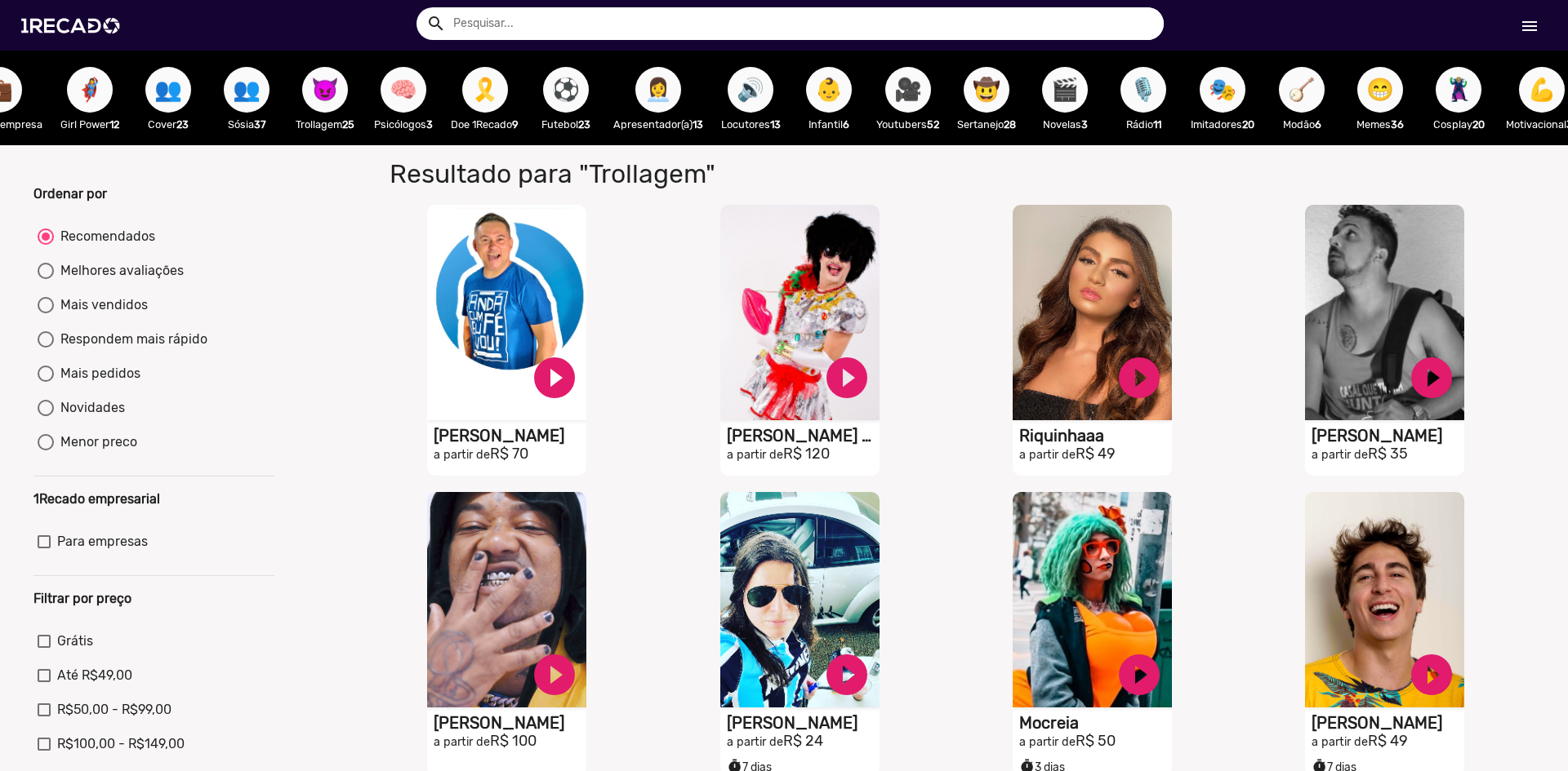
scroll to position [0, 308]
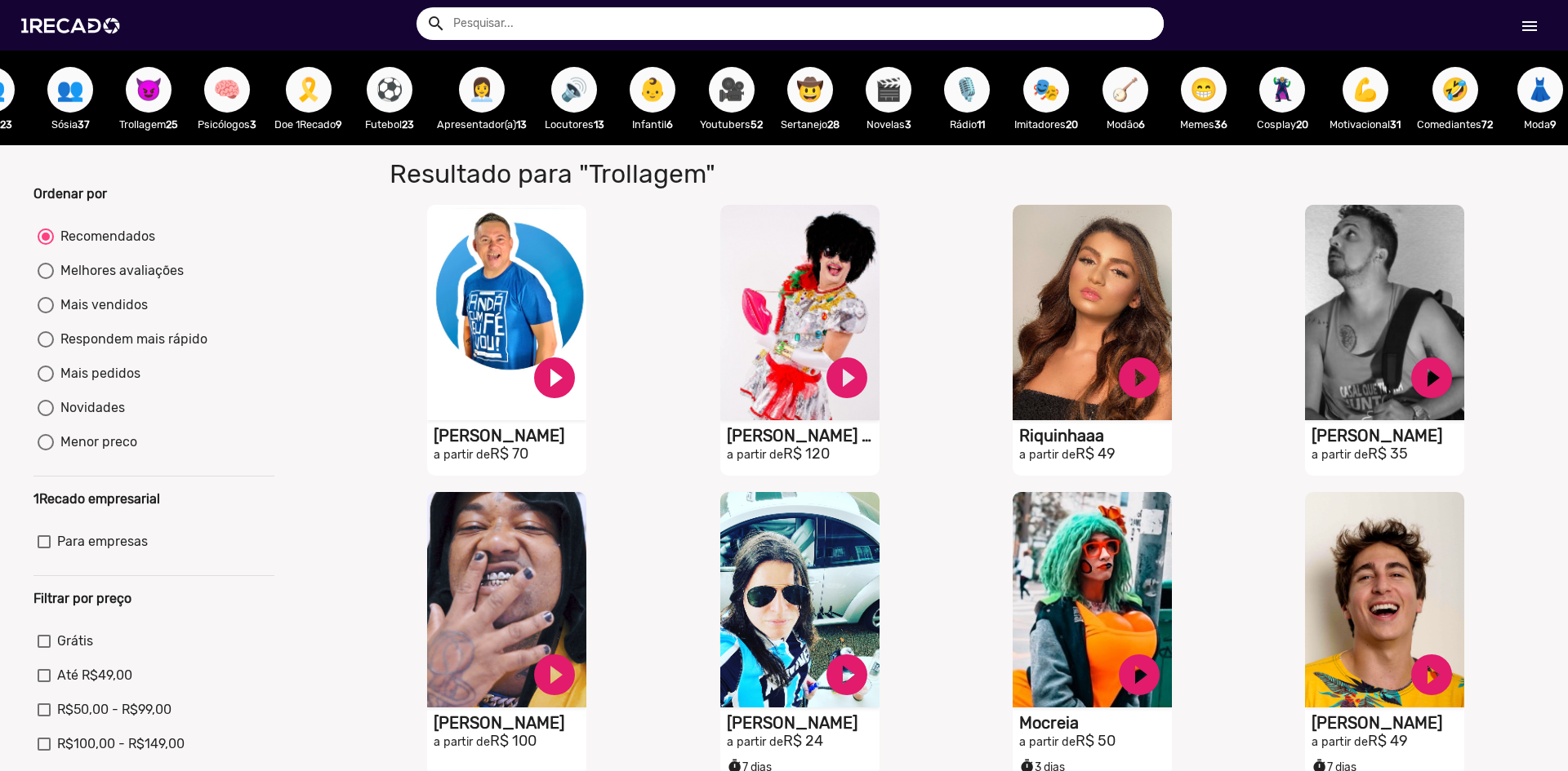
click at [490, 84] on span "👩‍💼" at bounding box center [481, 89] width 28 height 46
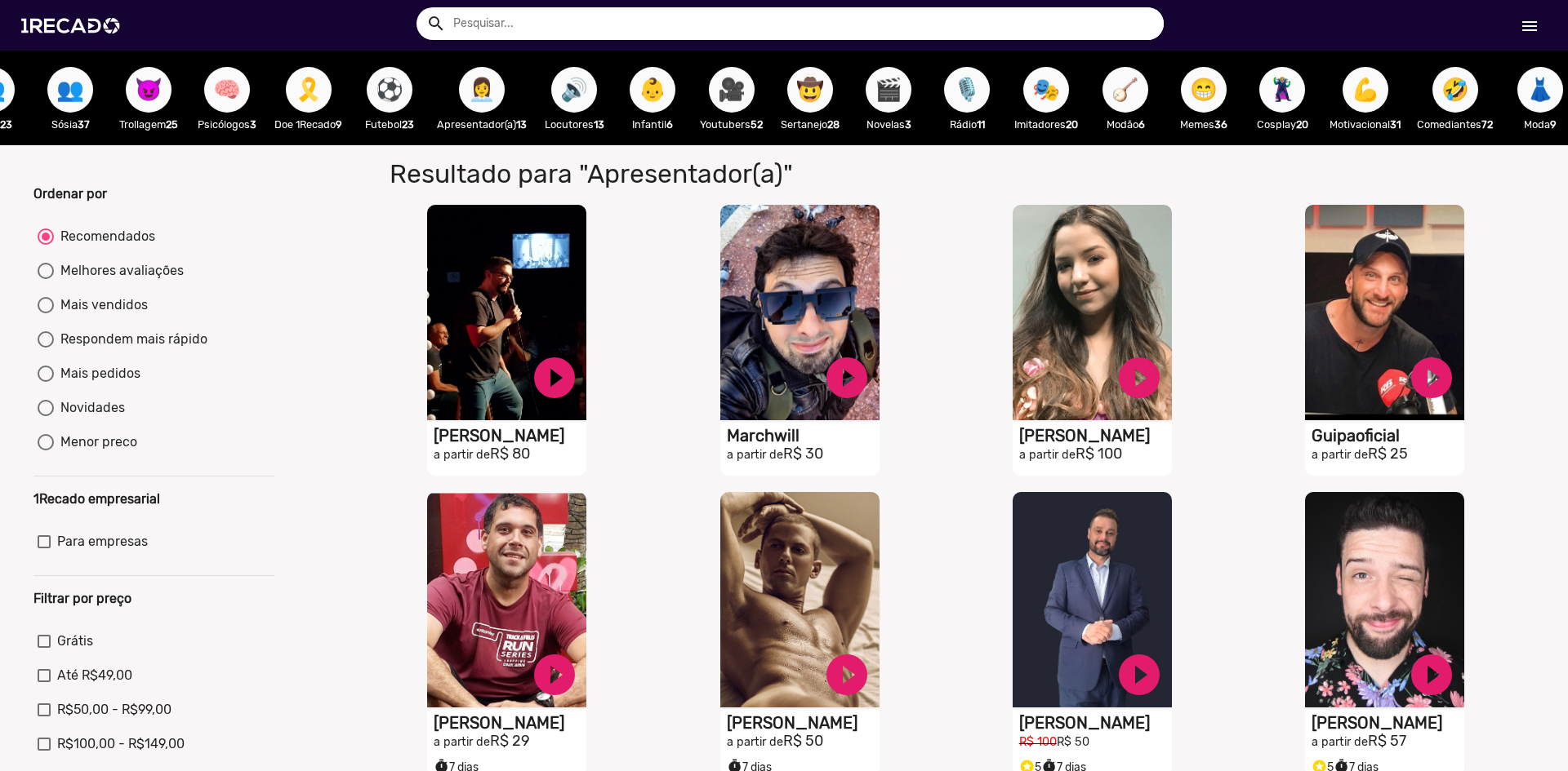
scroll to position [272, 0]
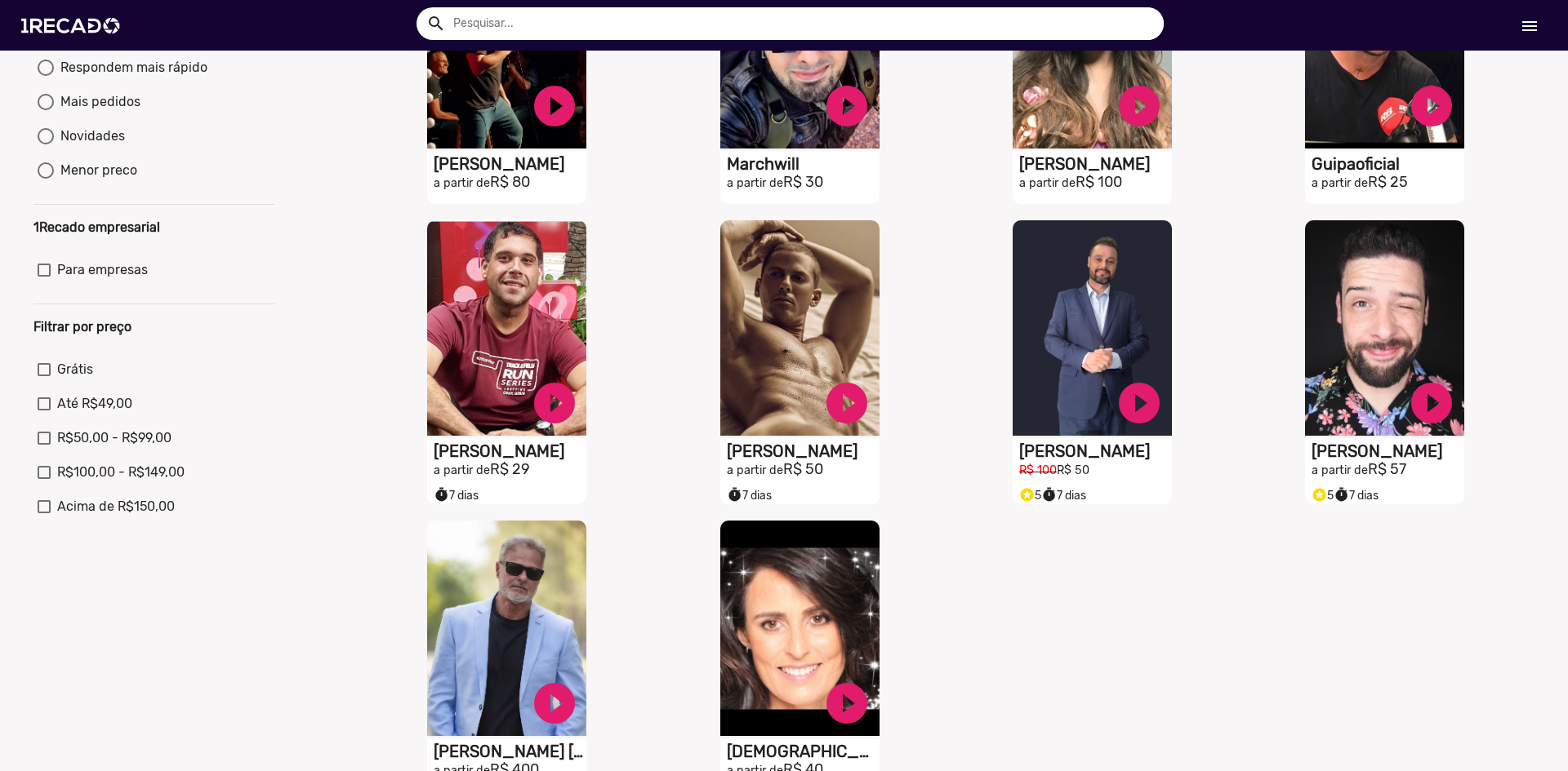
click at [314, 251] on div "Ordenar por Recomendados Melhores avaliações Mais vendidos Respondem mais rápid…" at bounding box center [784, 359] width 1592 height 971
